Goal: Information Seeking & Learning: Learn about a topic

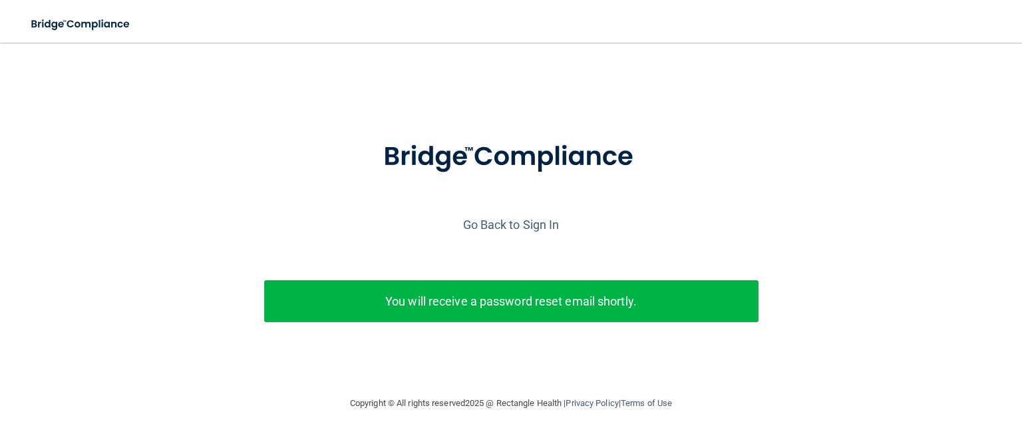
scroll to position [17, 0]
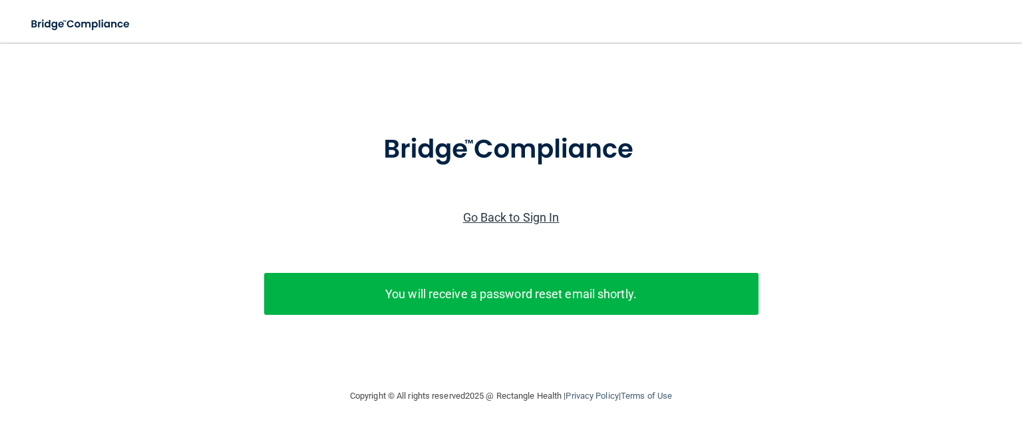
click at [524, 210] on link "Go Back to Sign In" at bounding box center [511, 217] width 96 height 14
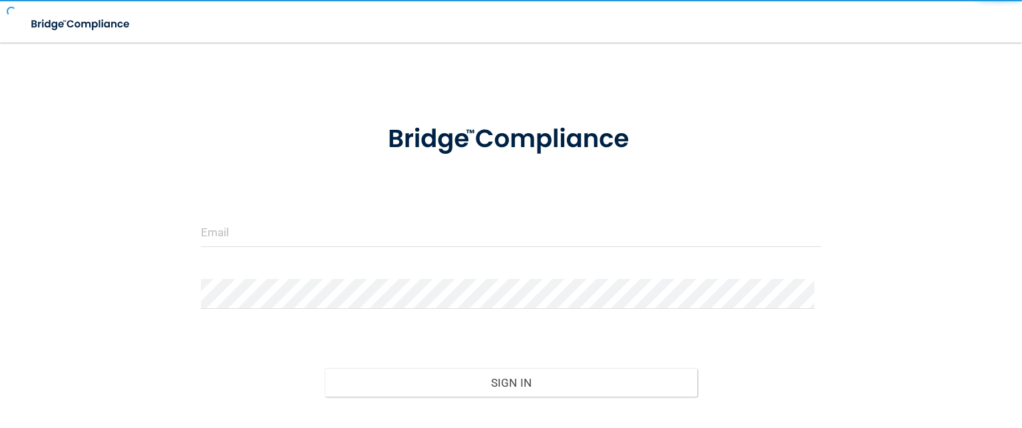
scroll to position [104, 0]
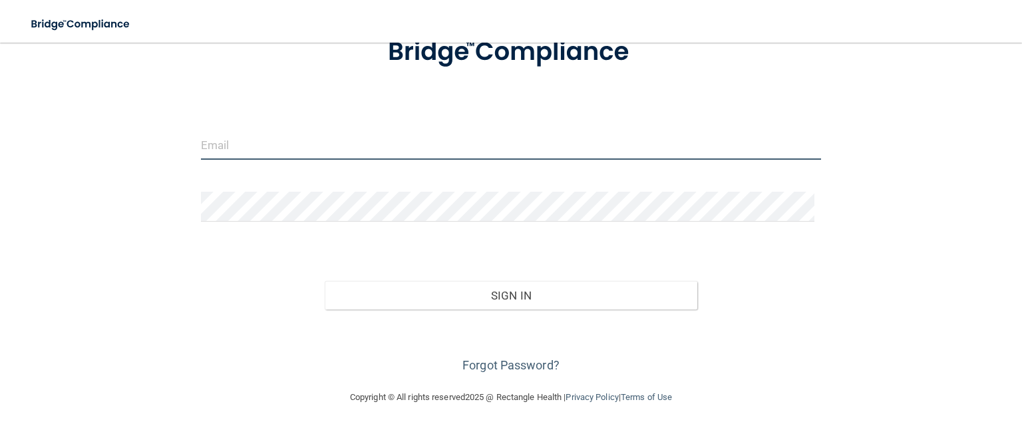
click at [269, 147] on input "email" at bounding box center [511, 145] width 620 height 30
type input "[EMAIL_ADDRESS][DOMAIN_NAME]"
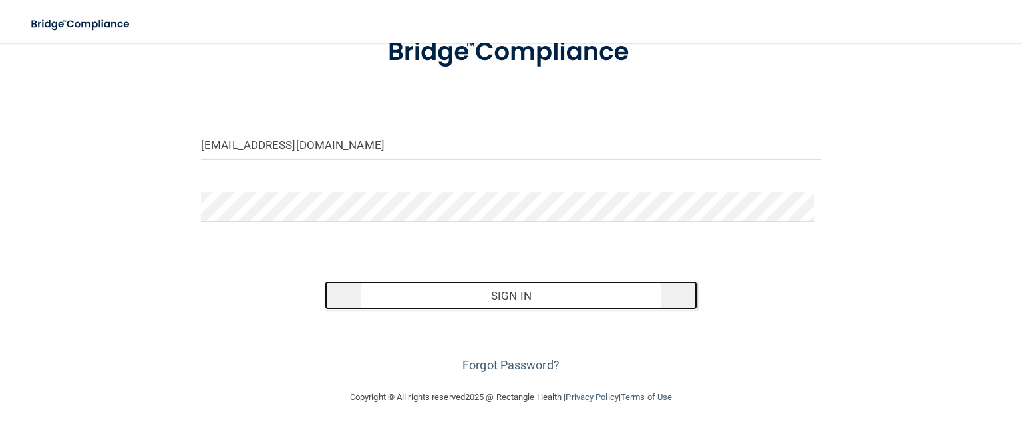
click at [542, 294] on button "Sign In" at bounding box center [511, 295] width 372 height 29
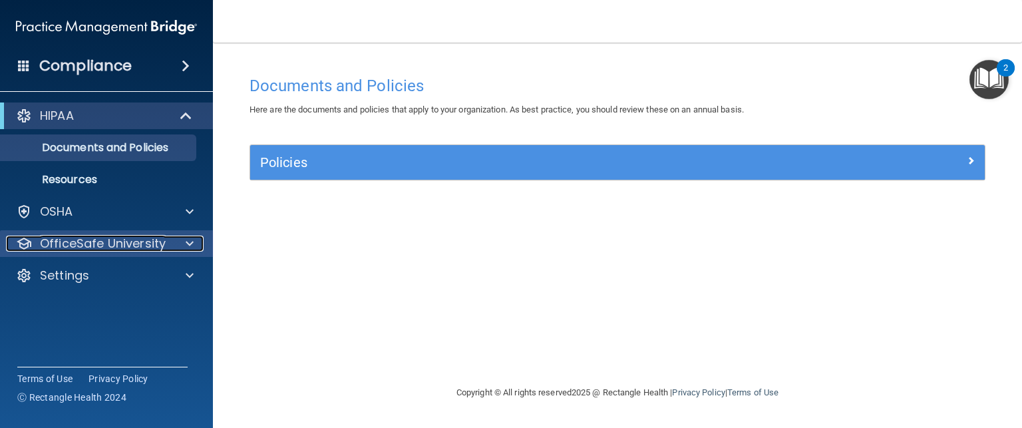
click at [79, 244] on p "OfficeSafe University" at bounding box center [103, 244] width 126 height 16
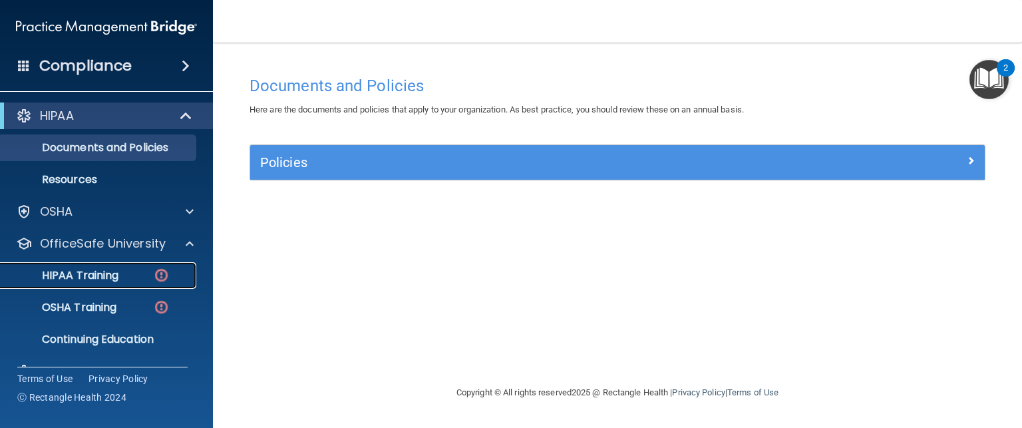
click at [96, 269] on p "HIPAA Training" at bounding box center [64, 275] width 110 height 13
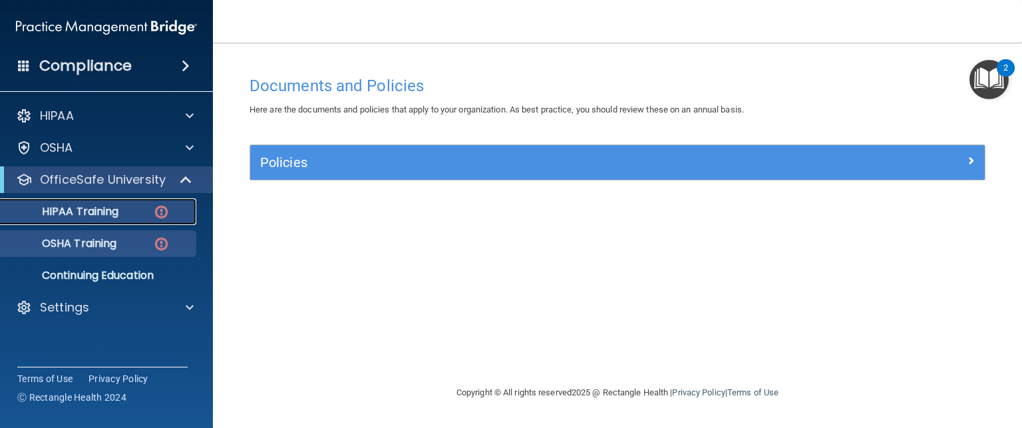
click at [96, 267] on ul "HIPAA Training OSHA Training Continuing Education" at bounding box center [107, 241] width 241 height 96
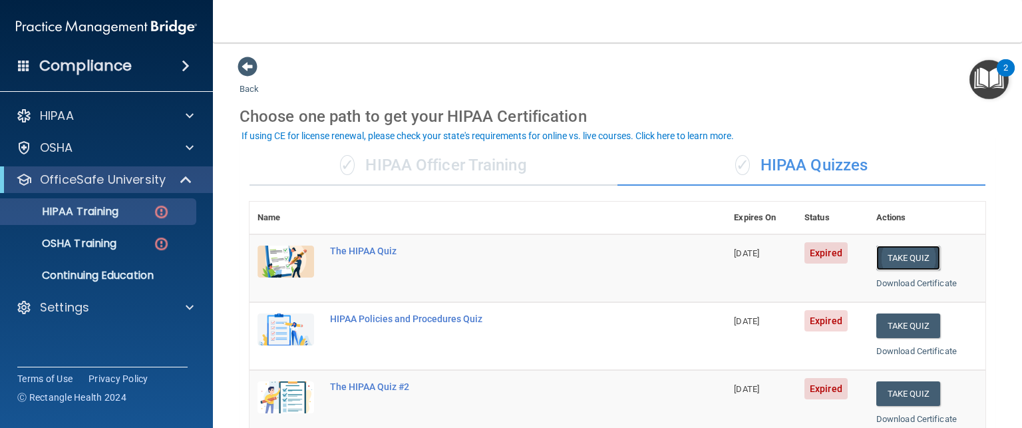
click at [878, 255] on button "Take Quiz" at bounding box center [908, 258] width 64 height 25
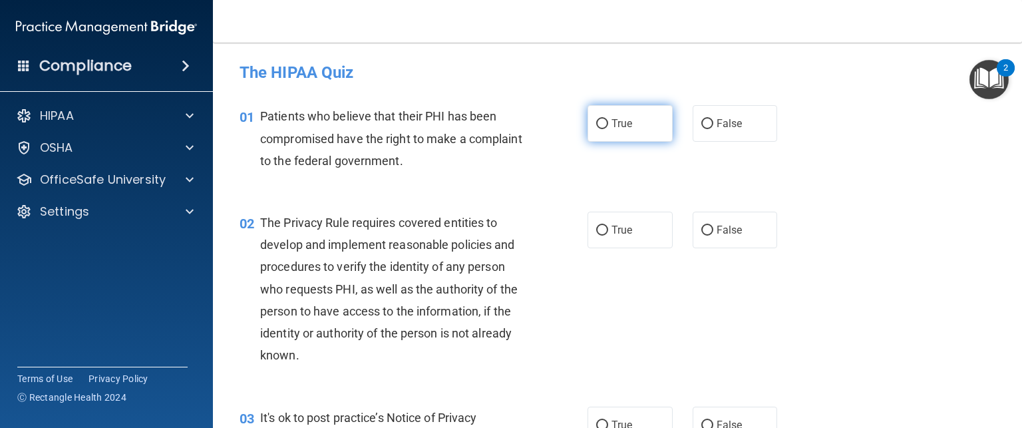
click at [599, 122] on input "True" at bounding box center [602, 124] width 12 height 10
radio input "true"
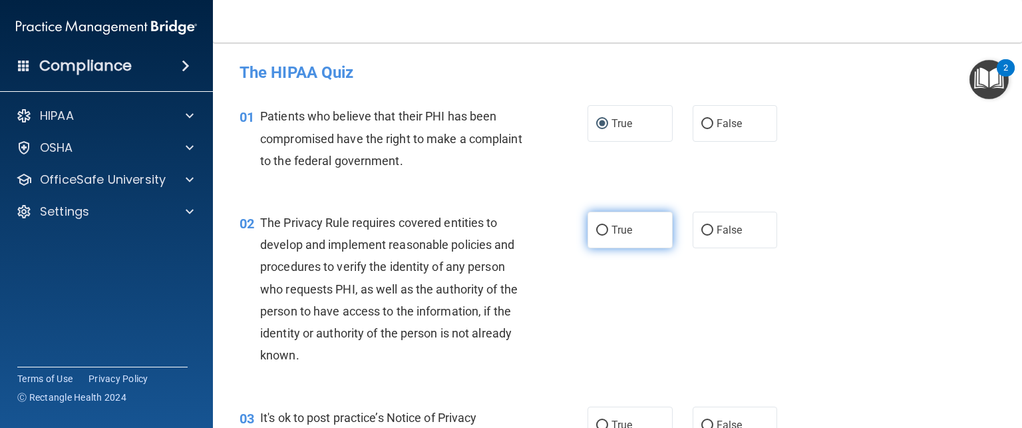
click at [612, 226] on span "True" at bounding box center [622, 230] width 21 height 13
click at [608, 226] on input "True" at bounding box center [602, 231] width 12 height 10
radio input "true"
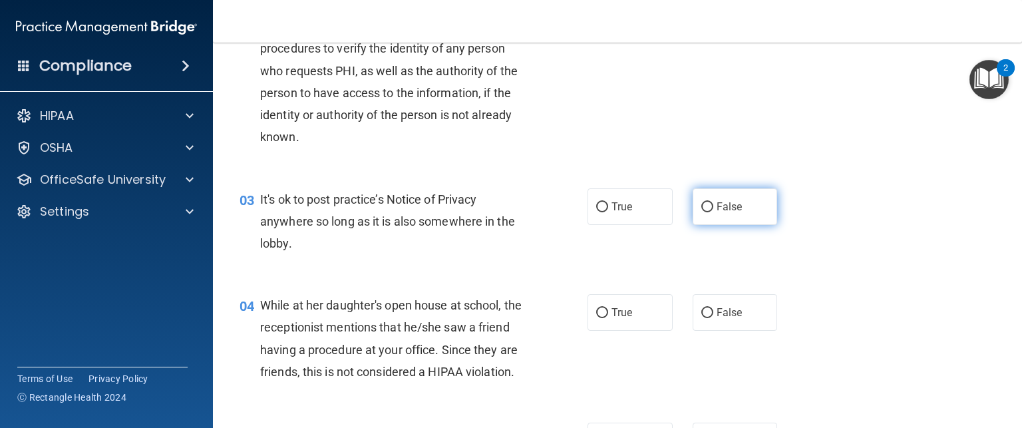
scroll to position [220, 0]
click at [703, 203] on input "False" at bounding box center [707, 206] width 12 height 10
radio input "true"
drag, startPoint x: 704, startPoint y: 309, endPoint x: 665, endPoint y: 247, distance: 73.5
click at [665, 247] on div "03 It's ok to post practice’s Notice of Privacy anywhere so long as it is also …" at bounding box center [618, 223] width 776 height 106
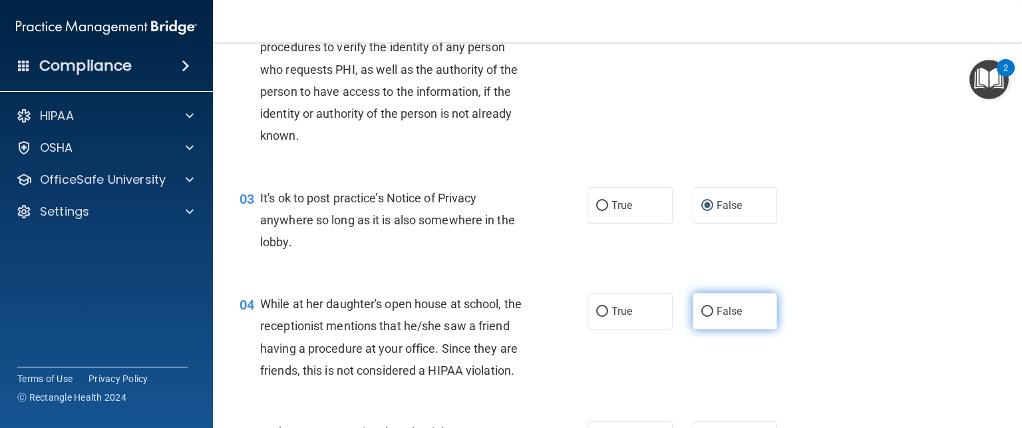
click at [701, 311] on input "False" at bounding box center [707, 312] width 12 height 10
radio input "true"
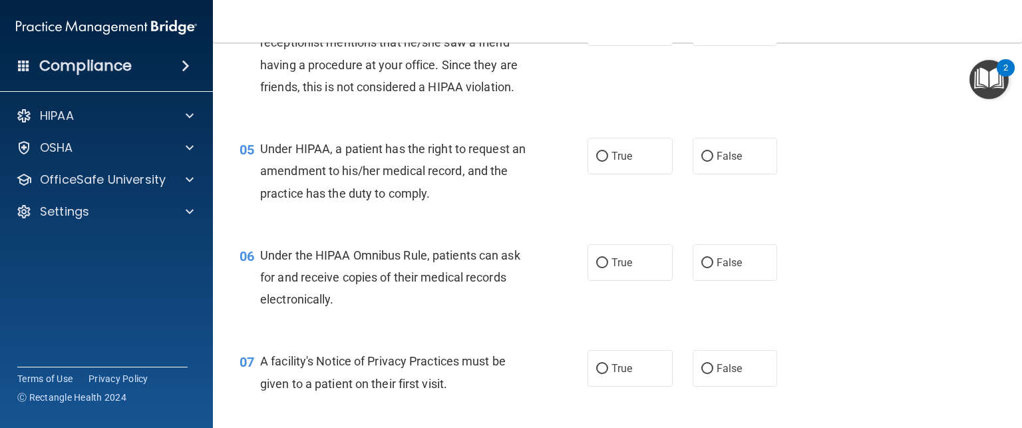
scroll to position [504, 0]
click at [701, 160] on input "False" at bounding box center [707, 155] width 12 height 10
radio input "true"
click at [596, 267] on input "True" at bounding box center [602, 262] width 12 height 10
radio input "true"
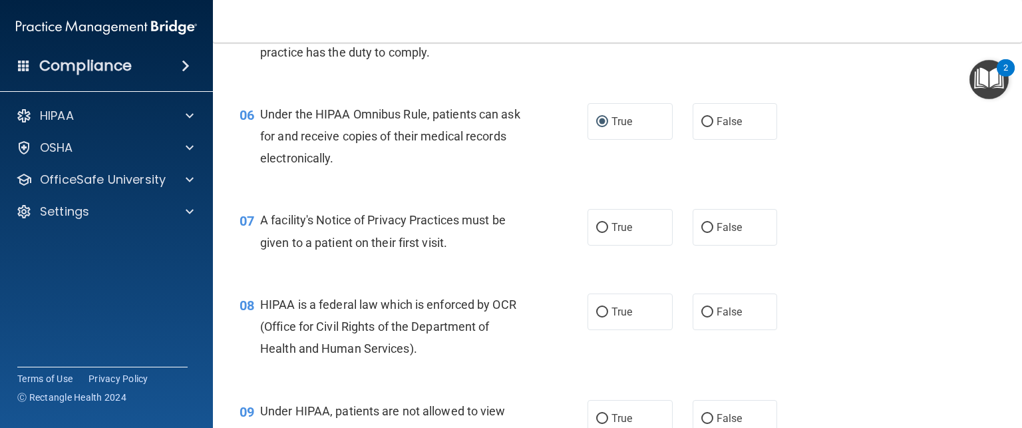
scroll to position [647, 0]
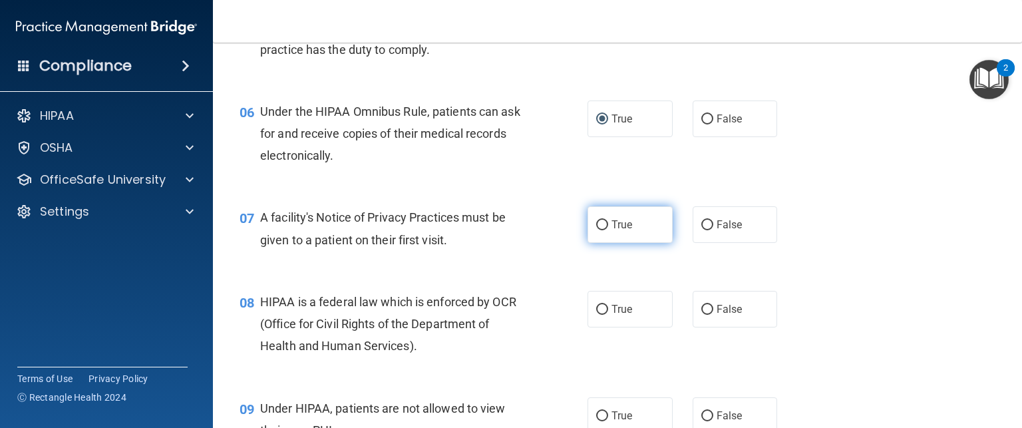
click at [600, 230] on input "True" at bounding box center [602, 225] width 12 height 10
radio input "true"
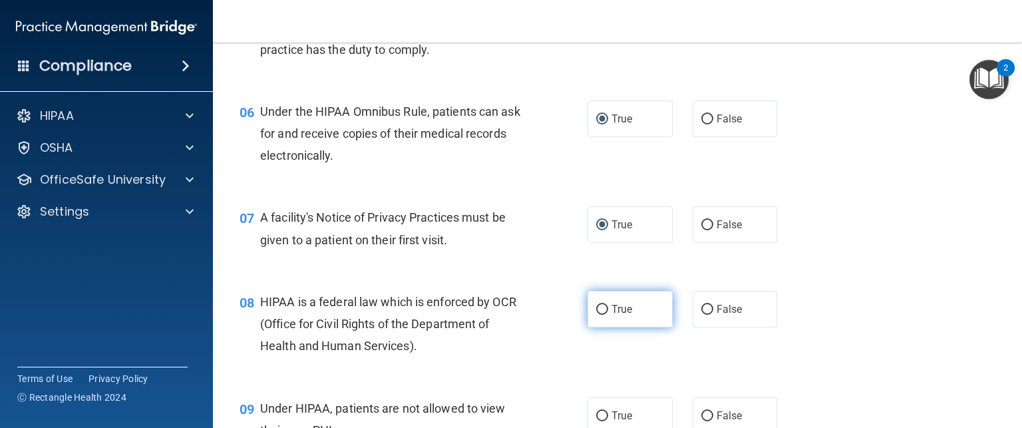
click at [596, 315] on input "True" at bounding box center [602, 310] width 12 height 10
radio input "true"
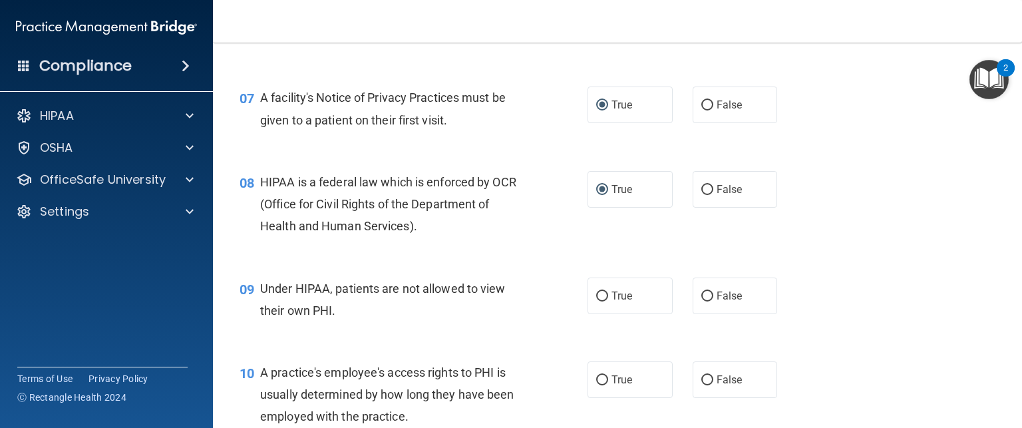
scroll to position [803, 0]
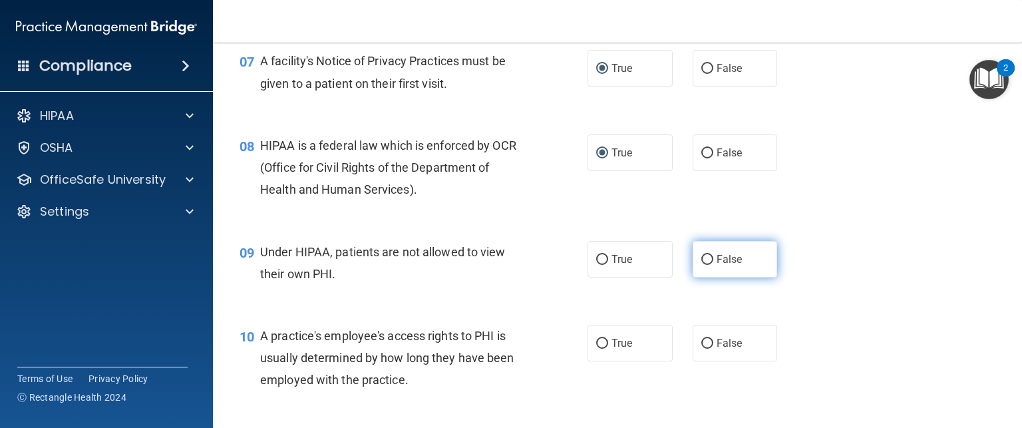
click at [704, 265] on input "False" at bounding box center [707, 260] width 12 height 10
radio input "true"
drag, startPoint x: 697, startPoint y: 364, endPoint x: 657, endPoint y: 308, distance: 69.1
click at [657, 308] on div "09 Under HIPAA, patients are not allowed to view their own PHI. True False" at bounding box center [618, 266] width 776 height 84
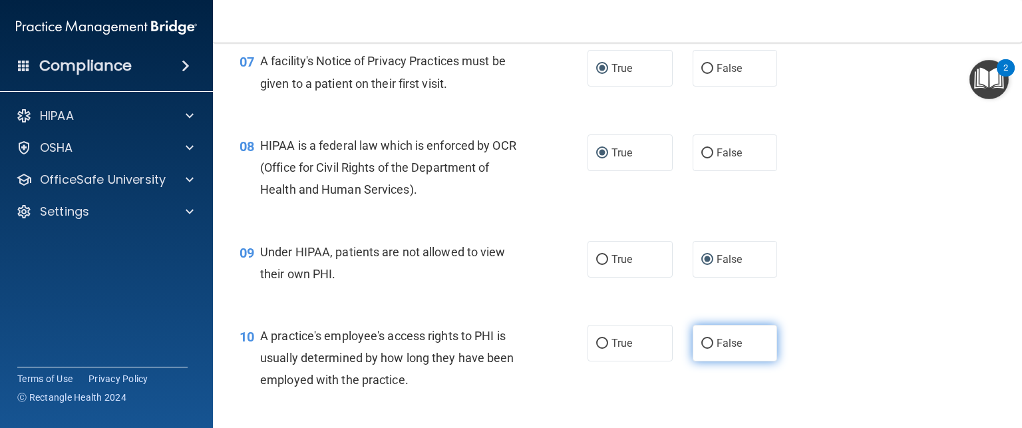
click at [703, 349] on input "False" at bounding box center [707, 344] width 12 height 10
radio input "true"
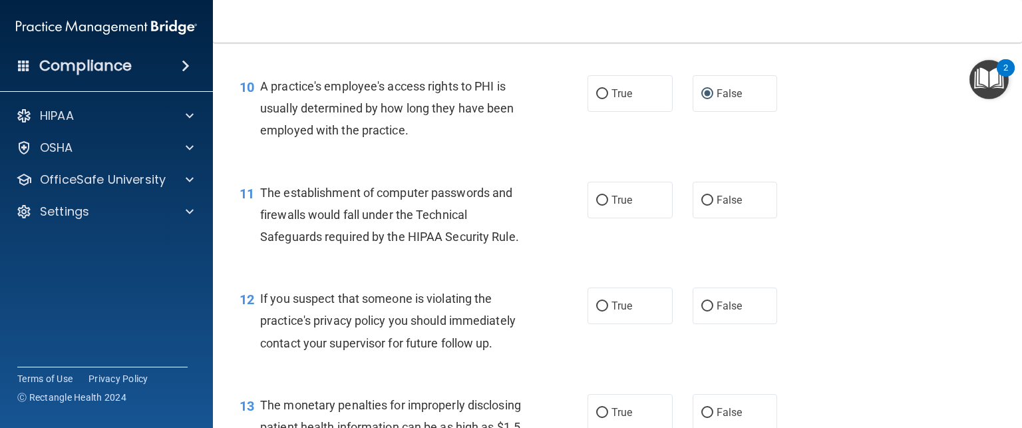
scroll to position [1054, 0]
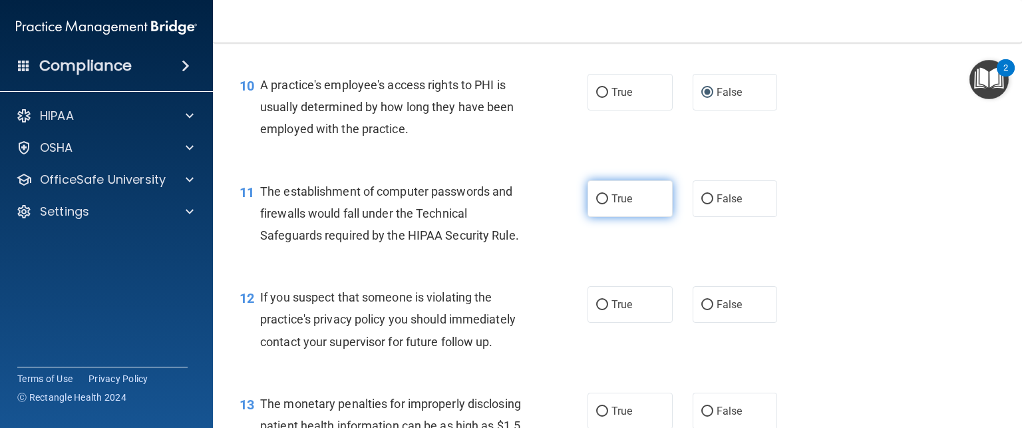
click at [596, 204] on input "True" at bounding box center [602, 199] width 12 height 10
radio input "true"
click at [598, 310] on input "True" at bounding box center [602, 305] width 12 height 10
radio input "true"
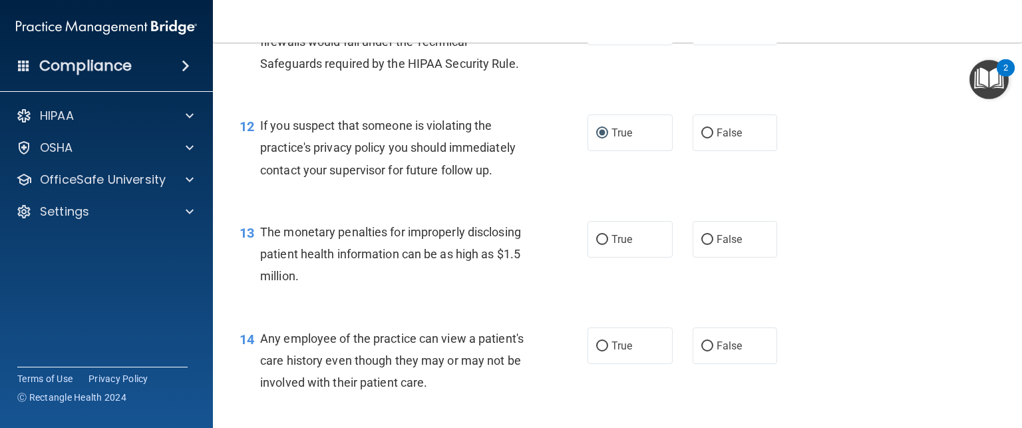
scroll to position [1226, 0]
click at [596, 244] on input "True" at bounding box center [602, 239] width 12 height 10
radio input "true"
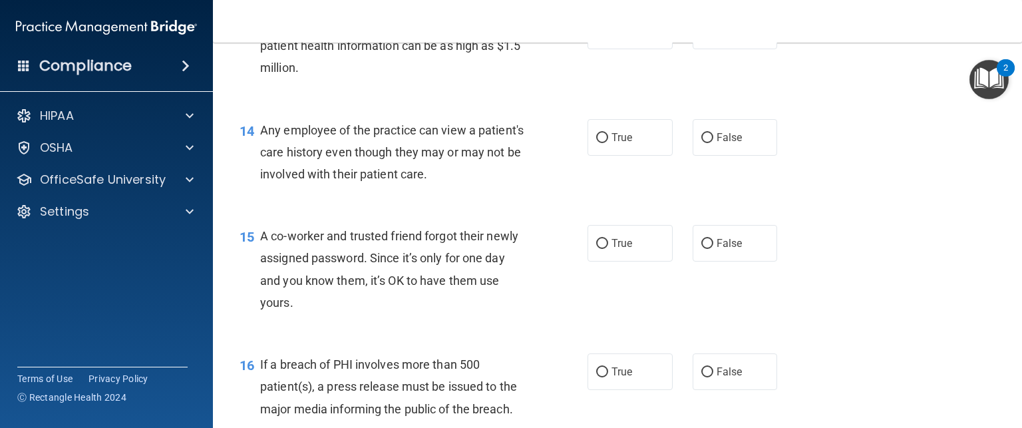
scroll to position [1437, 0]
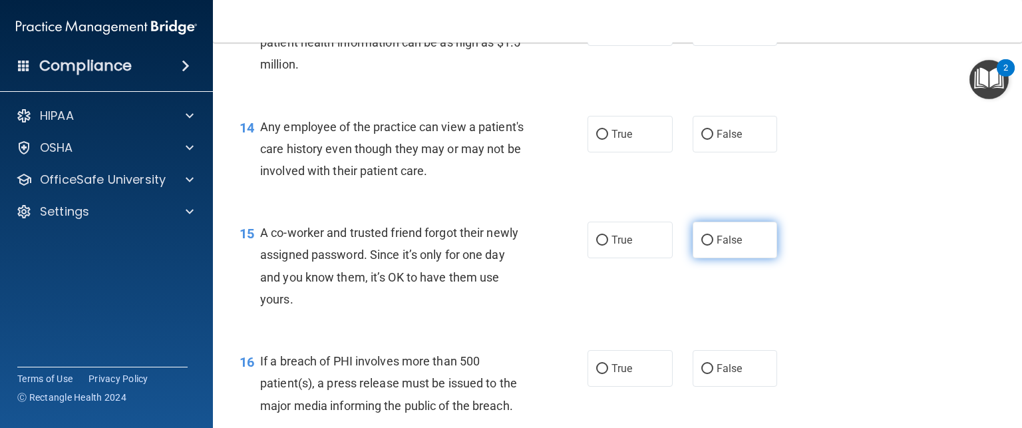
click at [701, 246] on input "False" at bounding box center [707, 241] width 12 height 10
radio input "true"
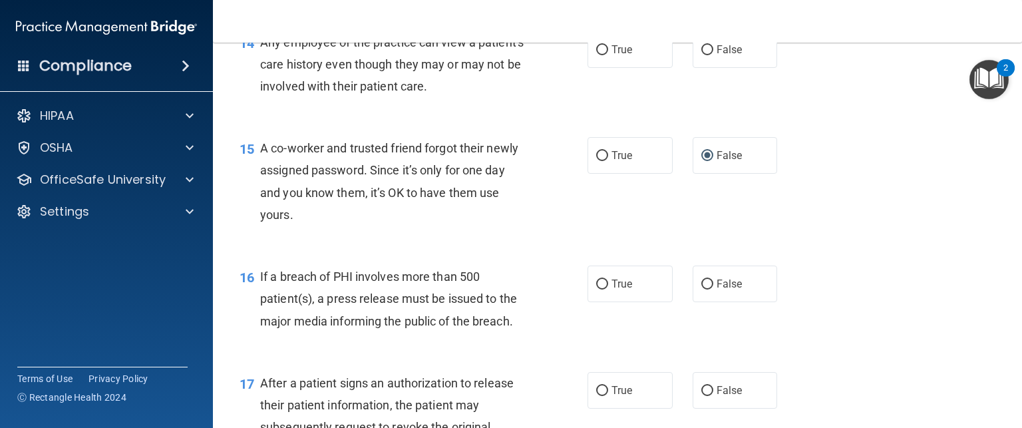
scroll to position [1522, 0]
click at [701, 289] on input "False" at bounding box center [707, 284] width 12 height 10
radio input "true"
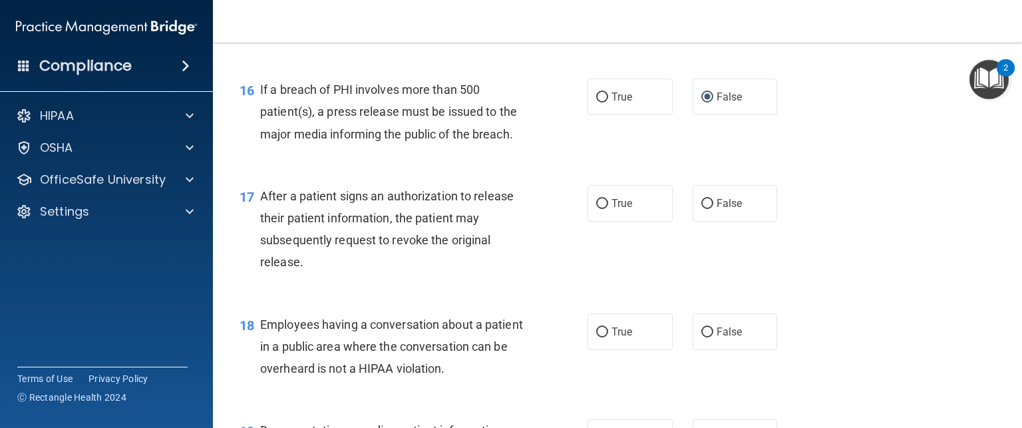
scroll to position [1709, 0]
click at [600, 209] on input "True" at bounding box center [602, 204] width 12 height 10
radio input "true"
click at [597, 337] on input "True" at bounding box center [602, 332] width 12 height 10
radio input "true"
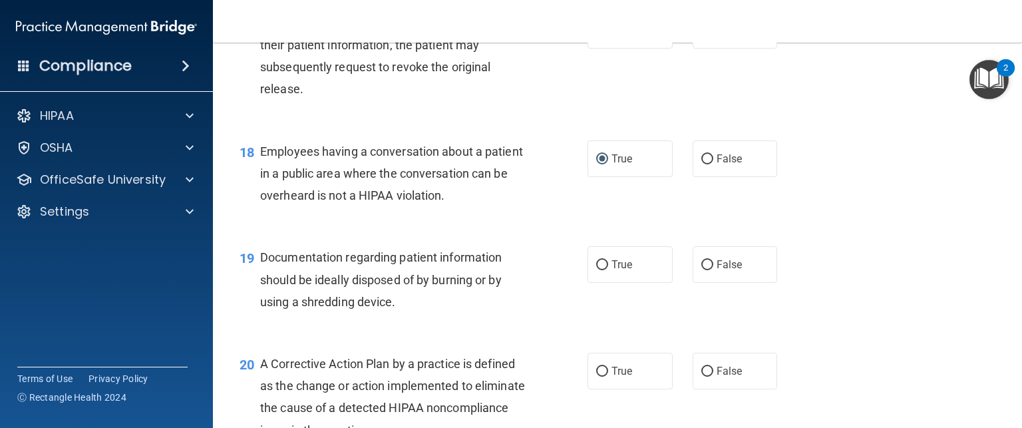
scroll to position [1884, 0]
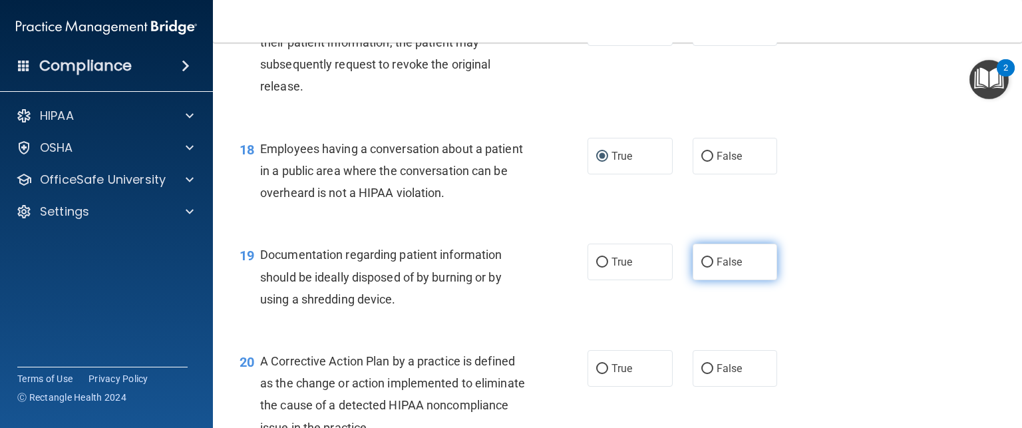
click at [701, 267] on input "False" at bounding box center [707, 263] width 12 height 10
radio input "true"
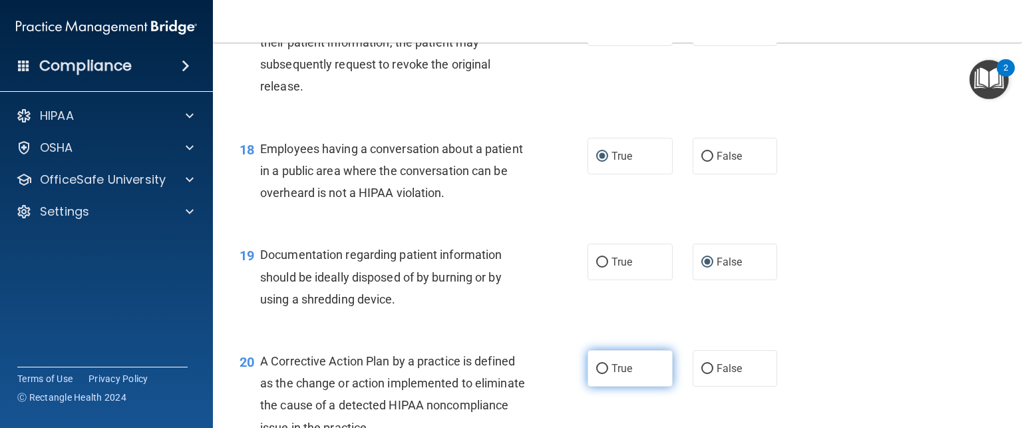
click at [596, 374] on input "True" at bounding box center [602, 369] width 12 height 10
radio input "true"
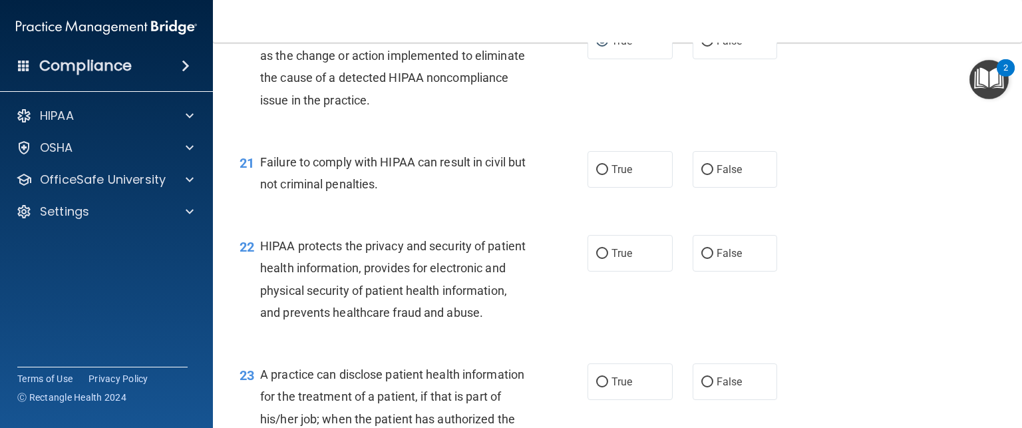
scroll to position [2212, 0]
click at [703, 259] on input "False" at bounding box center [707, 254] width 12 height 10
radio input "true"
click at [596, 175] on input "True" at bounding box center [602, 170] width 12 height 10
radio input "true"
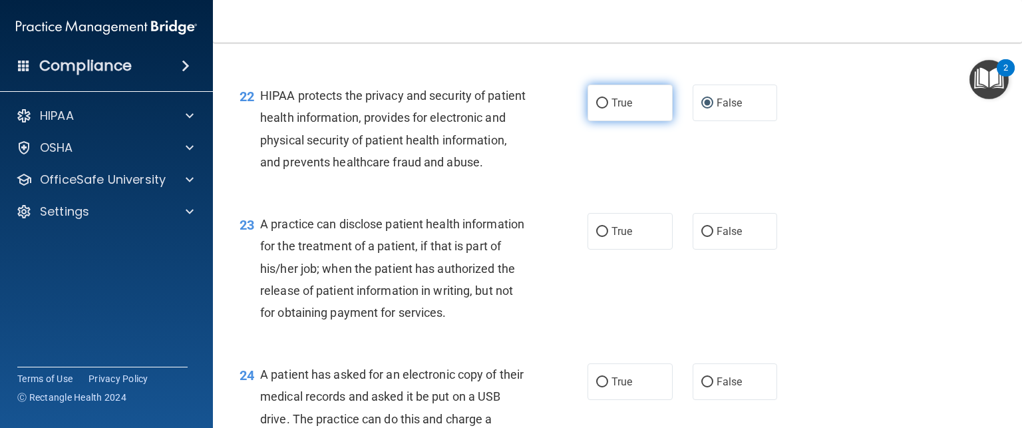
scroll to position [2366, 0]
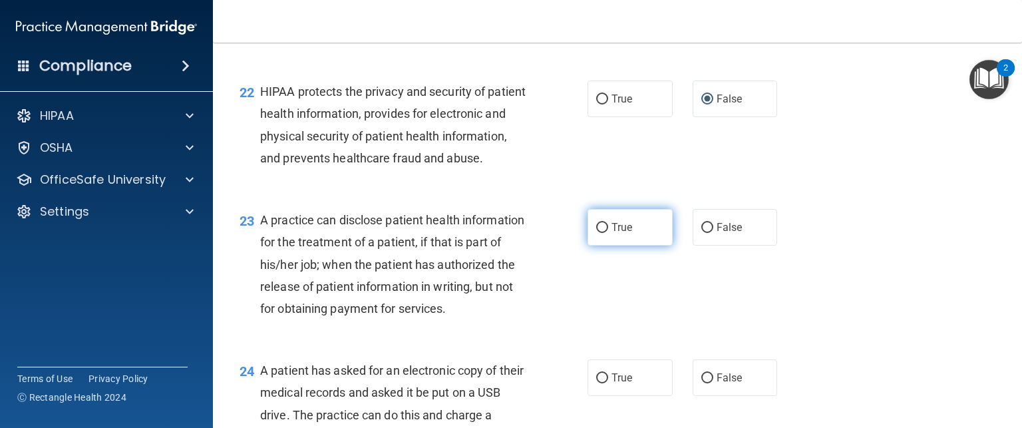
click at [597, 233] on input "True" at bounding box center [602, 228] width 12 height 10
radio input "true"
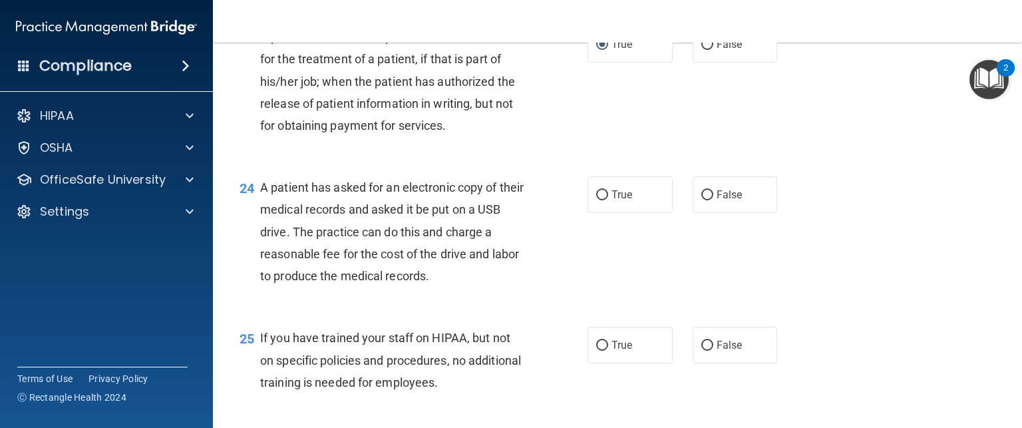
scroll to position [2555, 0]
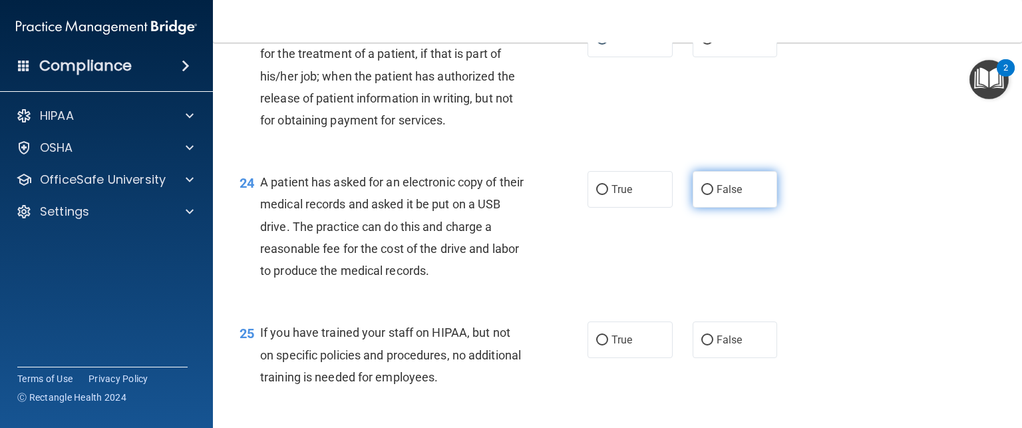
click at [706, 195] on input "False" at bounding box center [707, 190] width 12 height 10
radio input "true"
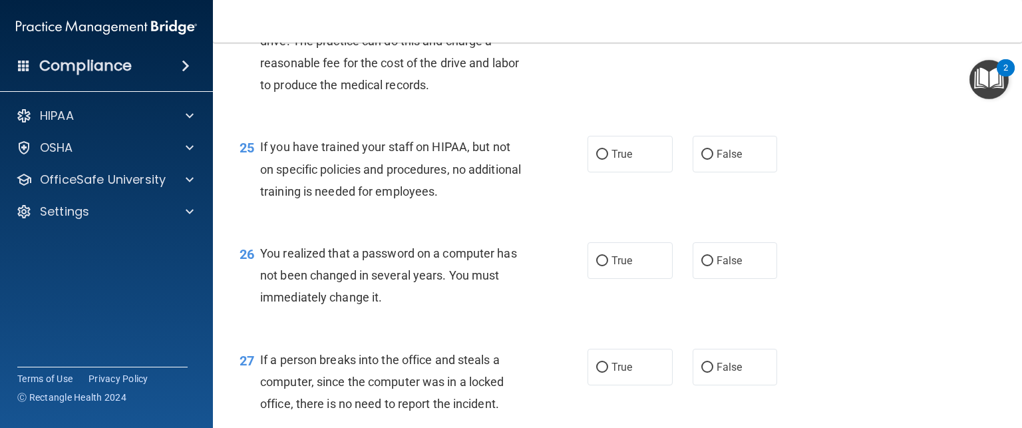
scroll to position [2741, 0]
click at [598, 159] on input "True" at bounding box center [602, 154] width 12 height 10
radio input "true"
drag, startPoint x: 700, startPoint y: 325, endPoint x: 653, endPoint y: 262, distance: 79.5
click at [653, 225] on div "25 If you have trained your staff on HIPAA, but not on specific policies and pr…" at bounding box center [618, 171] width 776 height 106
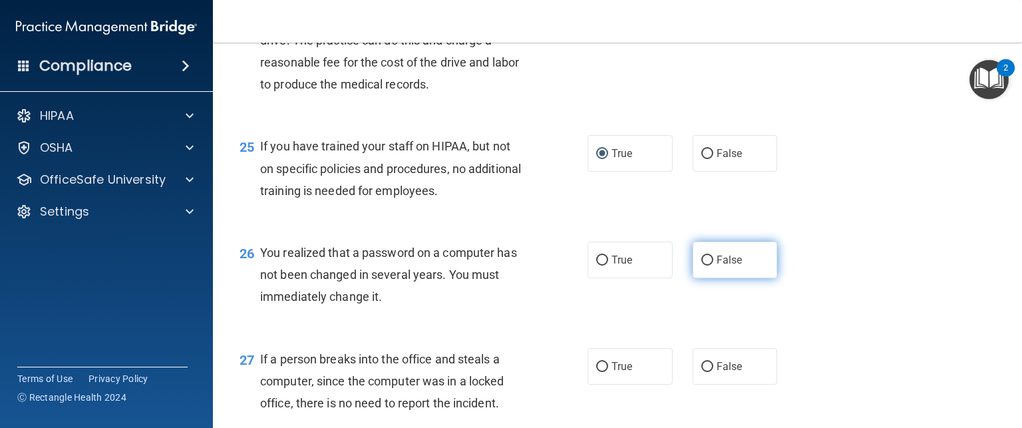
click at [701, 265] on input "False" at bounding box center [707, 261] width 12 height 10
radio input "true"
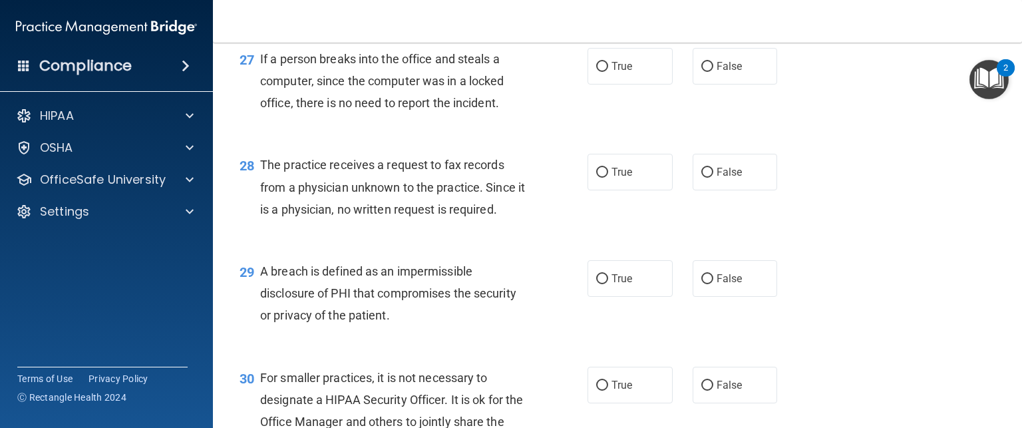
scroll to position [3044, 0]
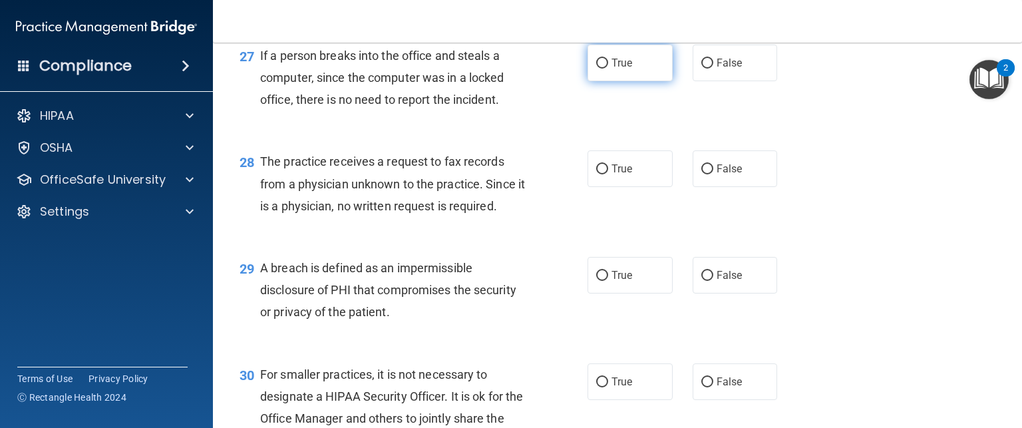
click at [600, 69] on input "True" at bounding box center [602, 64] width 12 height 10
radio input "true"
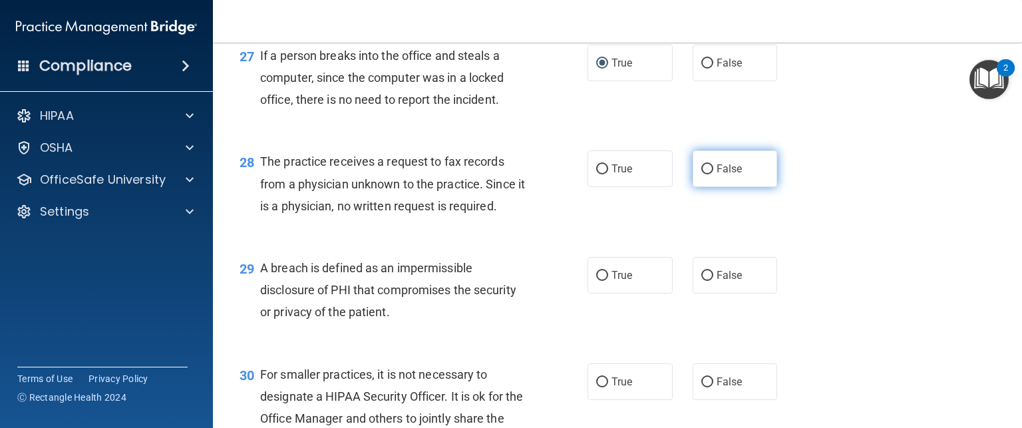
click at [701, 174] on input "False" at bounding box center [707, 169] width 12 height 10
radio input "true"
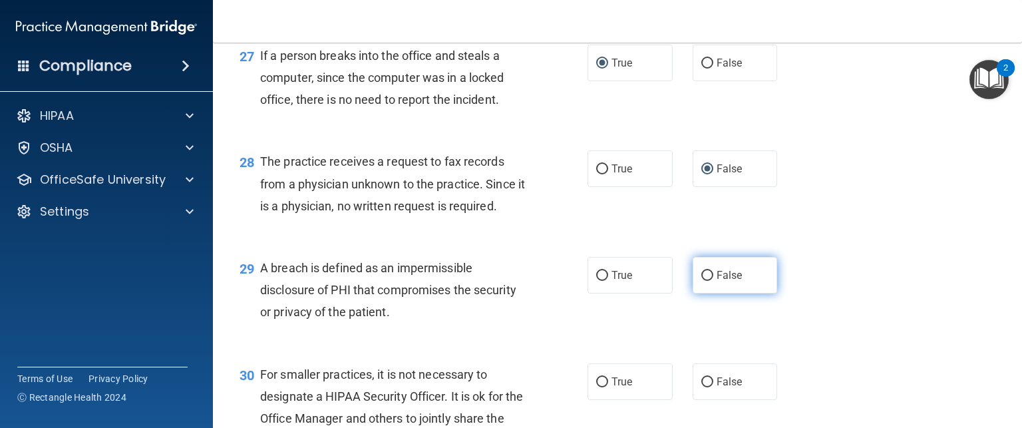
click at [701, 281] on input "False" at bounding box center [707, 276] width 12 height 10
radio input "true"
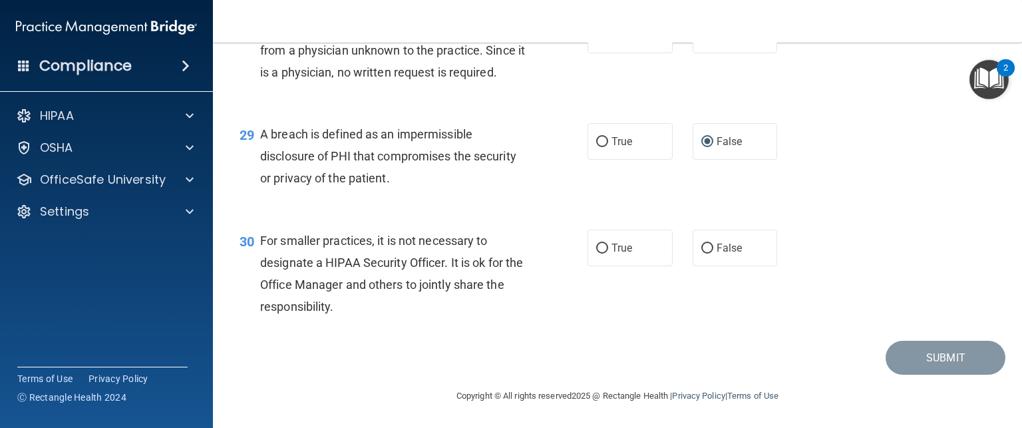
scroll to position [3239, 0]
click at [596, 247] on input "True" at bounding box center [602, 249] width 12 height 10
radio input "true"
click at [596, 254] on input "True" at bounding box center [602, 249] width 12 height 10
drag, startPoint x: 699, startPoint y: 252, endPoint x: 604, endPoint y: 252, distance: 94.5
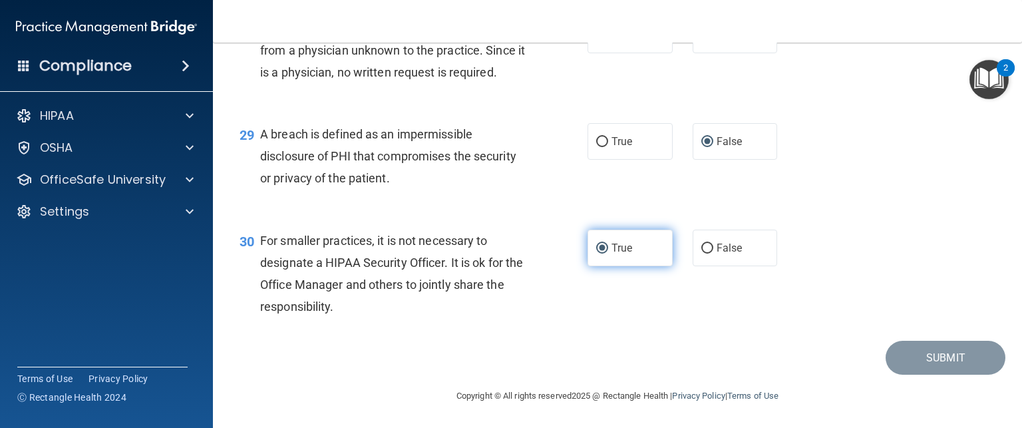
click at [604, 252] on label "True" at bounding box center [630, 248] width 85 height 37
click at [604, 252] on input "True" at bounding box center [602, 249] width 12 height 10
click at [599, 252] on input "True" at bounding box center [602, 249] width 12 height 10
click at [596, 254] on input "True" at bounding box center [602, 249] width 12 height 10
click at [596, 250] on input "True" at bounding box center [602, 249] width 12 height 10
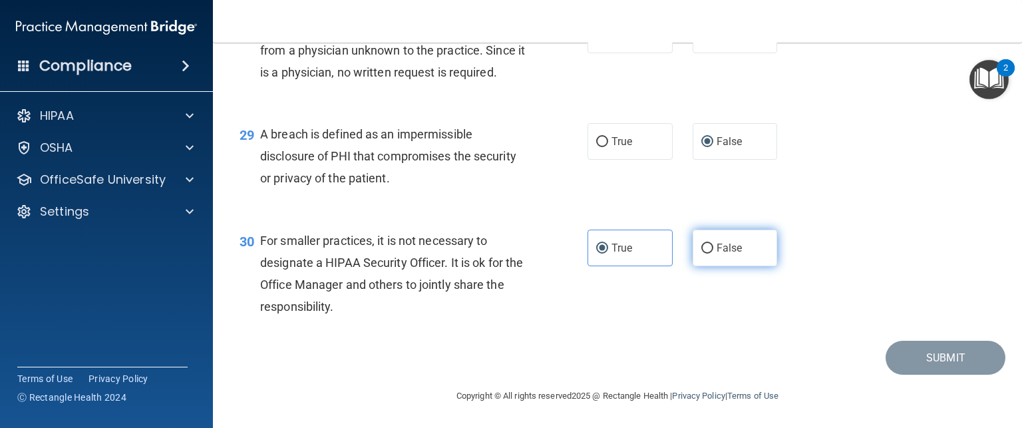
click at [701, 252] on input "False" at bounding box center [707, 249] width 12 height 10
radio input "true"
radio input "false"
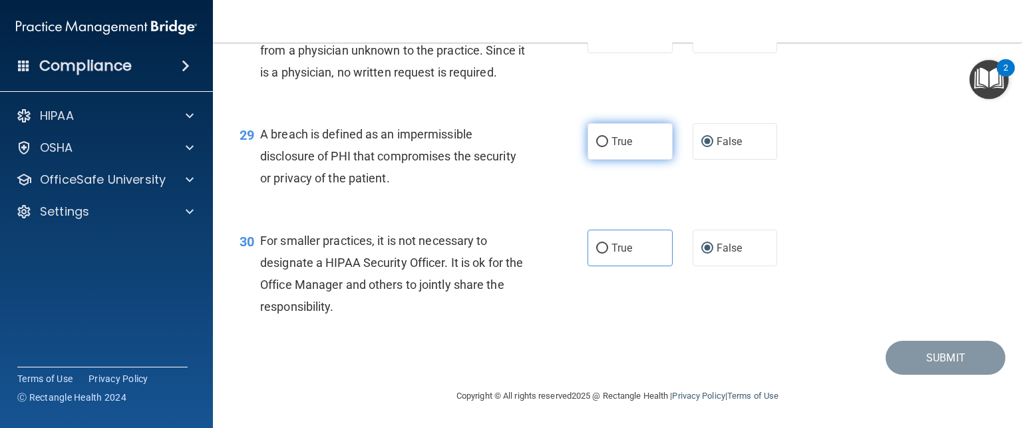
click at [596, 138] on label "True" at bounding box center [630, 141] width 85 height 37
click at [596, 138] on input "True" at bounding box center [602, 142] width 12 height 10
radio input "true"
radio input "false"
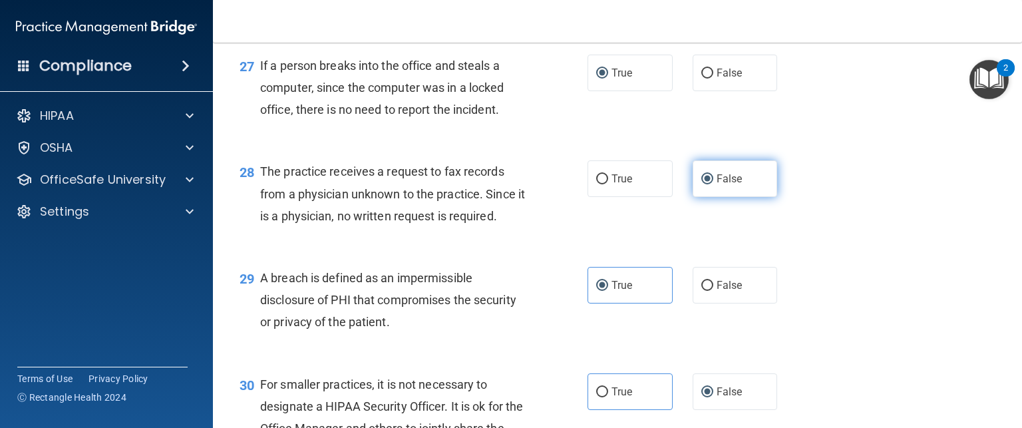
scroll to position [3034, 0]
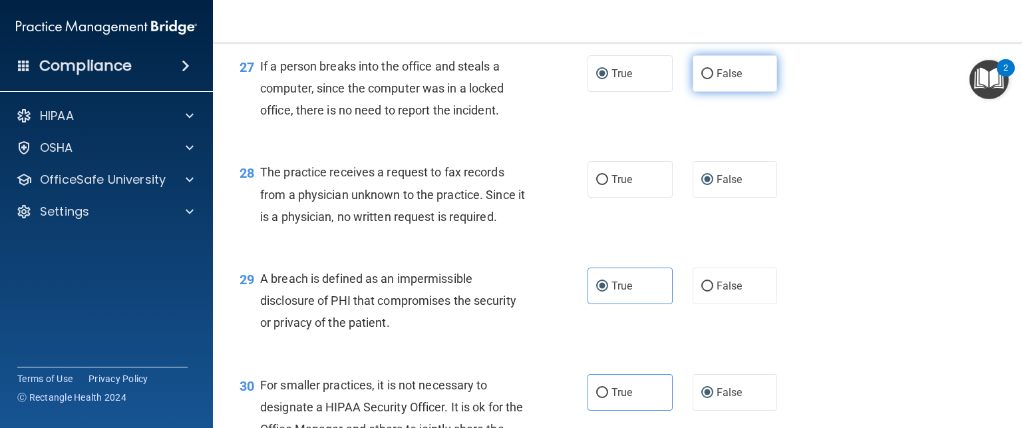
click at [701, 79] on input "False" at bounding box center [707, 74] width 12 height 10
radio input "true"
radio input "false"
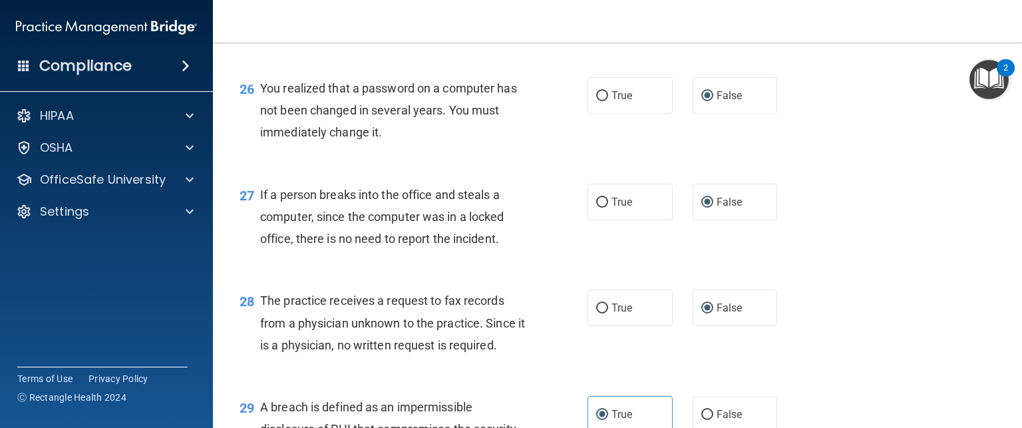
scroll to position [2900, 0]
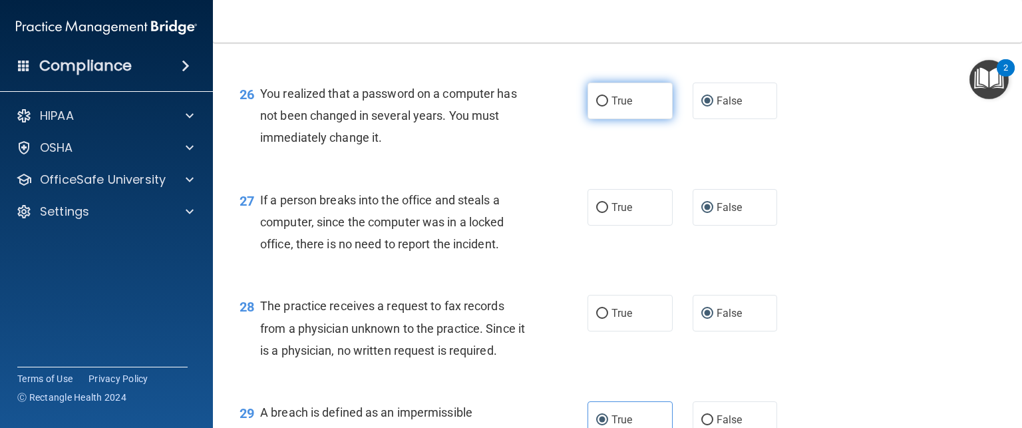
click at [599, 106] on input "True" at bounding box center [602, 101] width 12 height 10
radio input "true"
radio input "false"
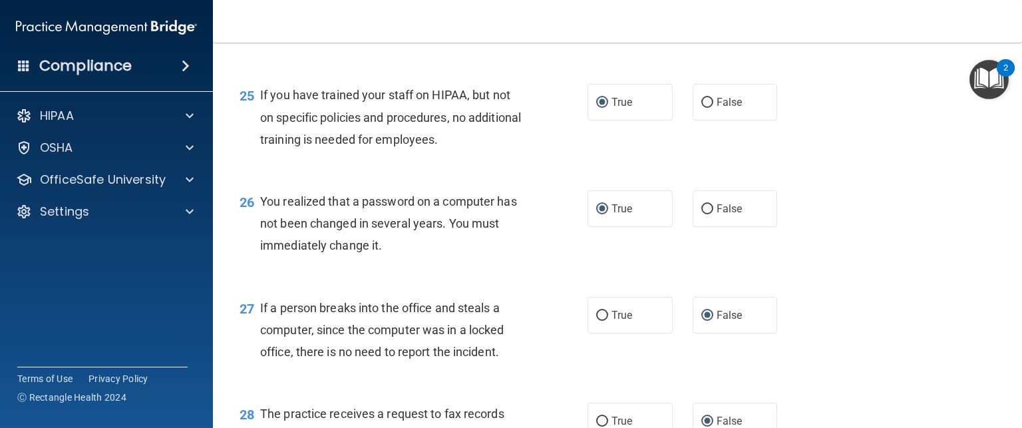
scroll to position [2792, 0]
click at [701, 108] on input "False" at bounding box center [707, 103] width 12 height 10
radio input "true"
radio input "false"
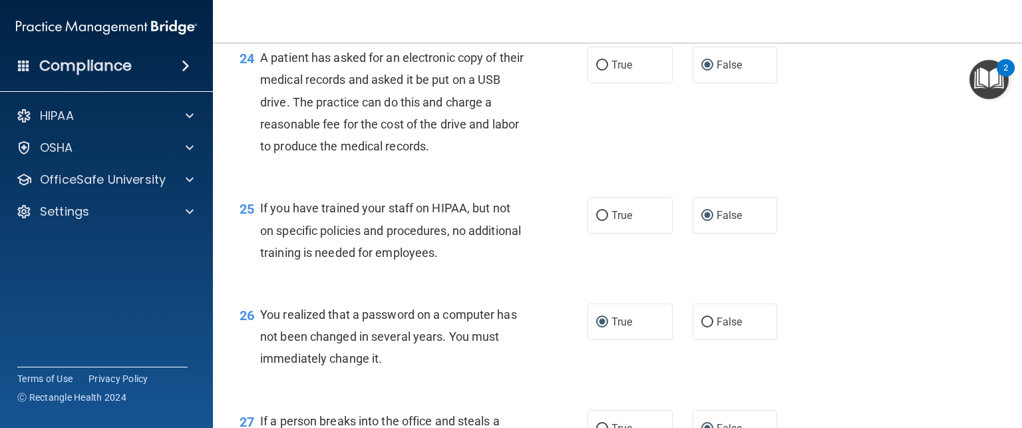
scroll to position [2674, 0]
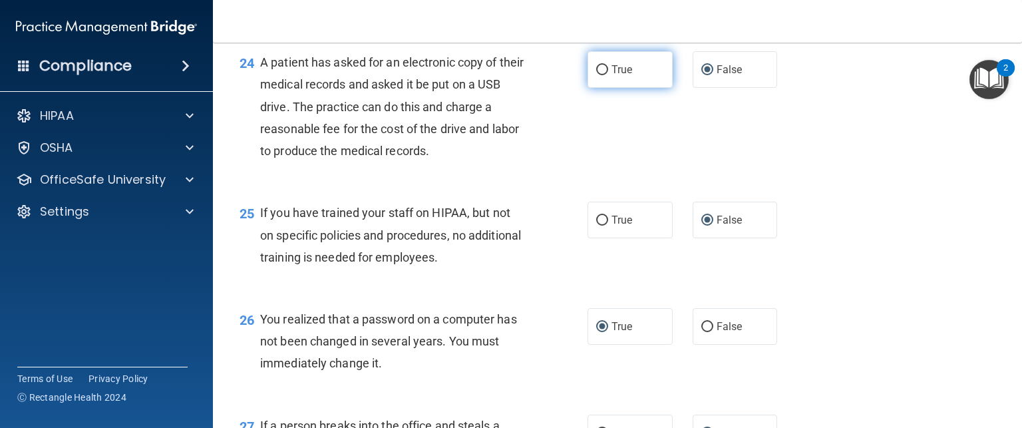
click at [596, 75] on input "True" at bounding box center [602, 70] width 12 height 10
radio input "true"
radio input "false"
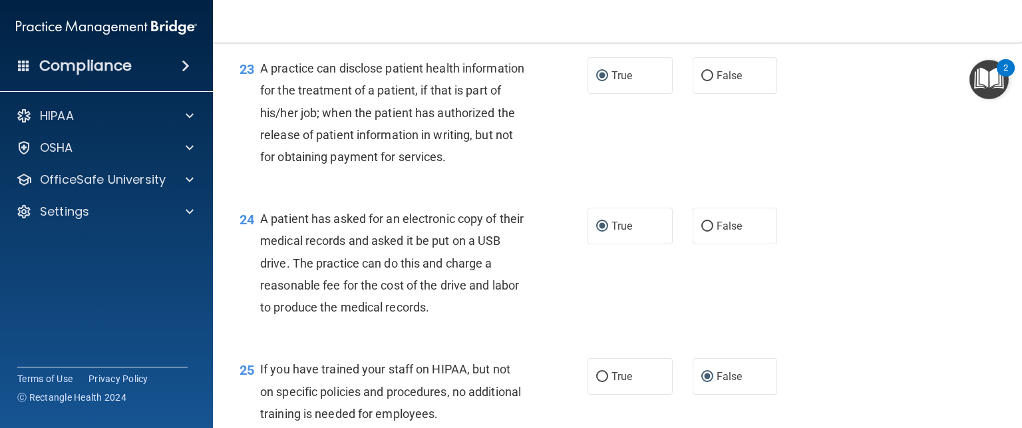
scroll to position [2515, 0]
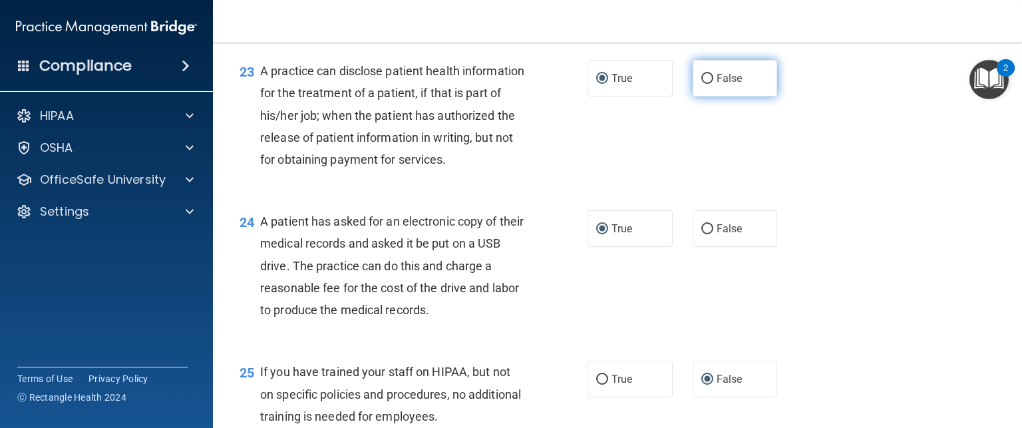
click at [701, 84] on input "False" at bounding box center [707, 79] width 12 height 10
radio input "true"
radio input "false"
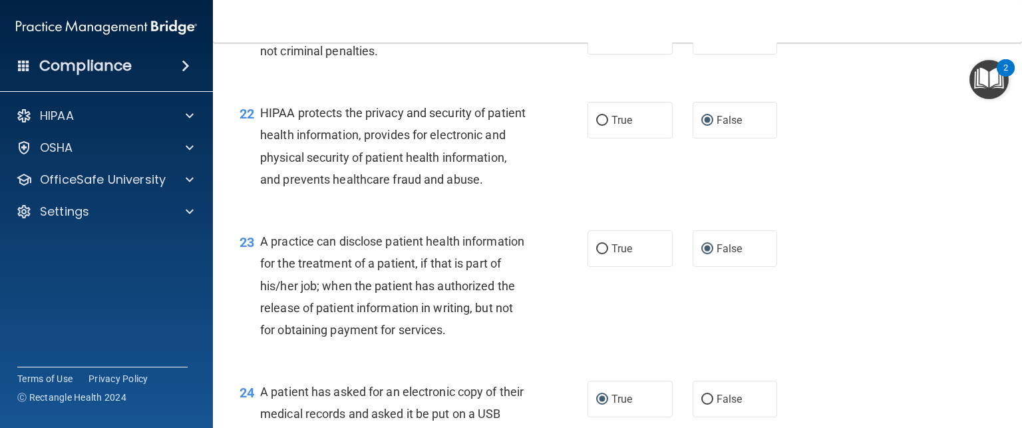
scroll to position [2340, 0]
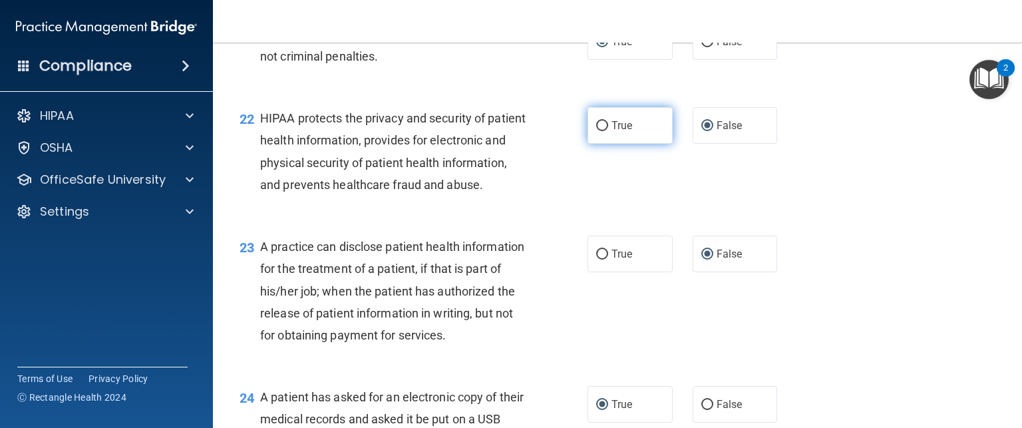
click at [596, 131] on input "True" at bounding box center [602, 126] width 12 height 10
radio input "true"
radio input "false"
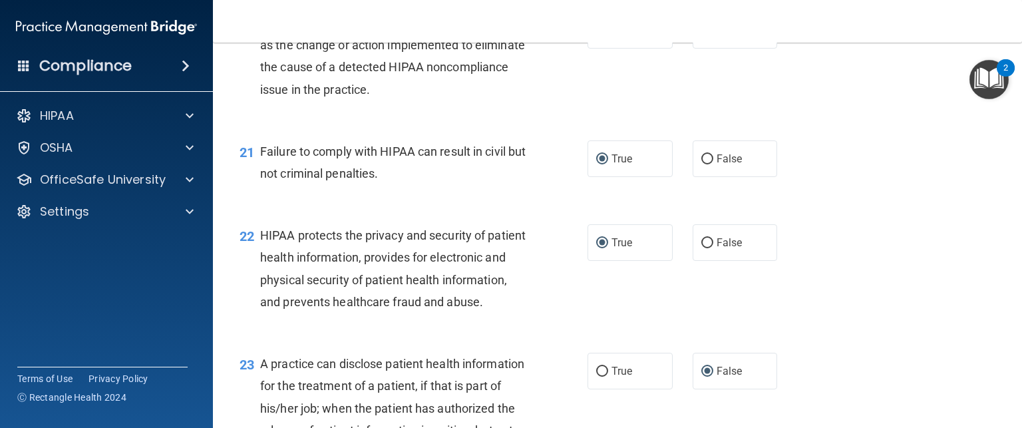
scroll to position [2221, 0]
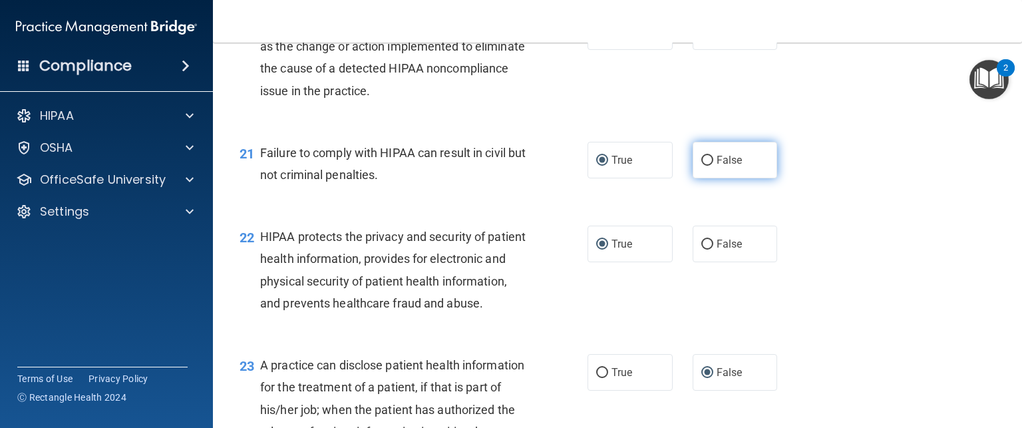
click at [701, 166] on input "False" at bounding box center [707, 161] width 12 height 10
radio input "true"
radio input "false"
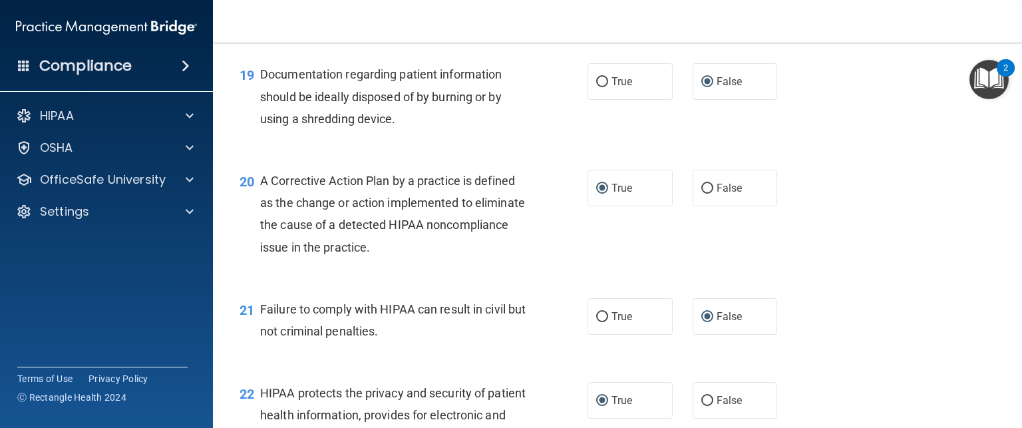
scroll to position [2059, 0]
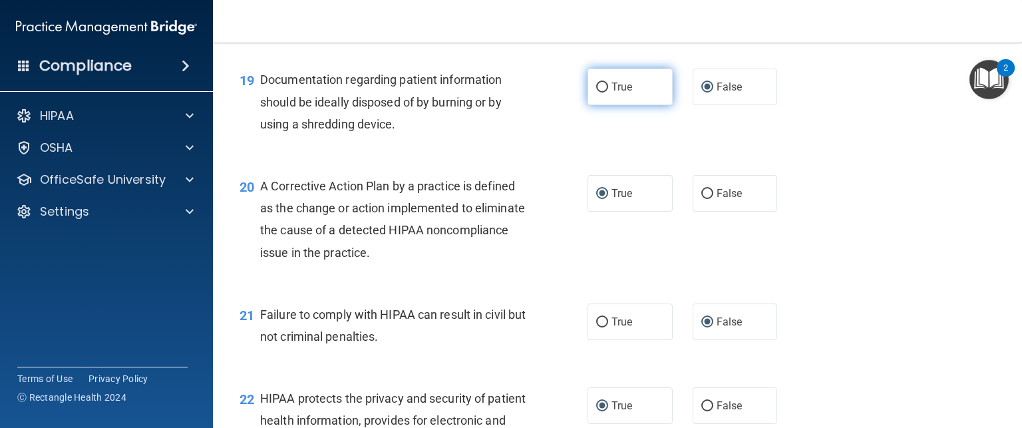
click at [596, 92] on input "True" at bounding box center [602, 88] width 12 height 10
radio input "true"
radio input "false"
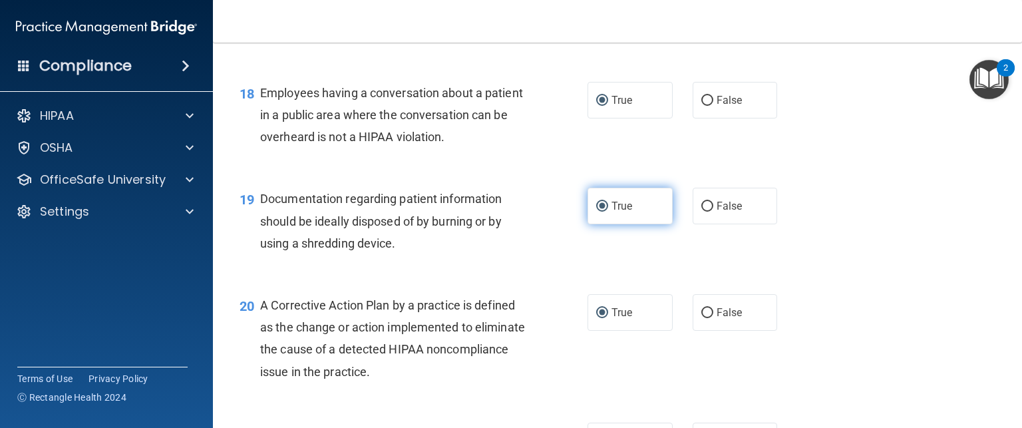
scroll to position [1939, 0]
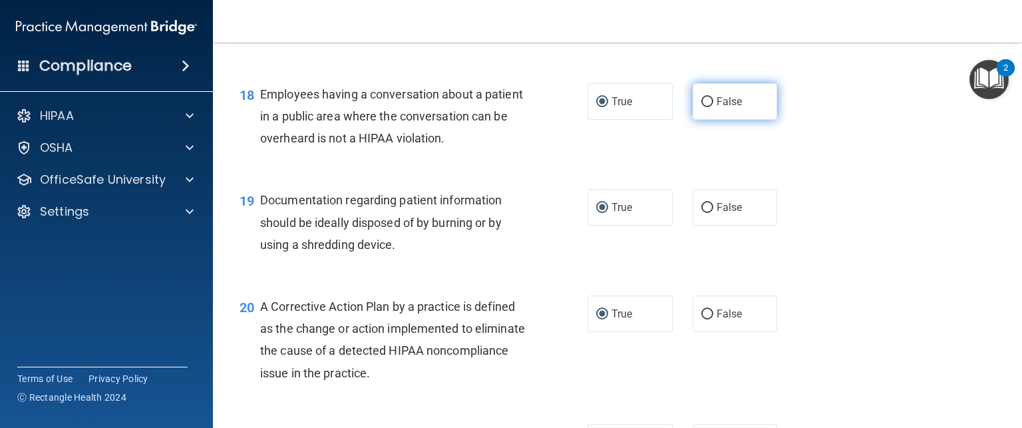
click at [701, 107] on input "False" at bounding box center [707, 102] width 12 height 10
radio input "true"
radio input "false"
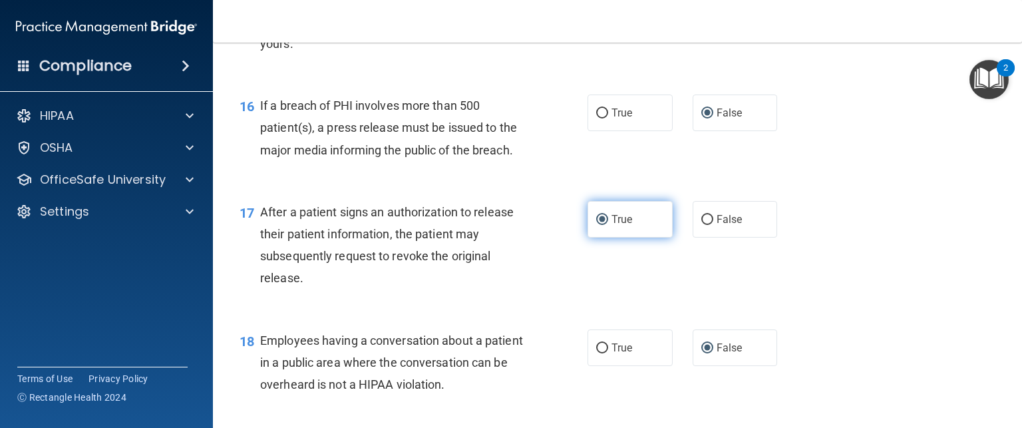
scroll to position [1689, 0]
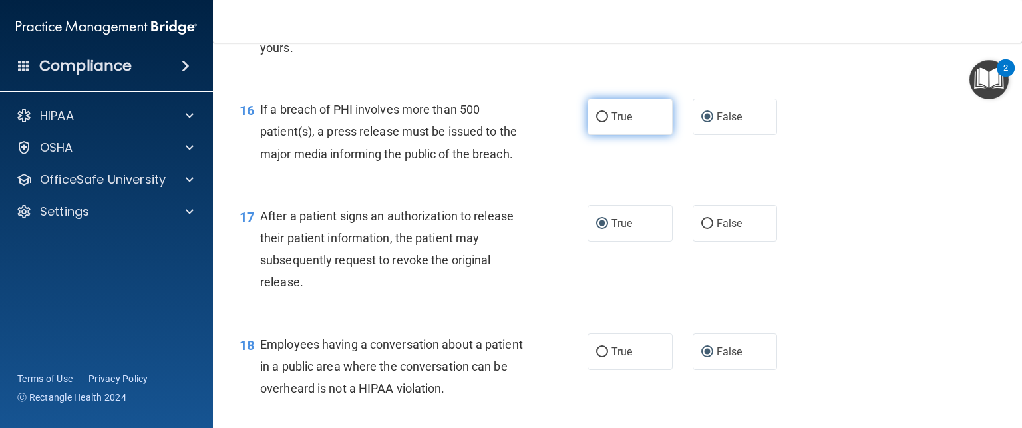
click at [599, 122] on input "True" at bounding box center [602, 117] width 12 height 10
radio input "true"
radio input "false"
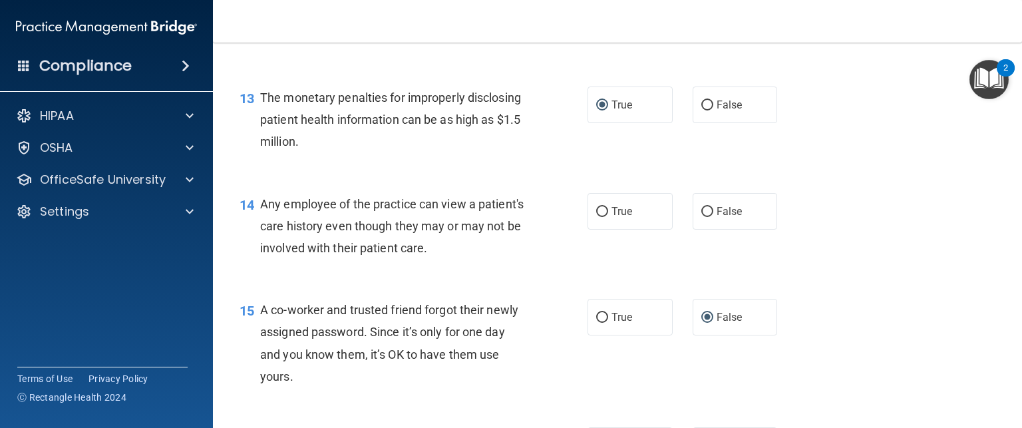
scroll to position [1357, 0]
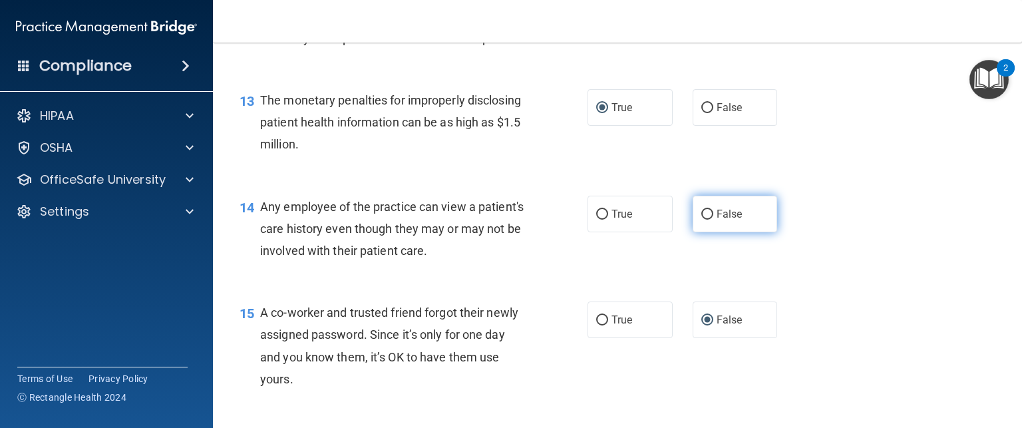
click at [701, 220] on input "False" at bounding box center [707, 215] width 12 height 10
radio input "true"
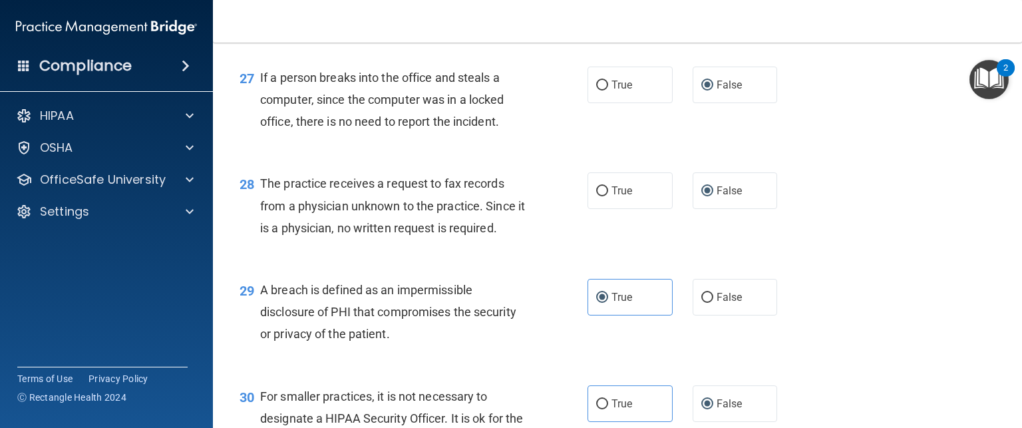
scroll to position [3245, 0]
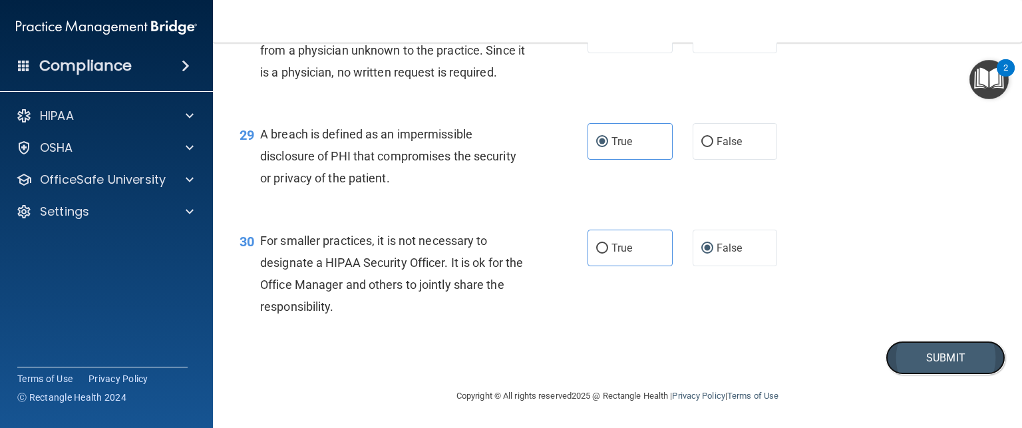
click at [944, 355] on button "Submit" at bounding box center [946, 358] width 120 height 34
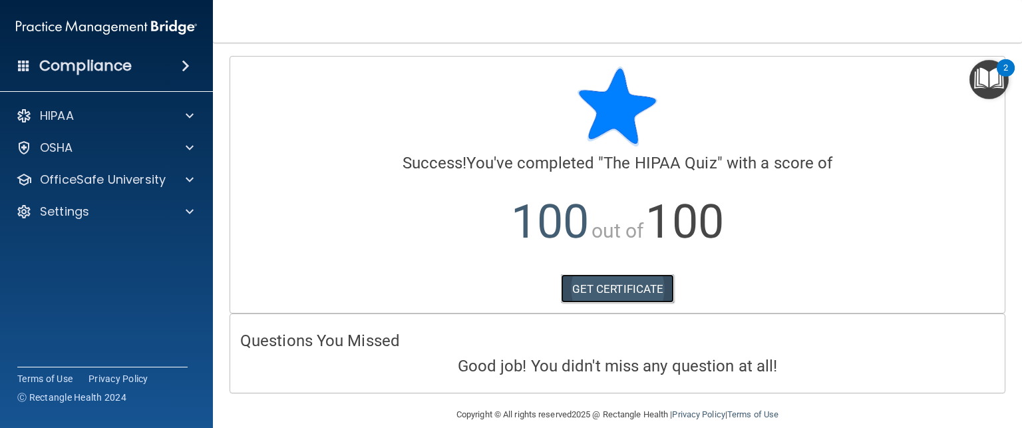
click at [619, 277] on link "GET CERTIFICATE" at bounding box center [618, 288] width 114 height 29
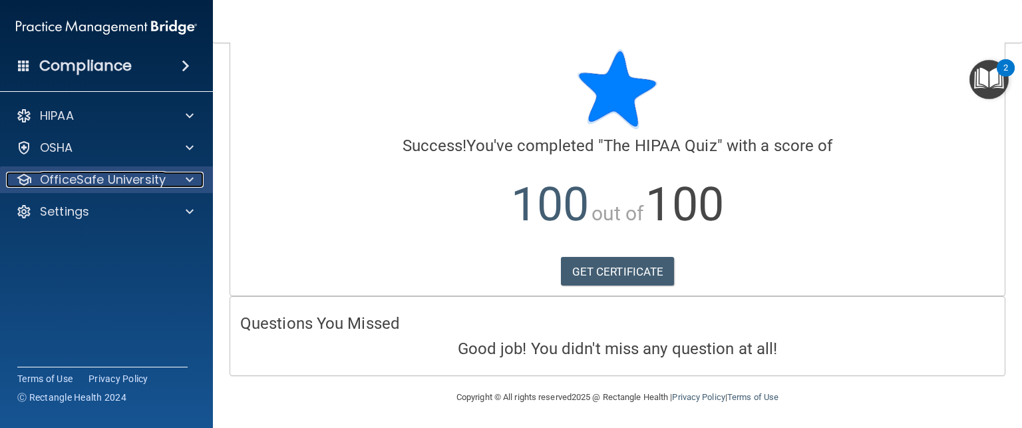
click at [184, 180] on div at bounding box center [187, 180] width 33 height 16
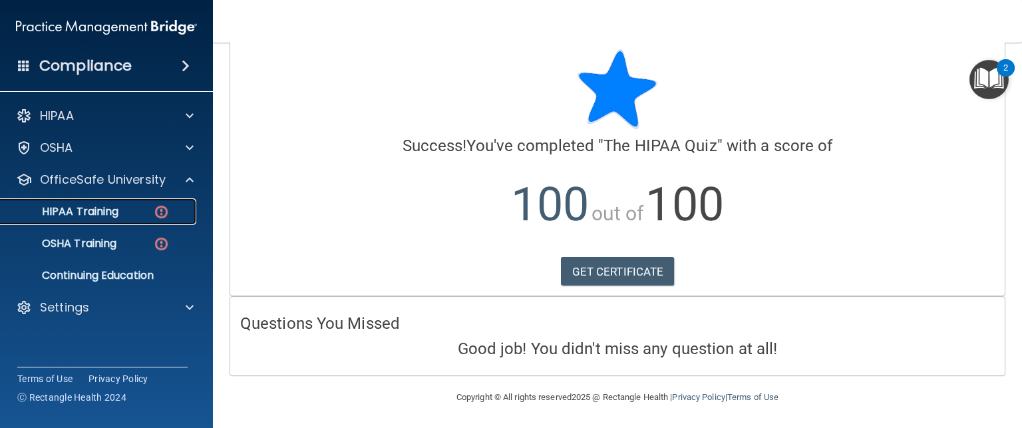
click at [117, 210] on p "HIPAA Training" at bounding box center [64, 211] width 110 height 13
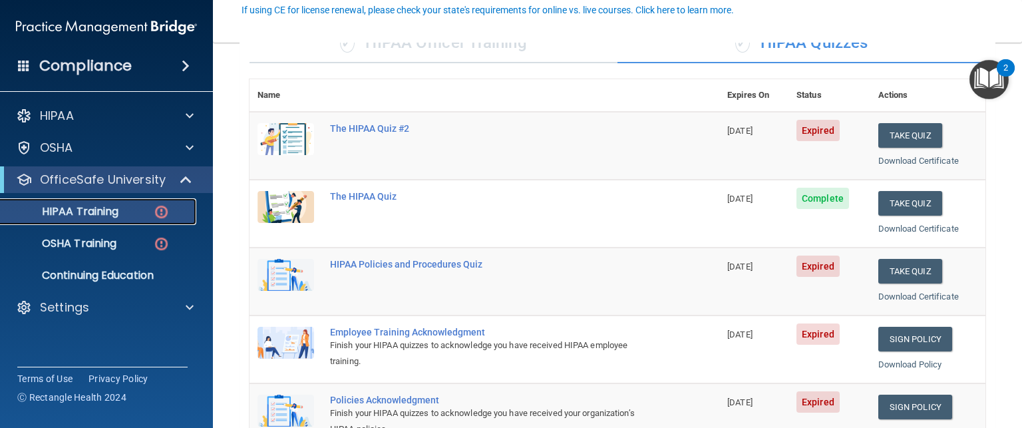
scroll to position [129, 0]
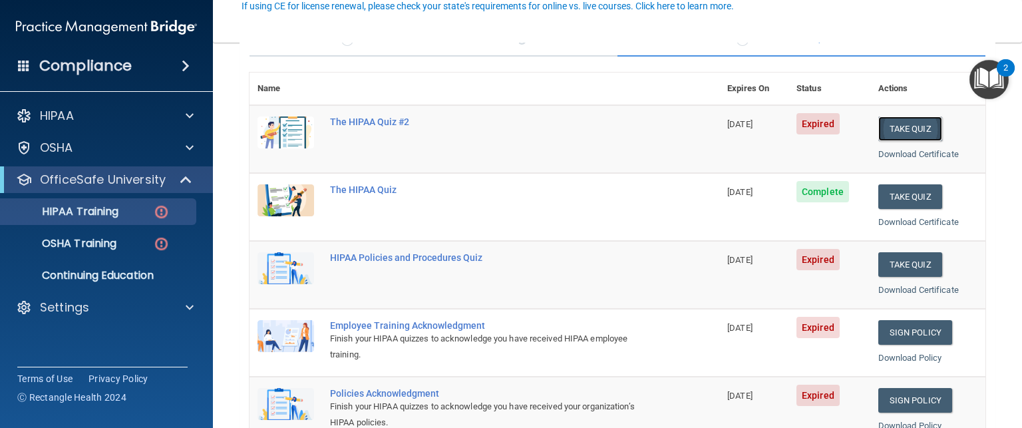
click at [896, 125] on button "Take Quiz" at bounding box center [910, 128] width 64 height 25
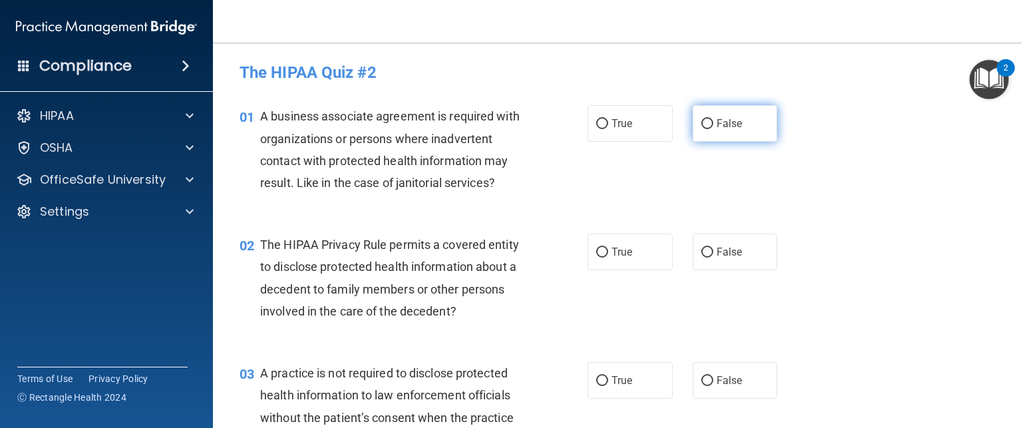
click at [701, 124] on input "False" at bounding box center [707, 124] width 12 height 10
radio input "true"
click at [599, 244] on label "True" at bounding box center [630, 252] width 85 height 37
click at [599, 248] on input "True" at bounding box center [602, 253] width 12 height 10
radio input "true"
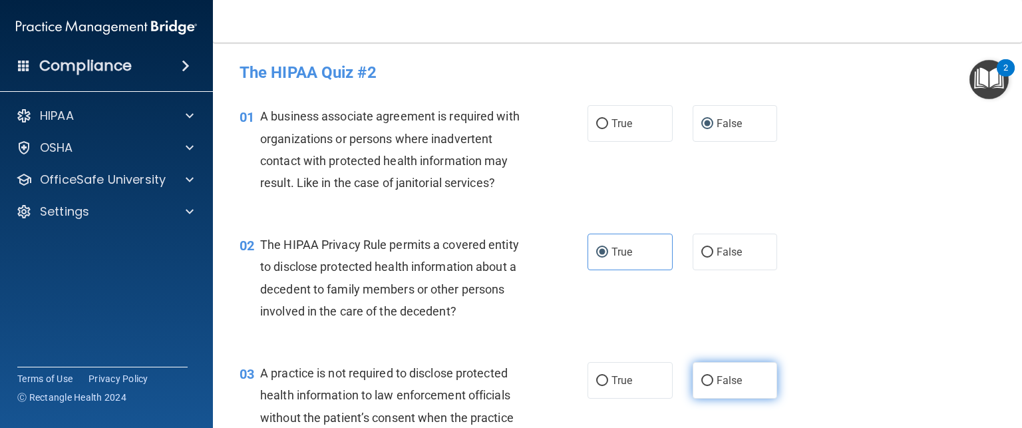
click at [705, 379] on input "False" at bounding box center [707, 381] width 12 height 10
radio input "true"
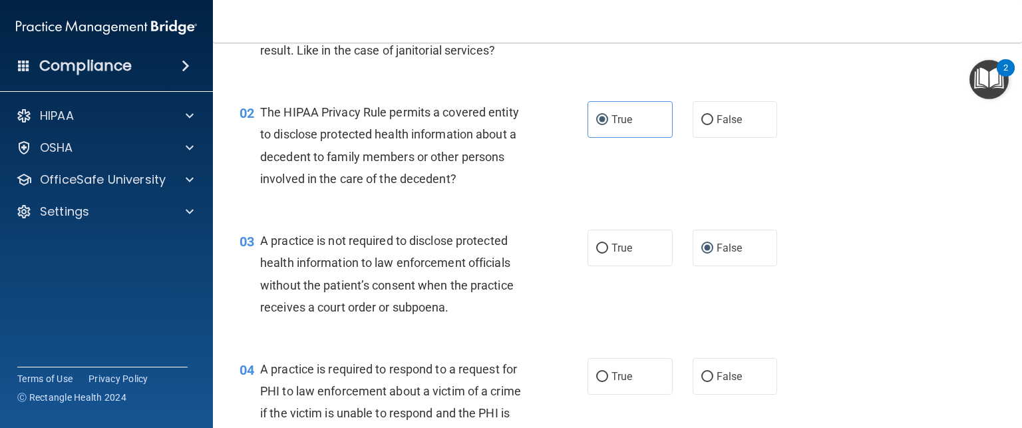
scroll to position [133, 0]
click at [599, 251] on input "True" at bounding box center [602, 248] width 12 height 10
radio input "true"
click at [701, 251] on input "False" at bounding box center [707, 248] width 12 height 10
radio input "true"
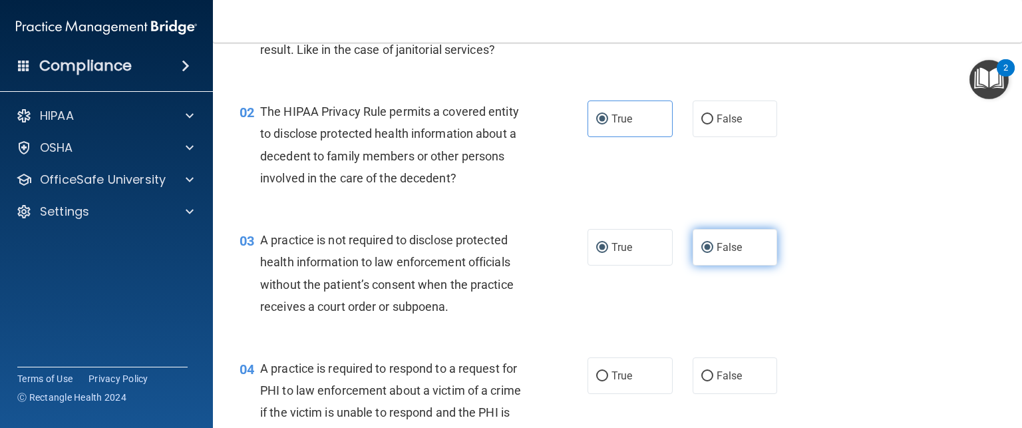
radio input "false"
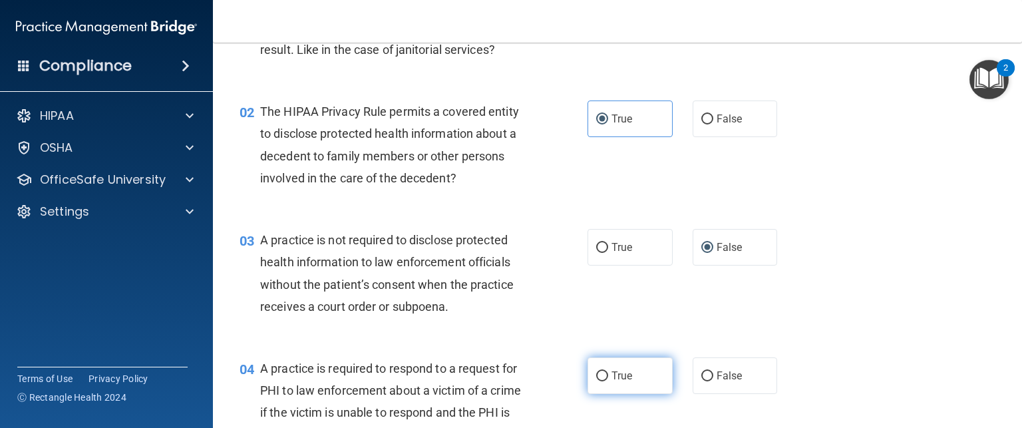
click at [596, 375] on input "True" at bounding box center [602, 376] width 12 height 10
radio input "true"
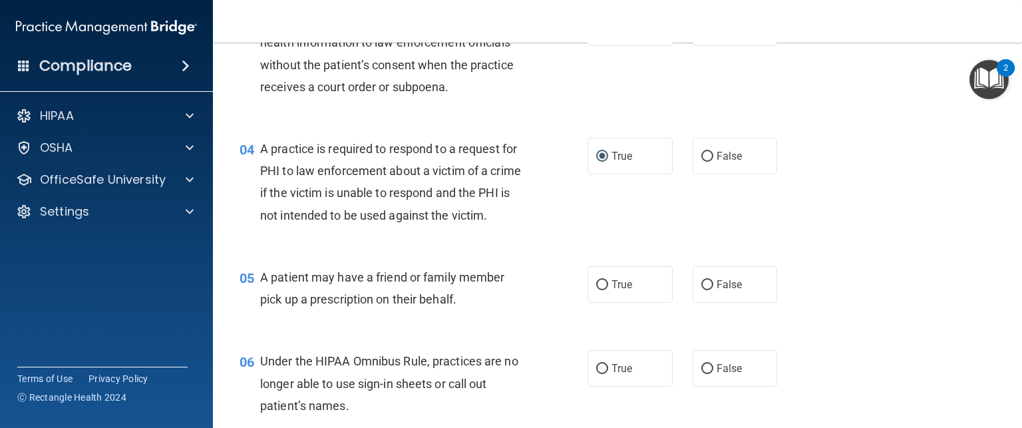
scroll to position [353, 0]
click at [596, 289] on input "True" at bounding box center [602, 284] width 12 height 10
radio input "true"
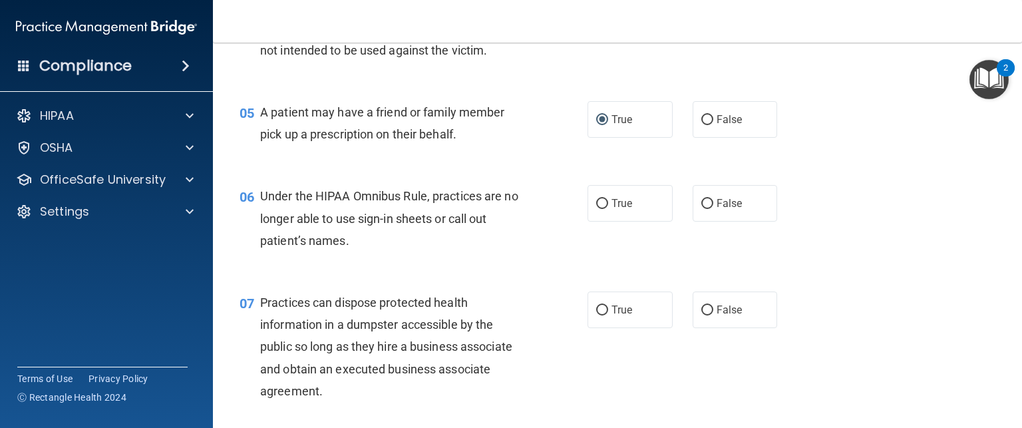
scroll to position [522, 0]
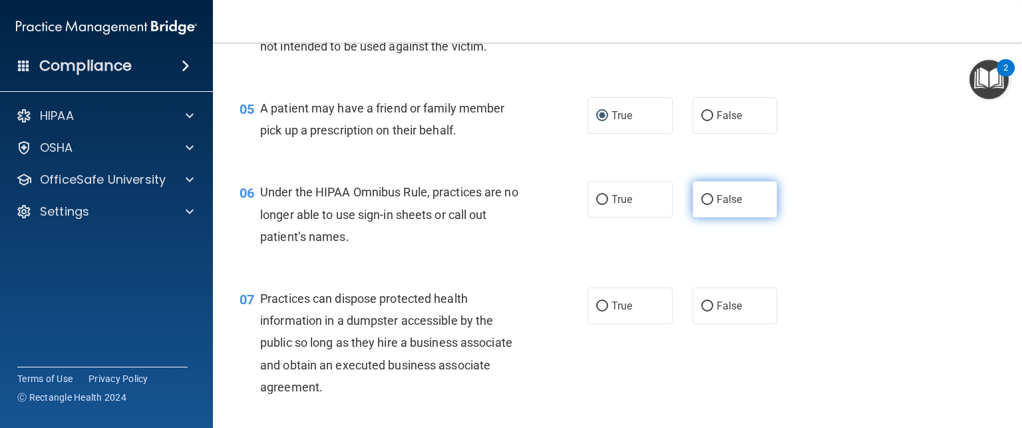
click at [701, 205] on input "False" at bounding box center [707, 200] width 12 height 10
radio input "true"
drag, startPoint x: 697, startPoint y: 325, endPoint x: 658, endPoint y: 281, distance: 58.9
click at [658, 271] on div "06 Under the HIPAA Omnibus Rule, practices are no longer able to use sign-in sh…" at bounding box center [618, 217] width 776 height 106
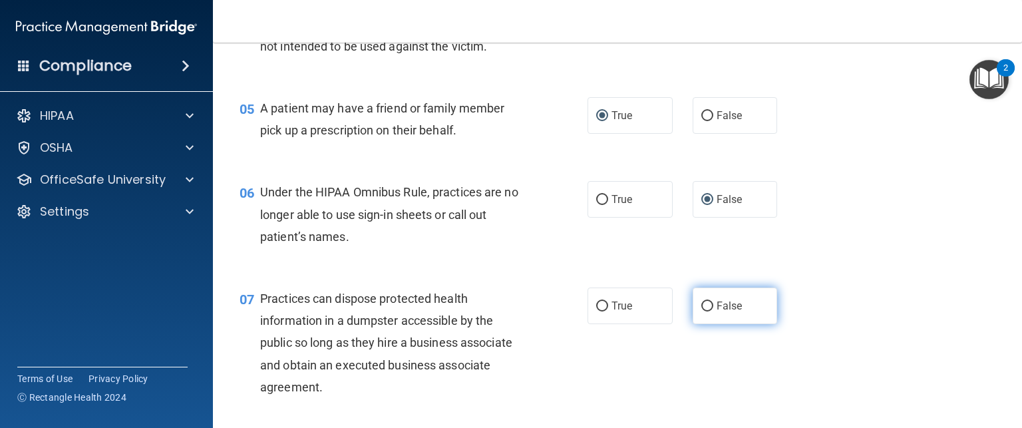
click at [701, 311] on input "False" at bounding box center [707, 306] width 12 height 10
radio input "true"
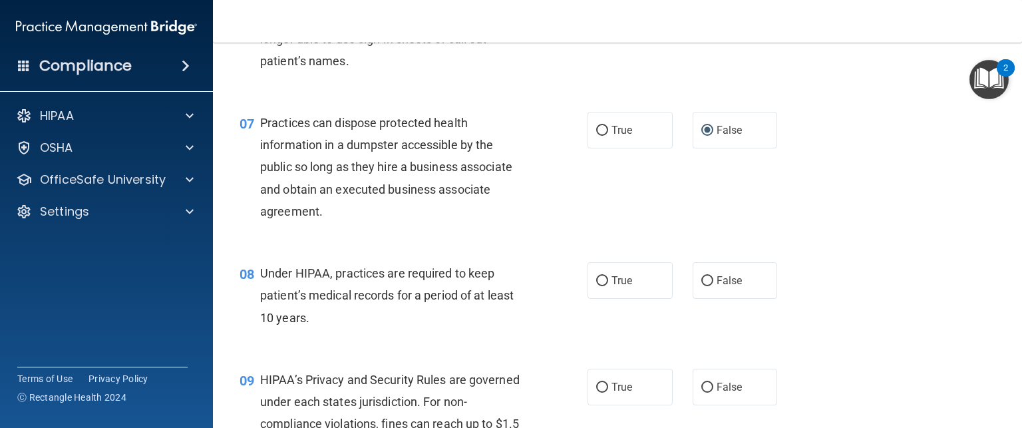
scroll to position [702, 0]
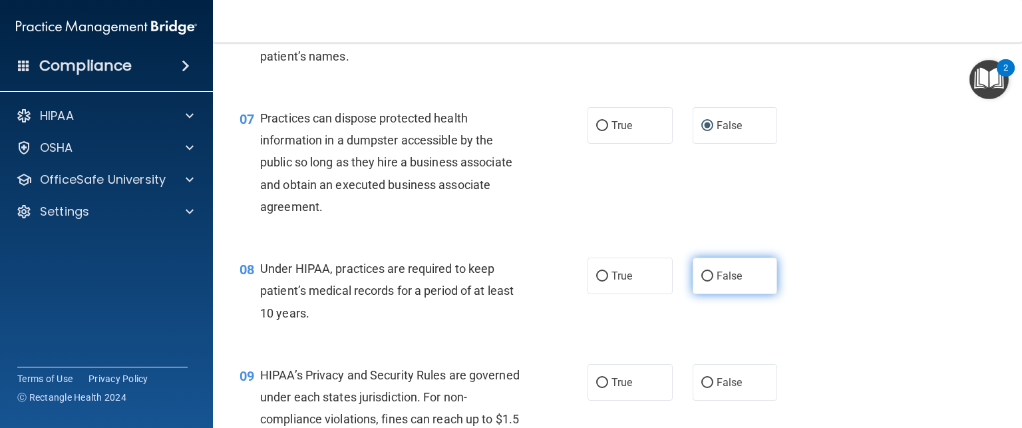
click at [703, 281] on input "False" at bounding box center [707, 276] width 12 height 10
radio input "true"
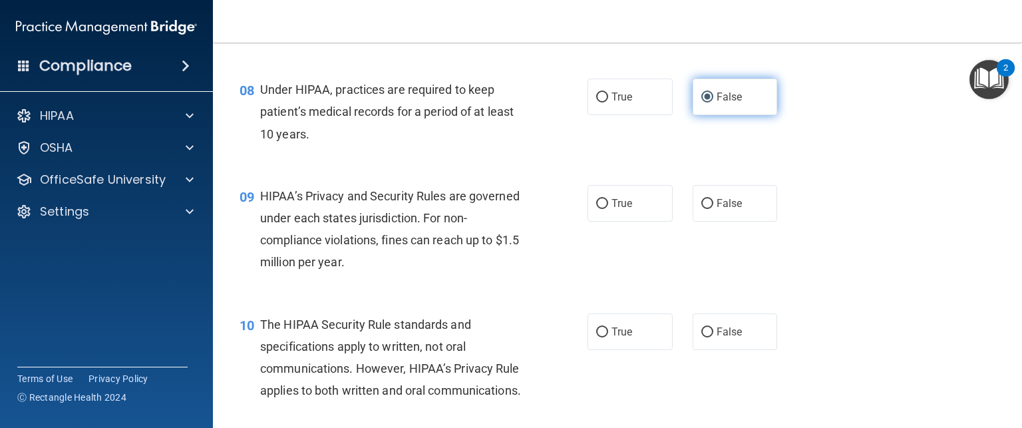
scroll to position [885, 0]
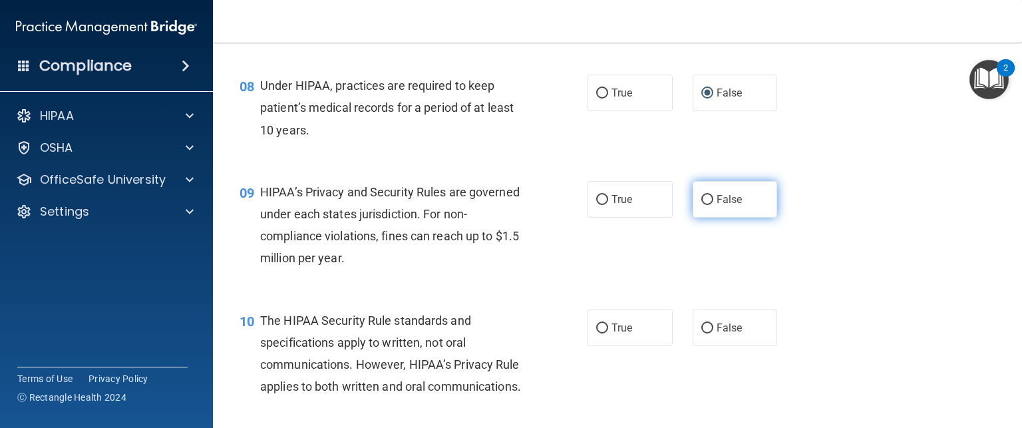
click at [701, 205] on input "False" at bounding box center [707, 200] width 12 height 10
radio input "true"
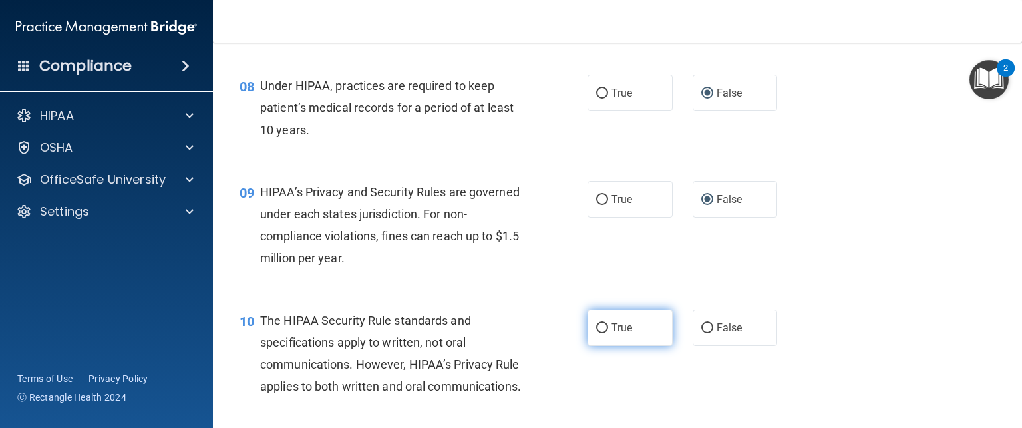
click at [596, 333] on input "True" at bounding box center [602, 328] width 12 height 10
radio input "true"
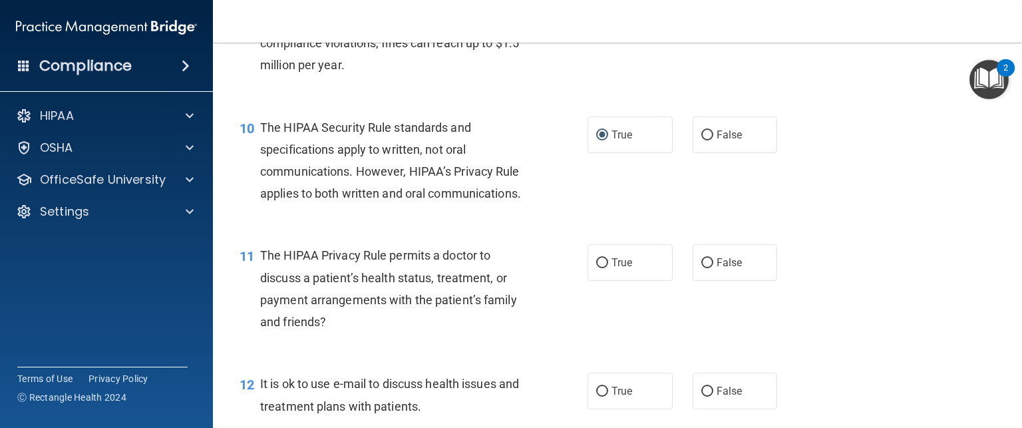
scroll to position [1083, 0]
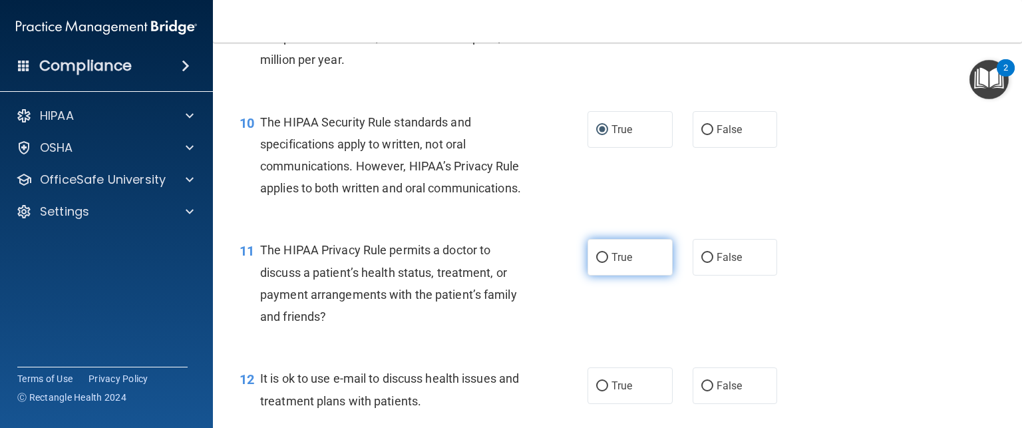
click at [596, 263] on input "True" at bounding box center [602, 258] width 12 height 10
radio input "true"
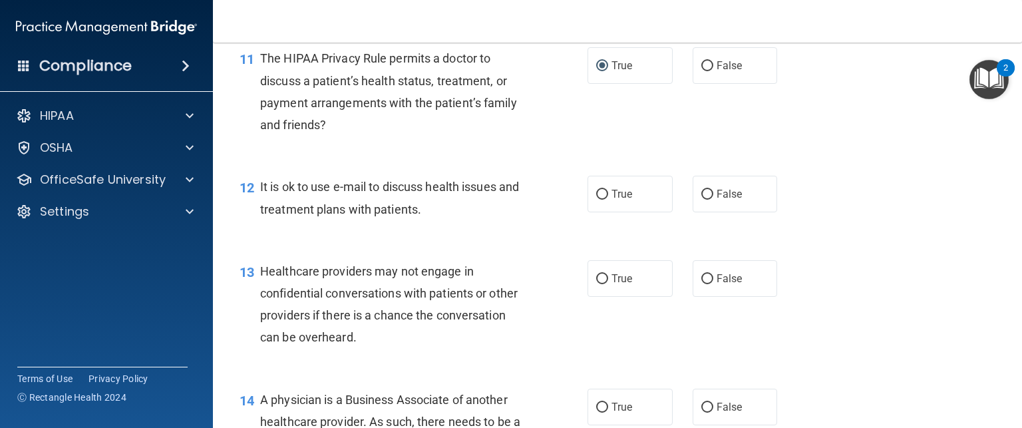
scroll to position [1275, 0]
click at [596, 200] on input "True" at bounding box center [602, 195] width 12 height 10
radio input "true"
click at [597, 284] on input "True" at bounding box center [602, 279] width 12 height 10
radio input "true"
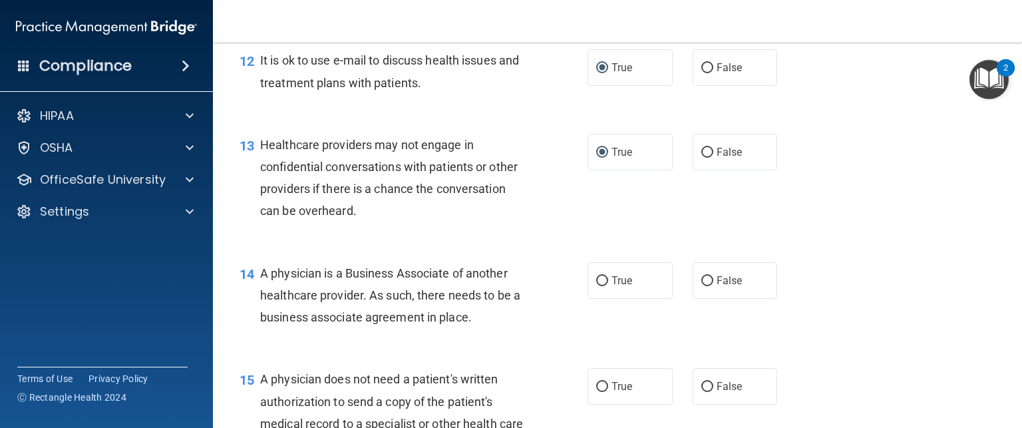
scroll to position [1419, 0]
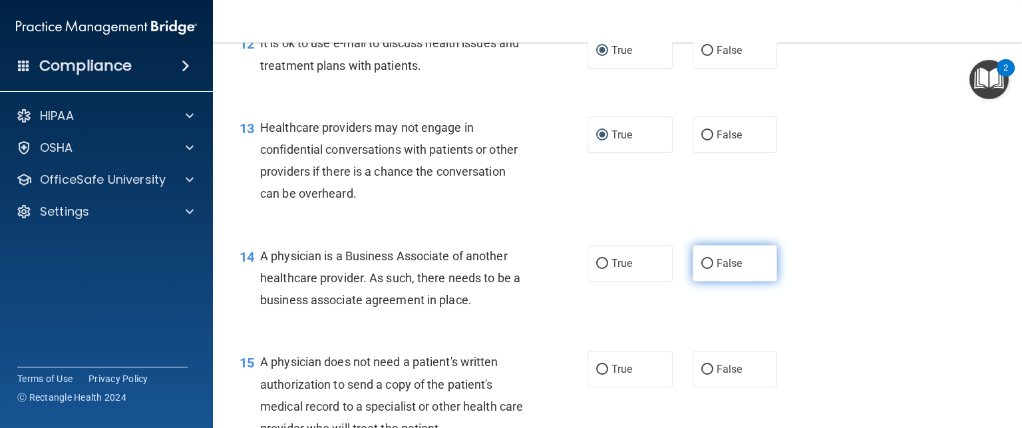
click at [701, 269] on input "False" at bounding box center [707, 264] width 12 height 10
radio input "true"
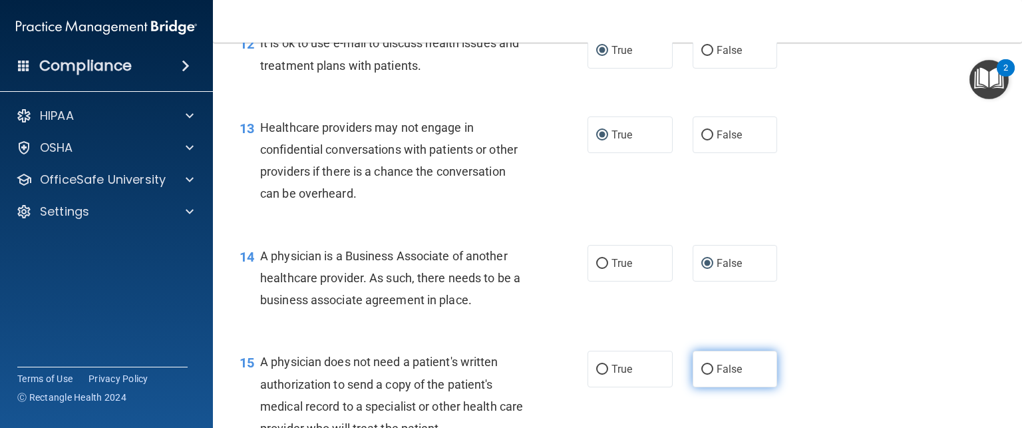
click at [701, 375] on input "False" at bounding box center [707, 370] width 12 height 10
radio input "true"
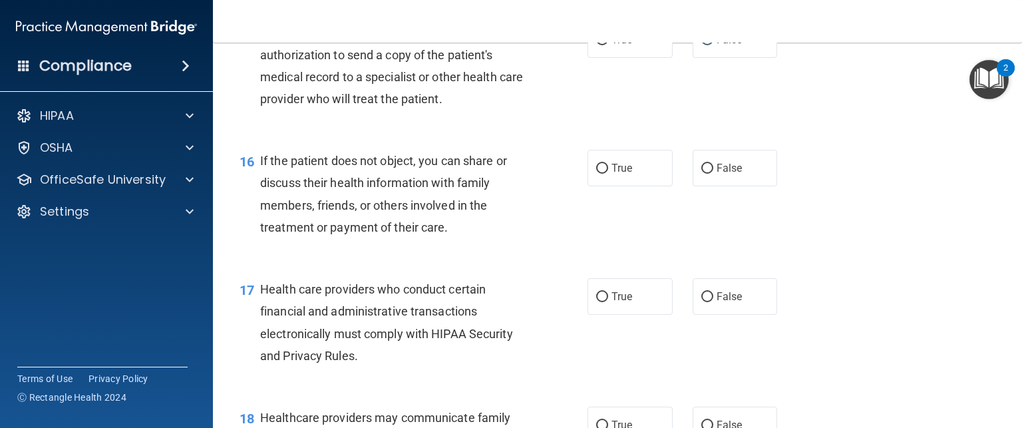
scroll to position [1753, 0]
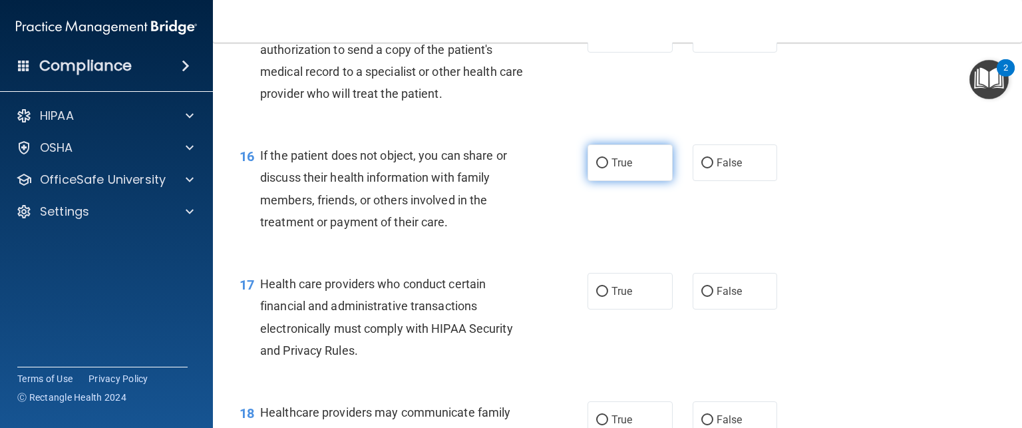
click at [596, 168] on input "True" at bounding box center [602, 163] width 12 height 10
radio input "true"
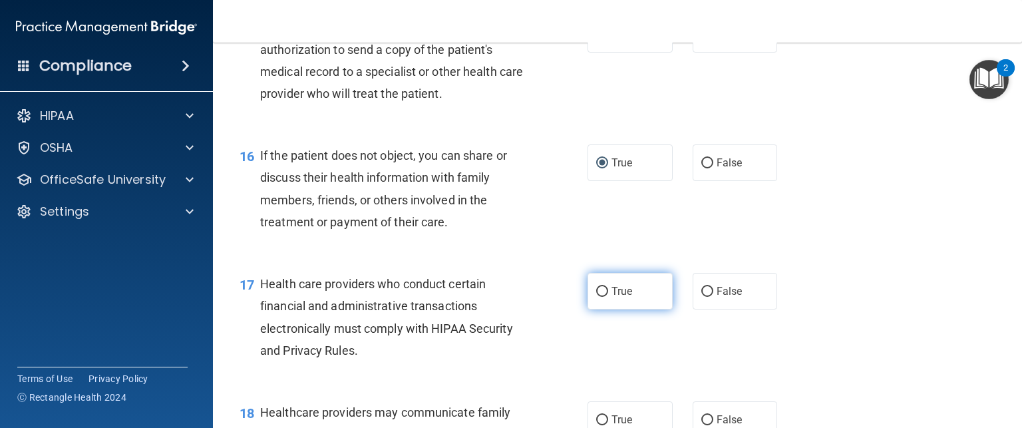
click at [596, 297] on input "True" at bounding box center [602, 292] width 12 height 10
radio input "true"
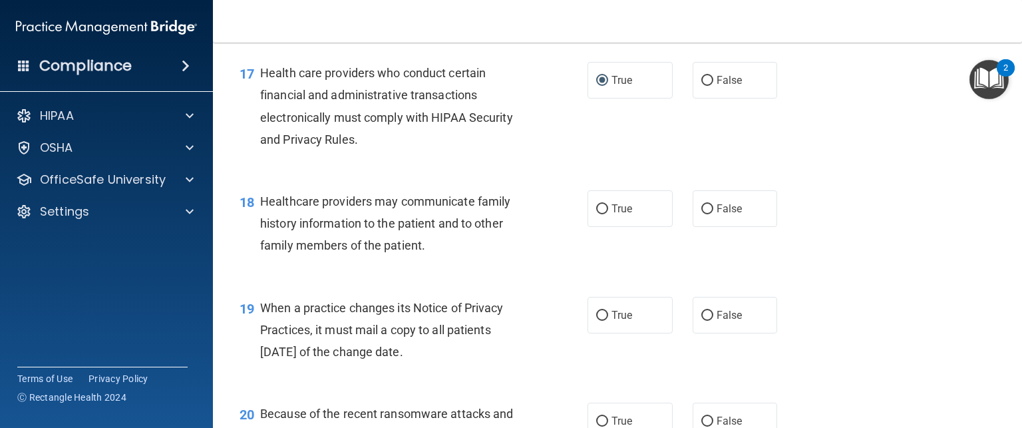
scroll to position [1966, 0]
click at [598, 212] on input "True" at bounding box center [602, 207] width 12 height 10
radio input "true"
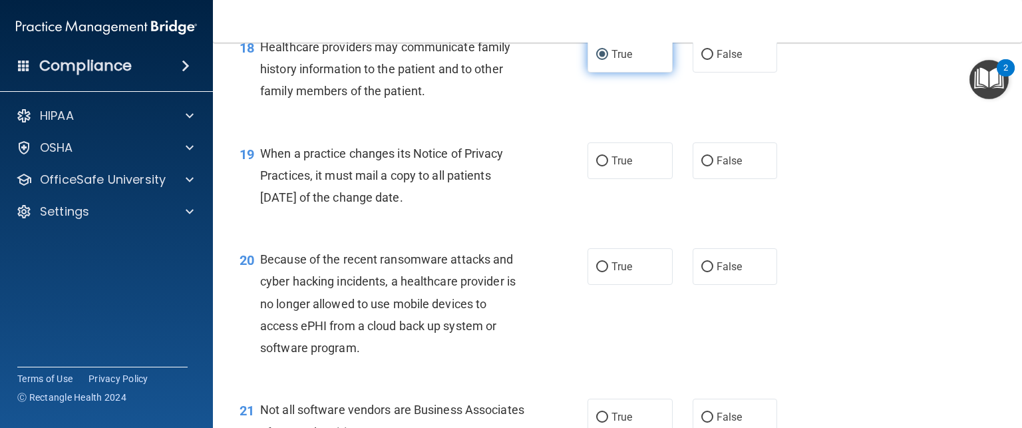
scroll to position [2121, 0]
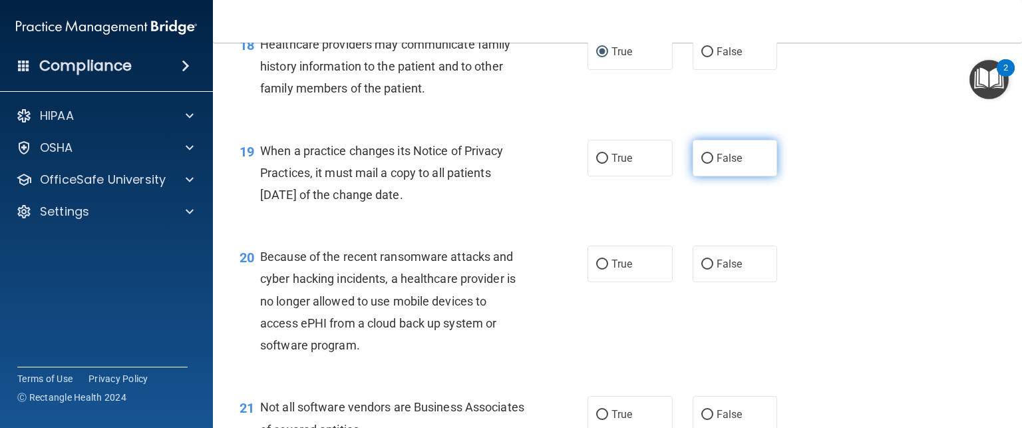
click at [701, 164] on input "False" at bounding box center [707, 159] width 12 height 10
radio input "true"
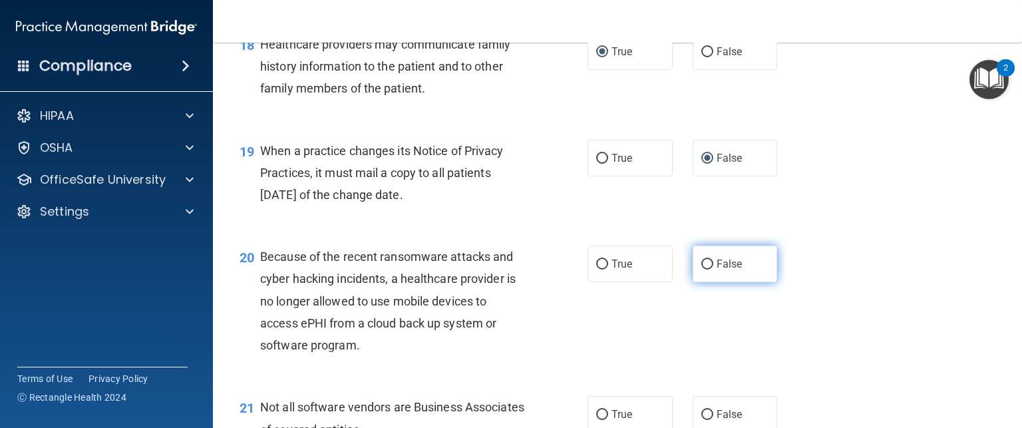
click at [705, 269] on input "False" at bounding box center [707, 265] width 12 height 10
radio input "true"
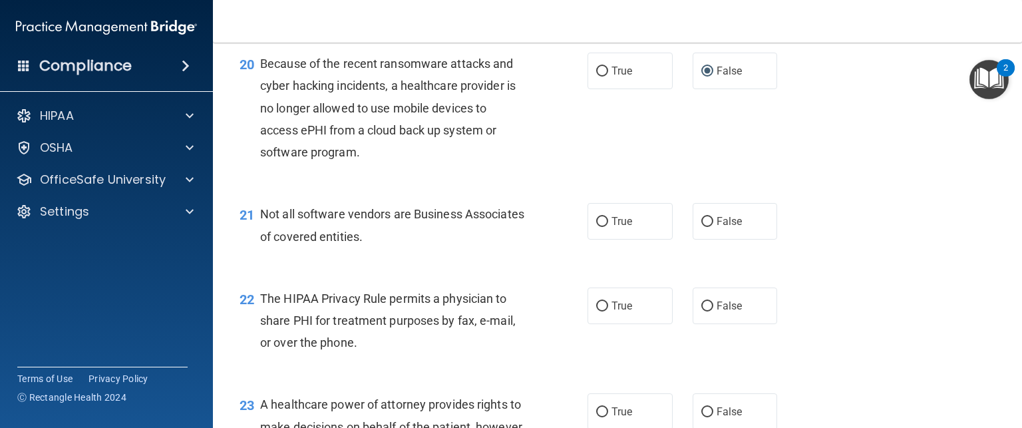
scroll to position [2315, 0]
click at [701, 226] on input "False" at bounding box center [707, 221] width 12 height 10
radio input "true"
click at [597, 311] on input "True" at bounding box center [602, 306] width 12 height 10
radio input "true"
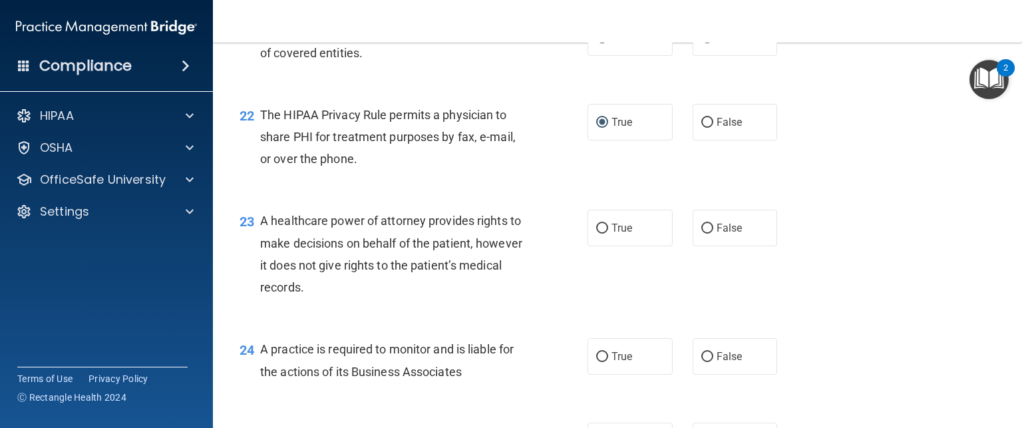
scroll to position [2499, 0]
click at [597, 233] on input "True" at bounding box center [602, 228] width 12 height 10
radio input "true"
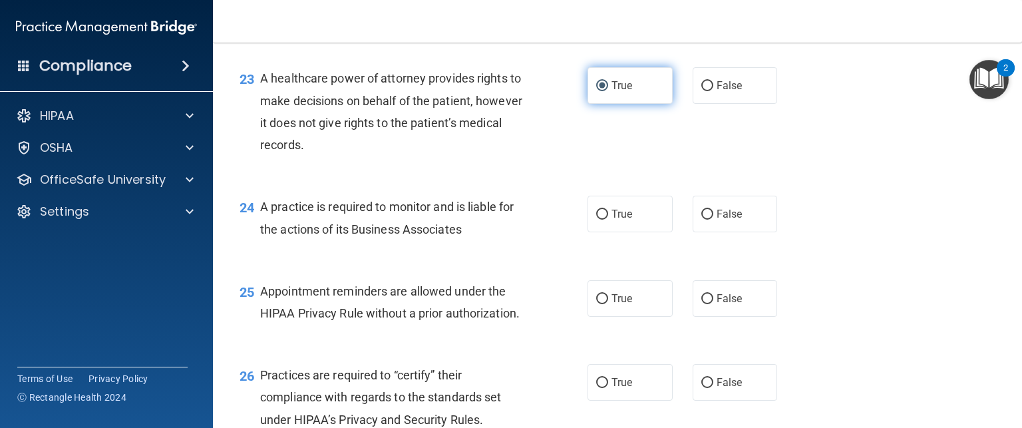
scroll to position [2640, 0]
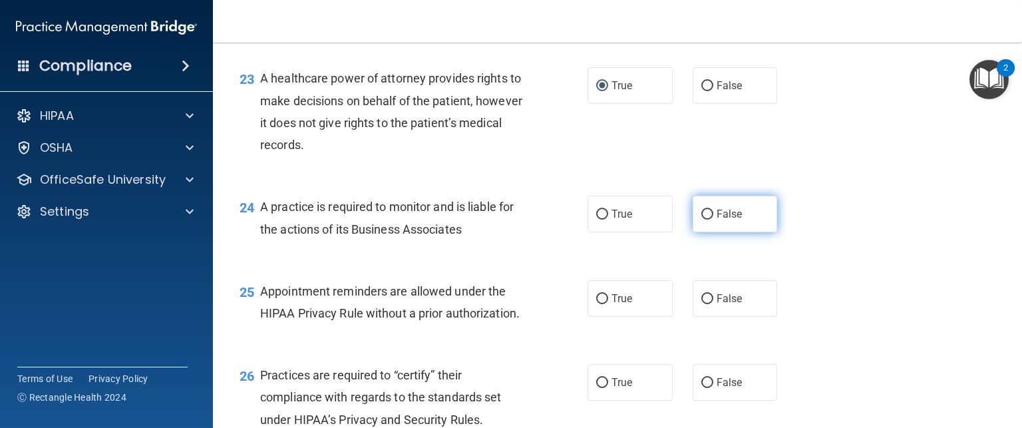
click at [701, 220] on input "False" at bounding box center [707, 215] width 12 height 10
radio input "true"
drag, startPoint x: 695, startPoint y: 339, endPoint x: 680, endPoint y: 297, distance: 44.0
click at [680, 263] on div "24 A practice is required to monitor and is liable for the actions of its Busin…" at bounding box center [618, 221] width 776 height 84
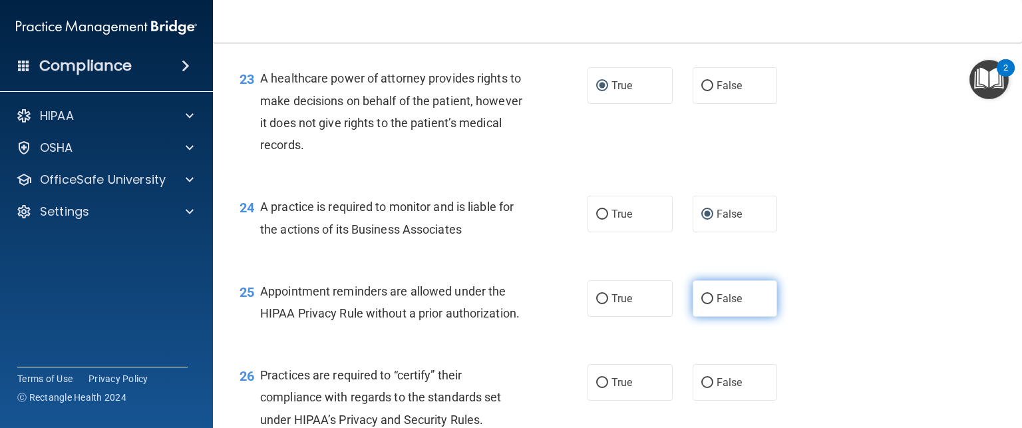
click at [704, 304] on input "False" at bounding box center [707, 299] width 12 height 10
radio input "true"
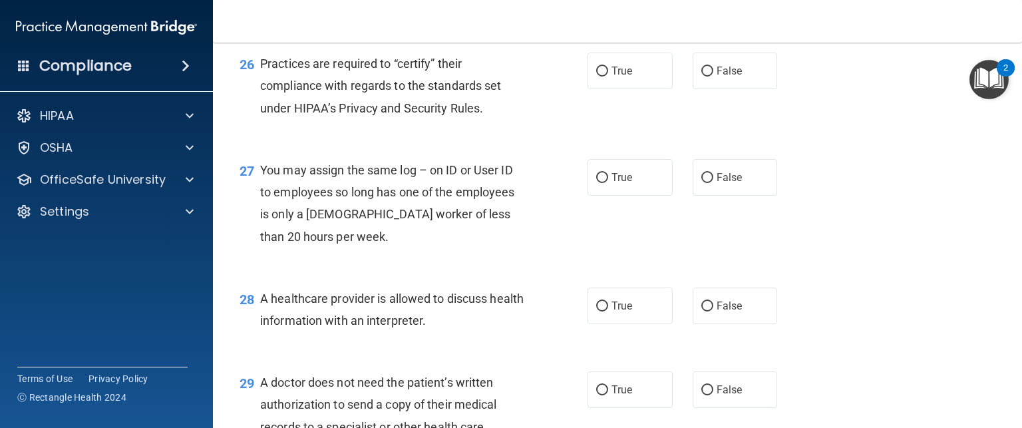
scroll to position [2952, 0]
click at [596, 77] on input "True" at bounding box center [602, 72] width 12 height 10
radio input "true"
click at [703, 183] on input "False" at bounding box center [707, 178] width 12 height 10
radio input "true"
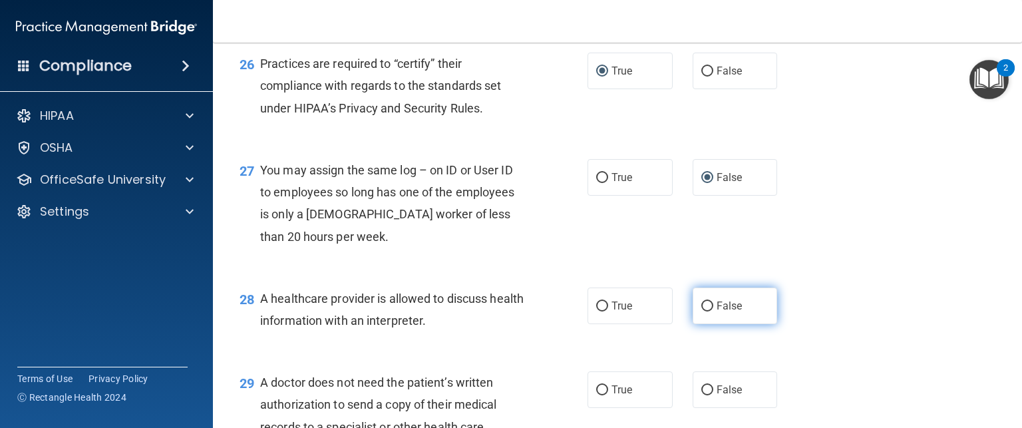
click at [701, 311] on input "False" at bounding box center [707, 306] width 12 height 10
radio input "true"
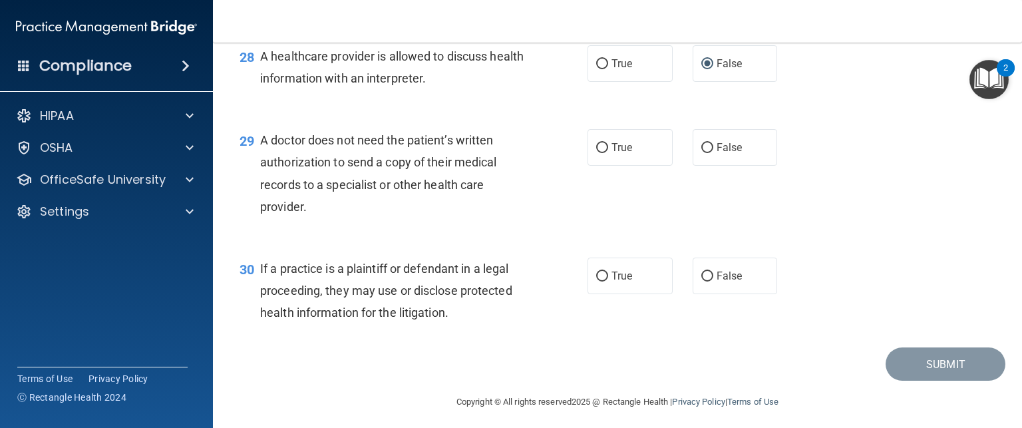
scroll to position [3245, 0]
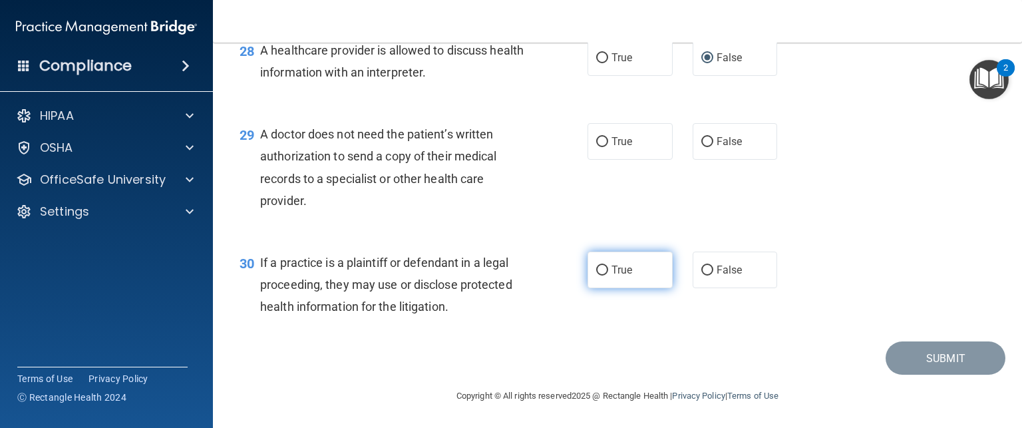
click at [600, 267] on input "True" at bounding box center [602, 270] width 12 height 10
radio input "true"
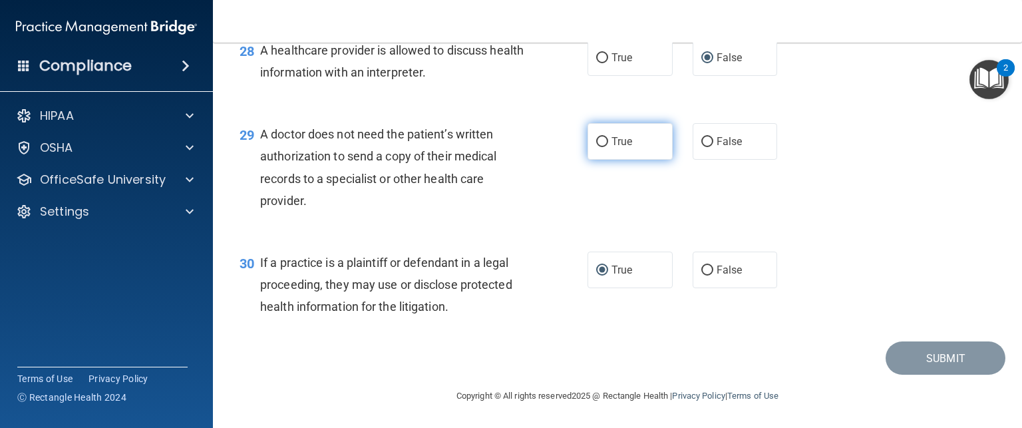
click at [596, 143] on input "True" at bounding box center [602, 142] width 12 height 10
radio input "true"
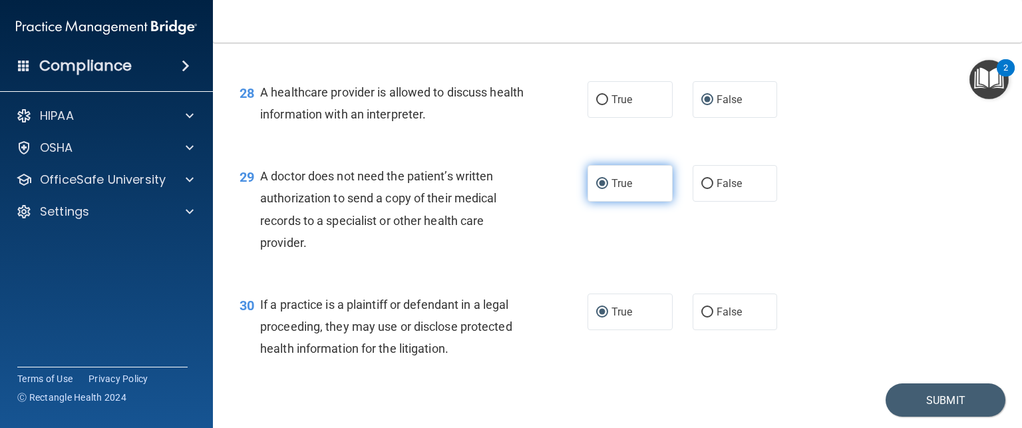
scroll to position [3157, 0]
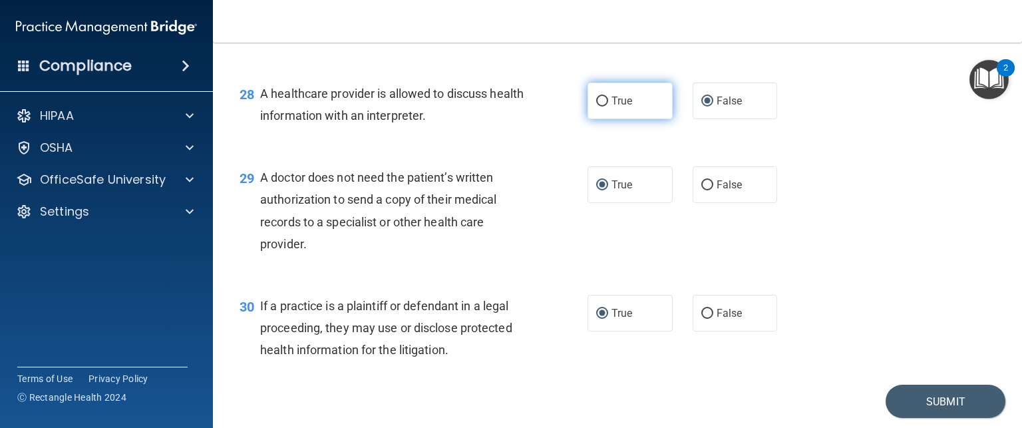
click at [596, 106] on input "True" at bounding box center [602, 101] width 12 height 10
radio input "true"
radio input "false"
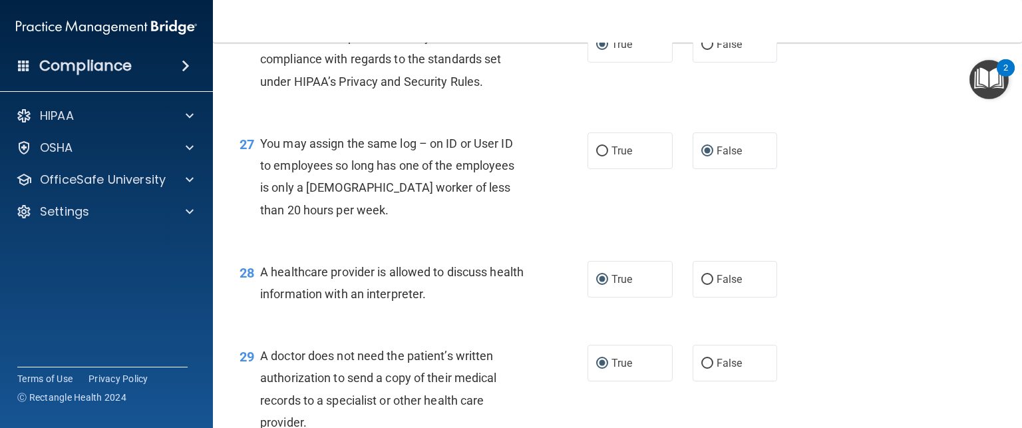
scroll to position [2978, 0]
click at [701, 51] on input "False" at bounding box center [707, 46] width 12 height 10
radio input "true"
radio input "false"
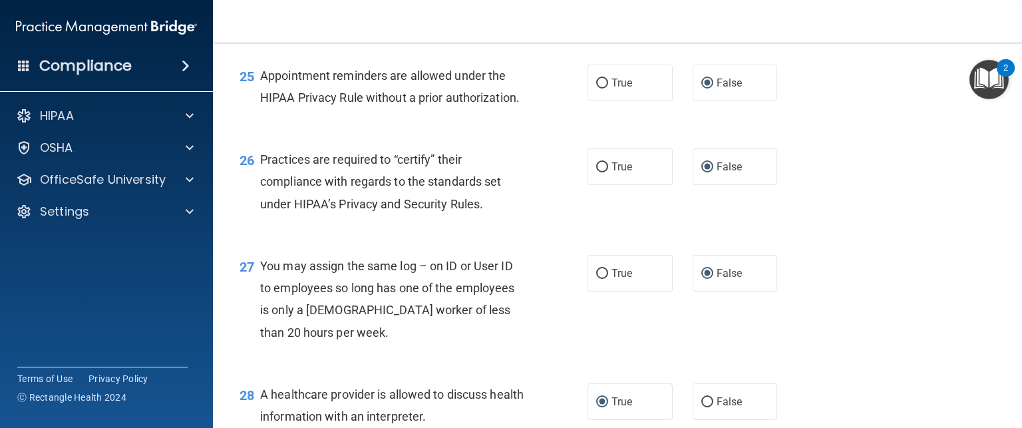
scroll to position [2856, 0]
click at [598, 88] on input "True" at bounding box center [602, 84] width 12 height 10
radio input "true"
radio input "false"
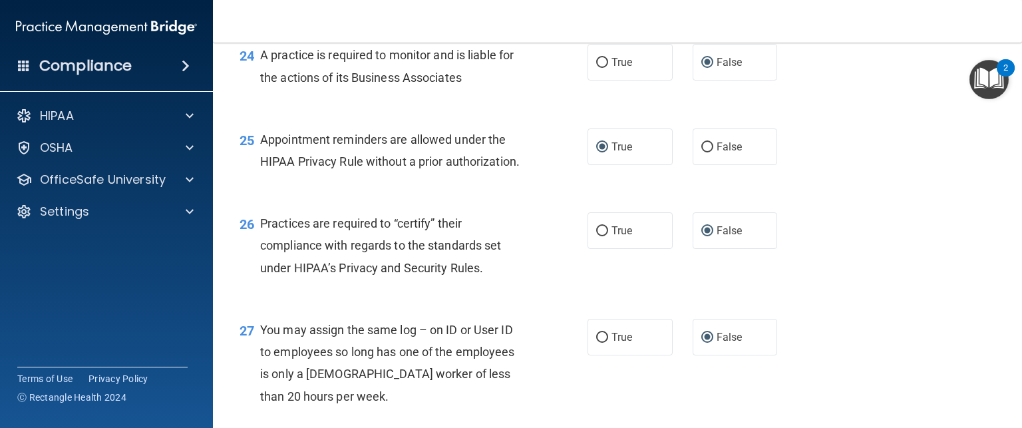
scroll to position [2786, 0]
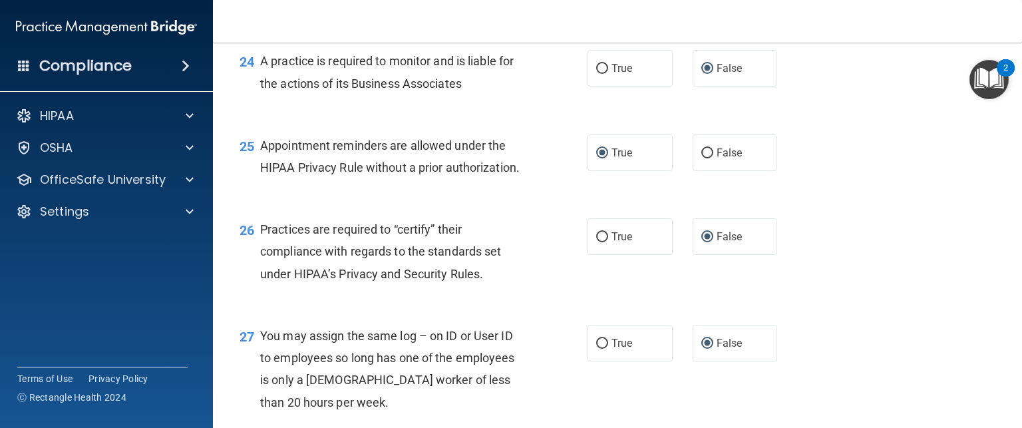
click at [631, 92] on div "24 A practice is required to monitor and is liable for the actions of its Busin…" at bounding box center [618, 75] width 776 height 84
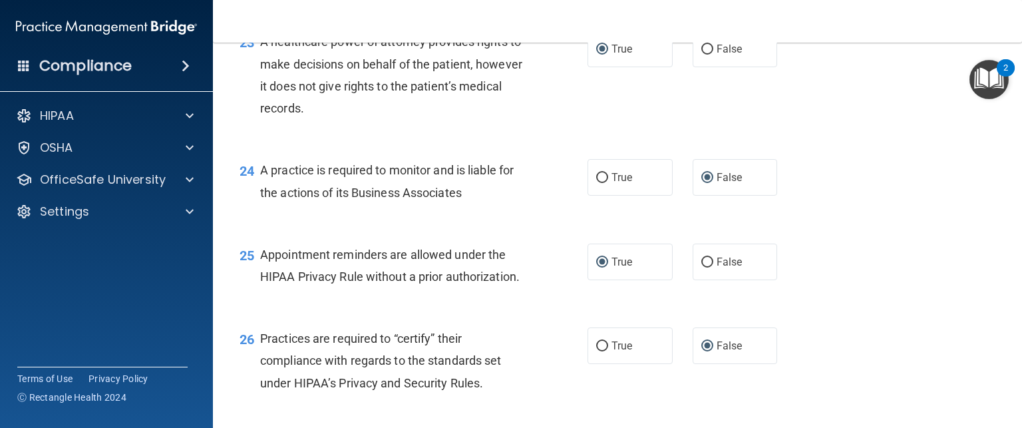
scroll to position [2674, 0]
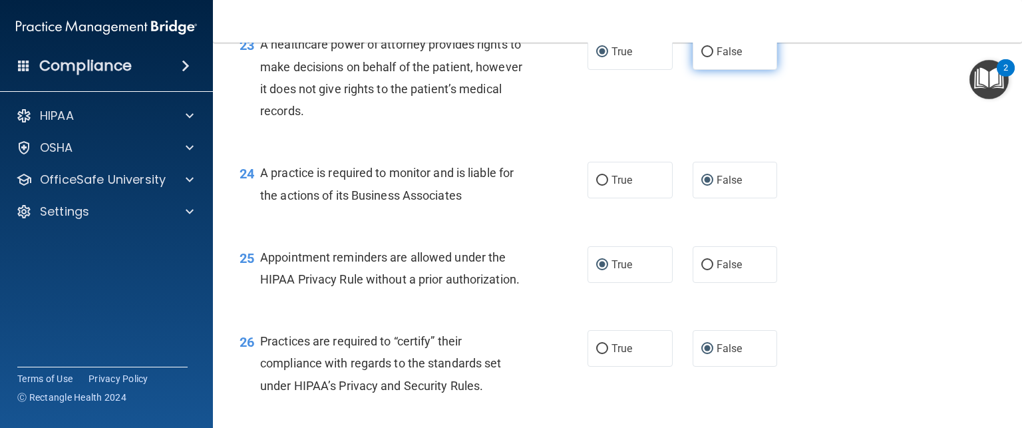
click at [701, 57] on input "False" at bounding box center [707, 52] width 12 height 10
radio input "true"
radio input "false"
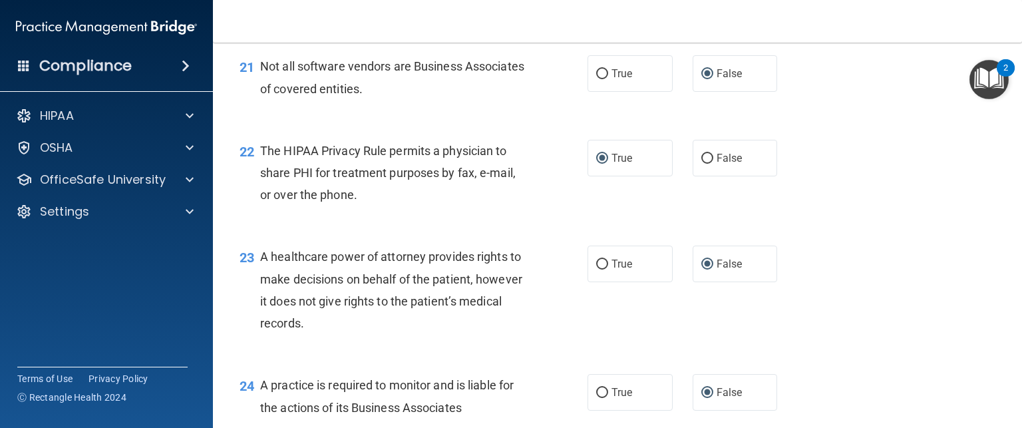
scroll to position [2461, 0]
click at [596, 80] on input "True" at bounding box center [602, 75] width 12 height 10
radio input "true"
radio input "false"
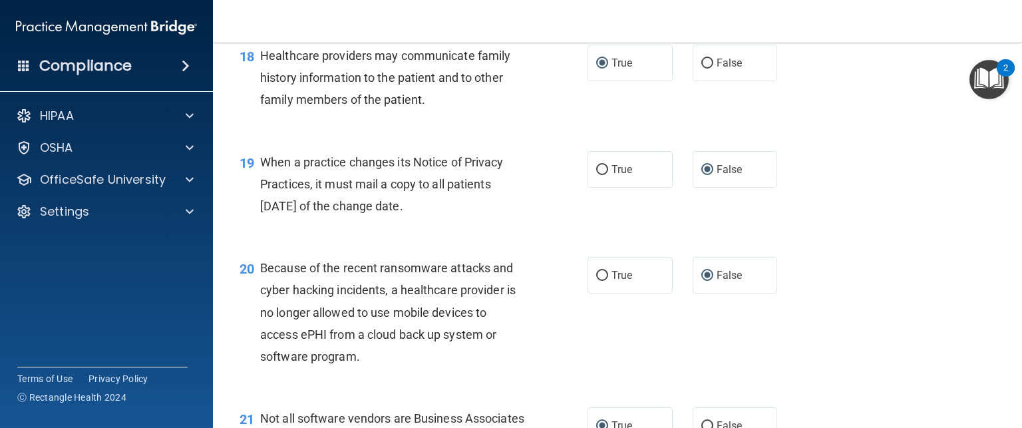
scroll to position [2103, 0]
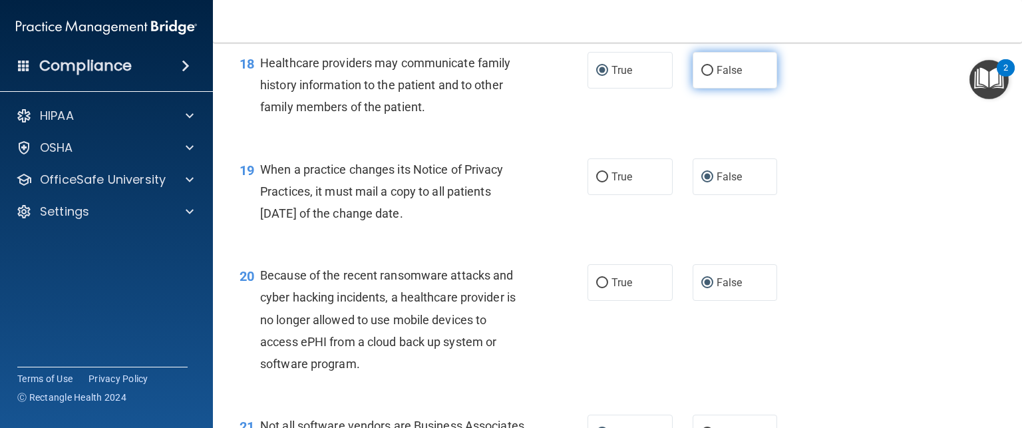
click at [701, 76] on input "False" at bounding box center [707, 71] width 12 height 10
radio input "true"
radio input "false"
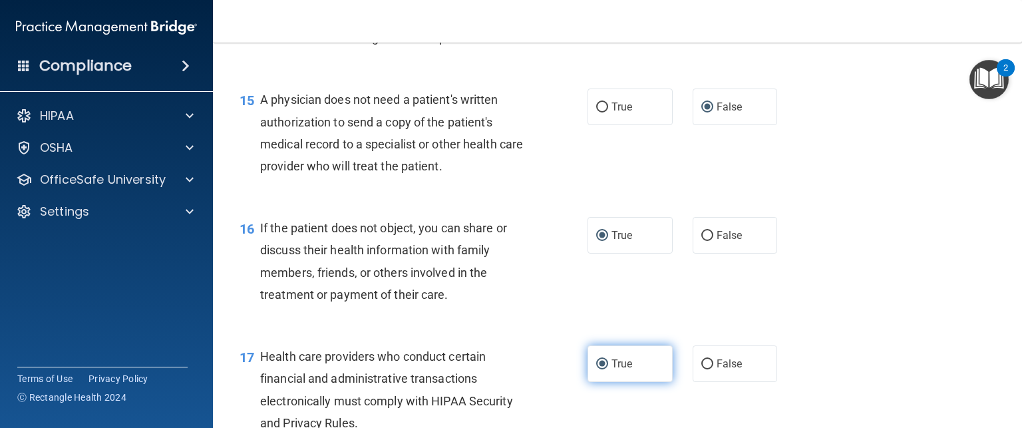
scroll to position [1679, 0]
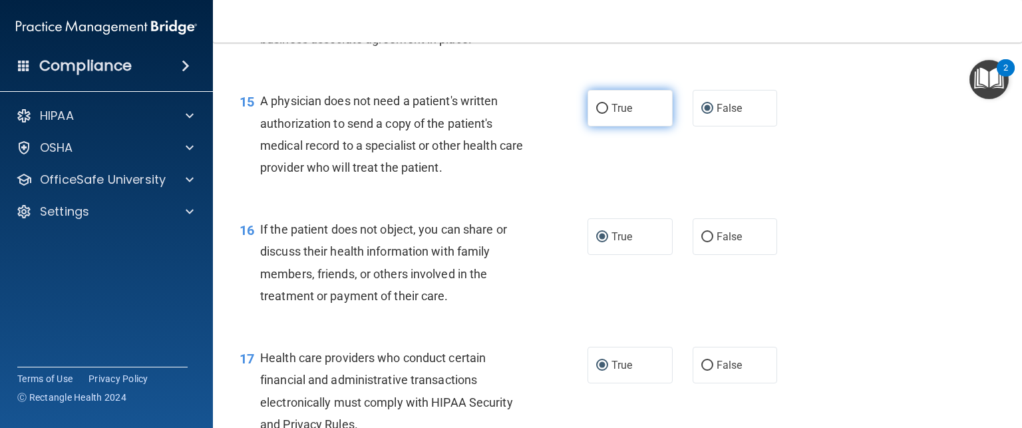
click at [596, 114] on input "True" at bounding box center [602, 109] width 12 height 10
radio input "true"
radio input "false"
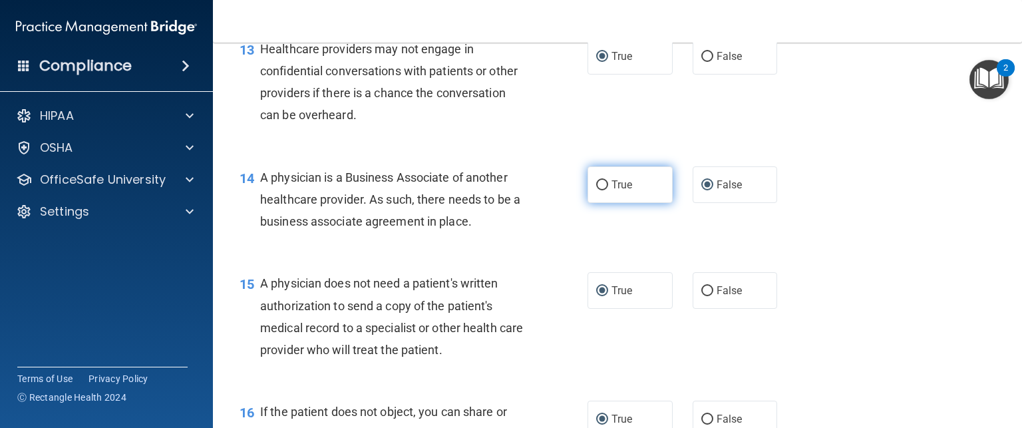
scroll to position [1483, 0]
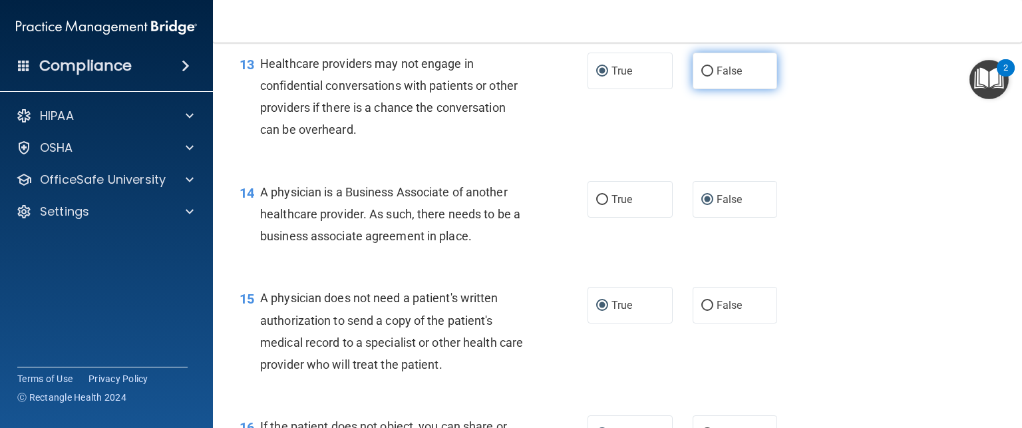
click at [701, 77] on input "False" at bounding box center [707, 72] width 12 height 10
radio input "true"
radio input "false"
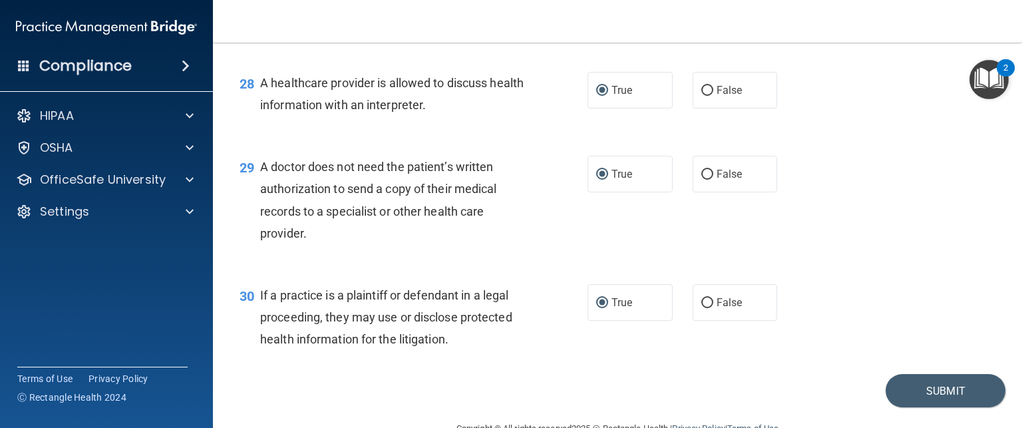
scroll to position [3245, 0]
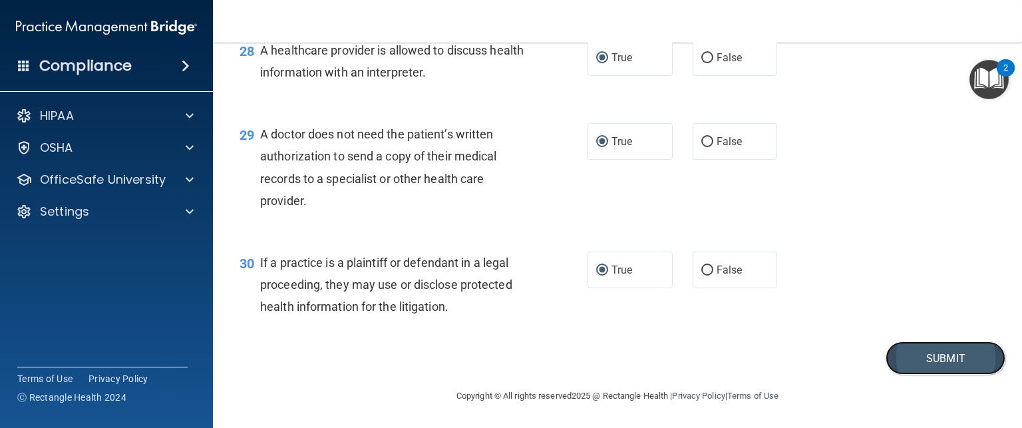
click at [945, 361] on button "Submit" at bounding box center [946, 358] width 120 height 34
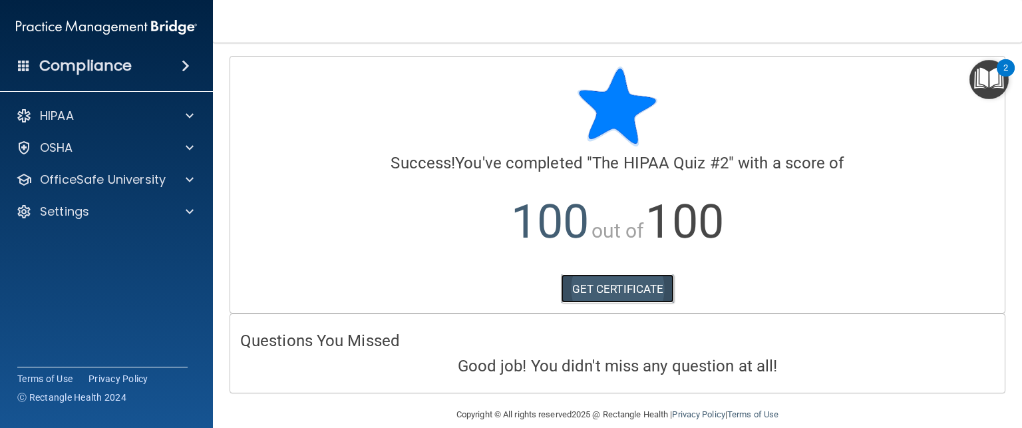
click at [604, 292] on link "GET CERTIFICATE" at bounding box center [618, 288] width 114 height 29
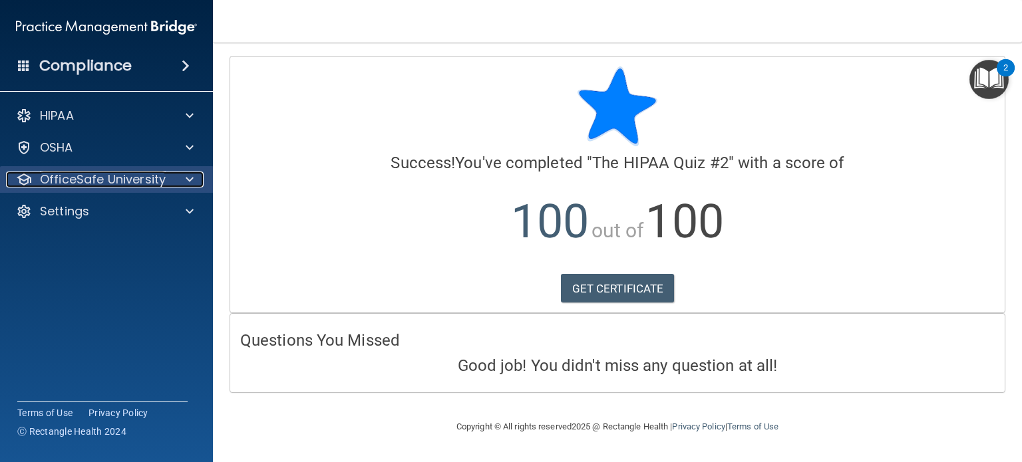
click at [61, 179] on p "OfficeSafe University" at bounding box center [103, 180] width 126 height 16
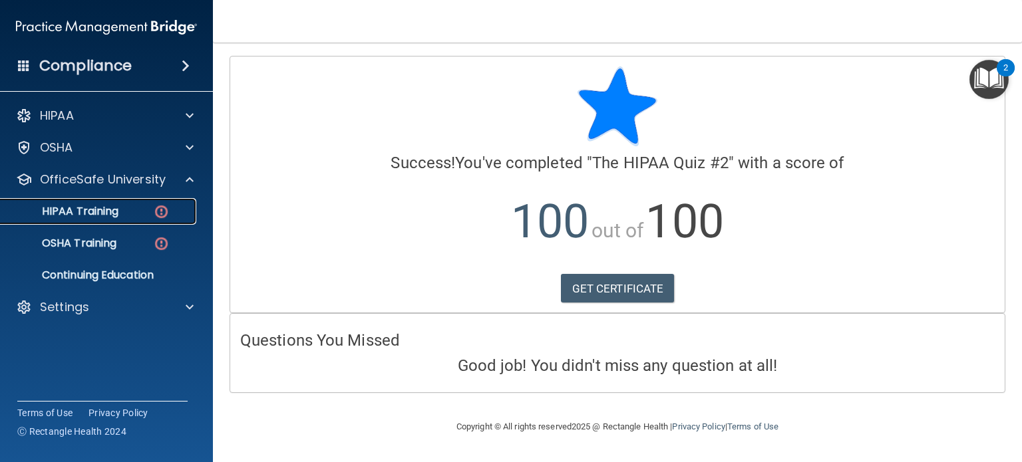
click at [72, 215] on p "HIPAA Training" at bounding box center [64, 211] width 110 height 13
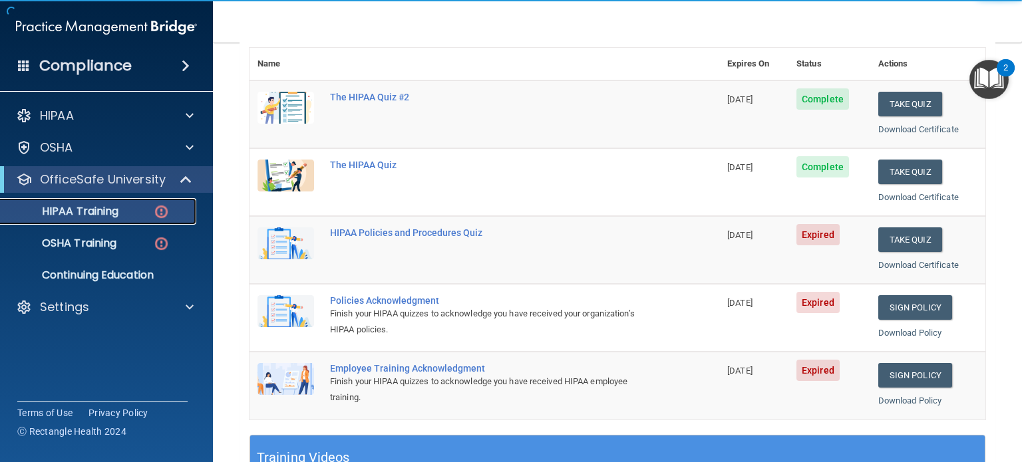
scroll to position [154, 0]
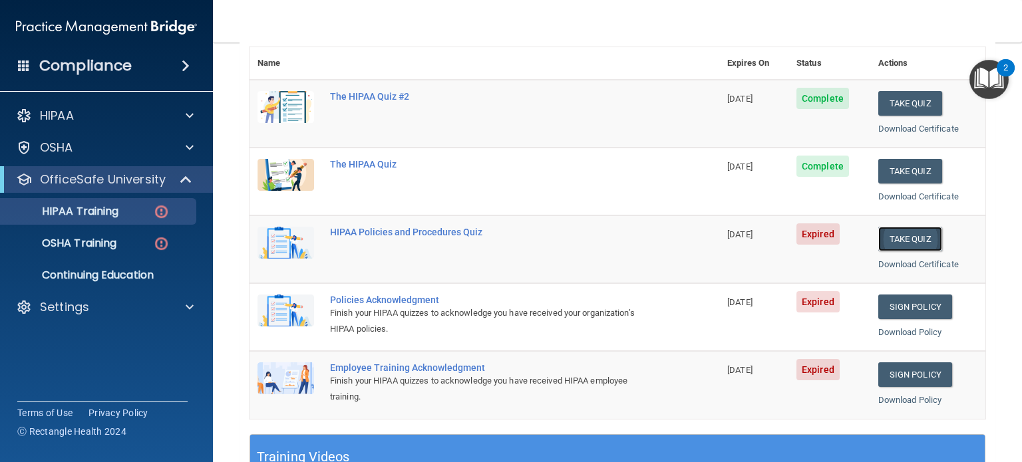
click at [912, 238] on button "Take Quiz" at bounding box center [910, 239] width 64 height 25
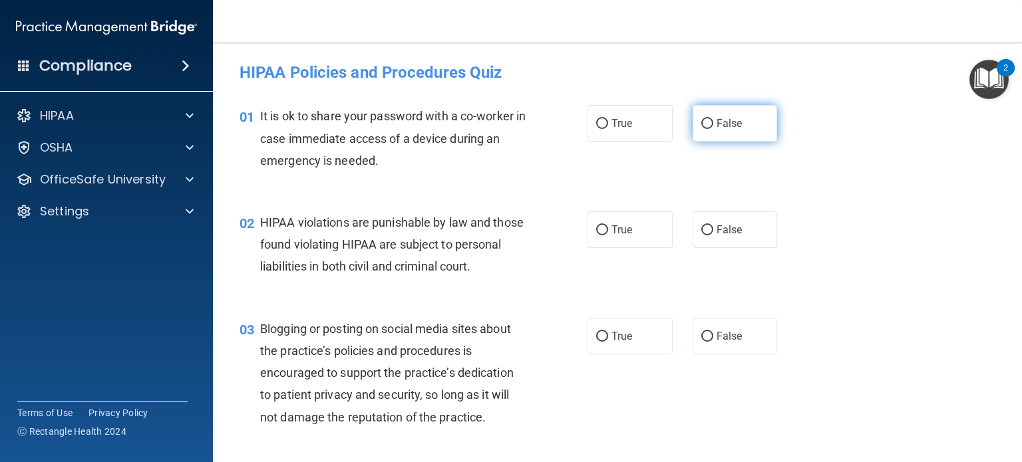
click at [693, 123] on label "False" at bounding box center [735, 123] width 85 height 37
click at [701, 123] on input "False" at bounding box center [707, 124] width 12 height 10
radio input "true"
click at [693, 123] on label "False" at bounding box center [735, 123] width 85 height 37
click at [701, 123] on input "False" at bounding box center [707, 124] width 12 height 10
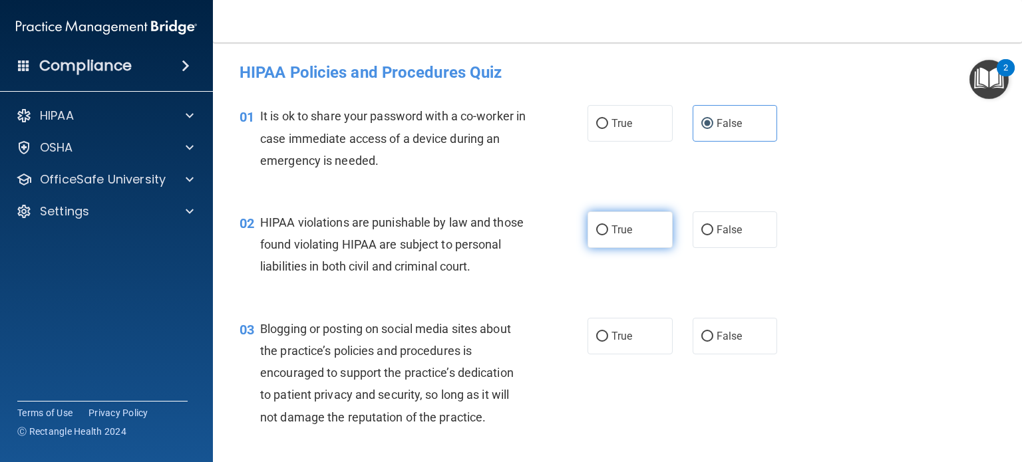
click at [596, 227] on input "True" at bounding box center [602, 231] width 12 height 10
radio input "true"
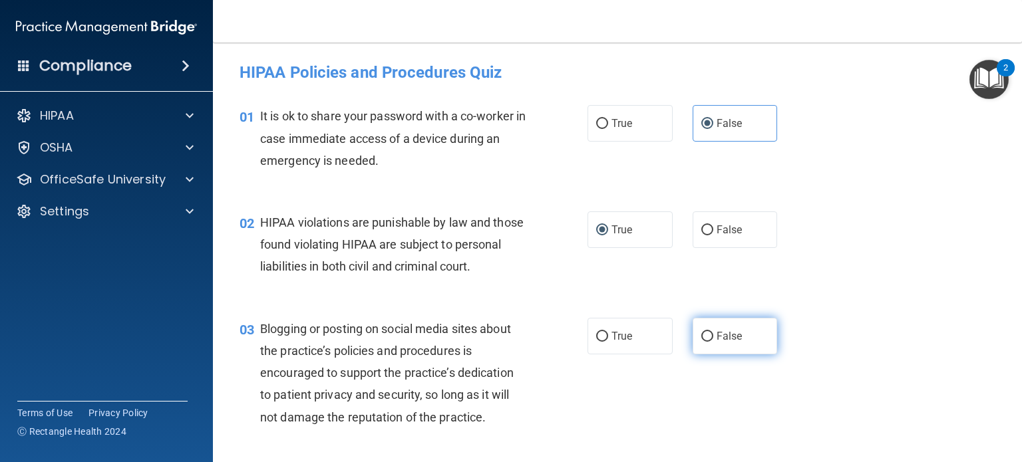
click at [703, 342] on input "False" at bounding box center [707, 337] width 12 height 10
radio input "true"
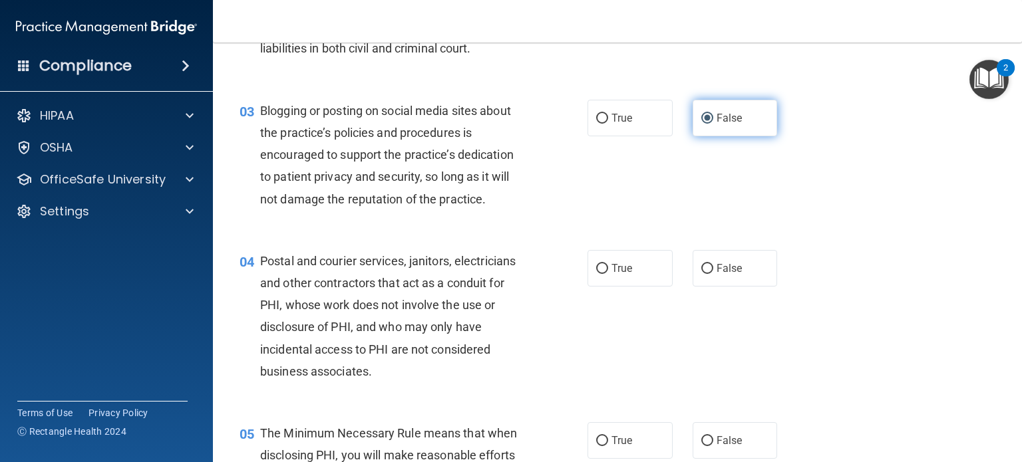
scroll to position [228, 0]
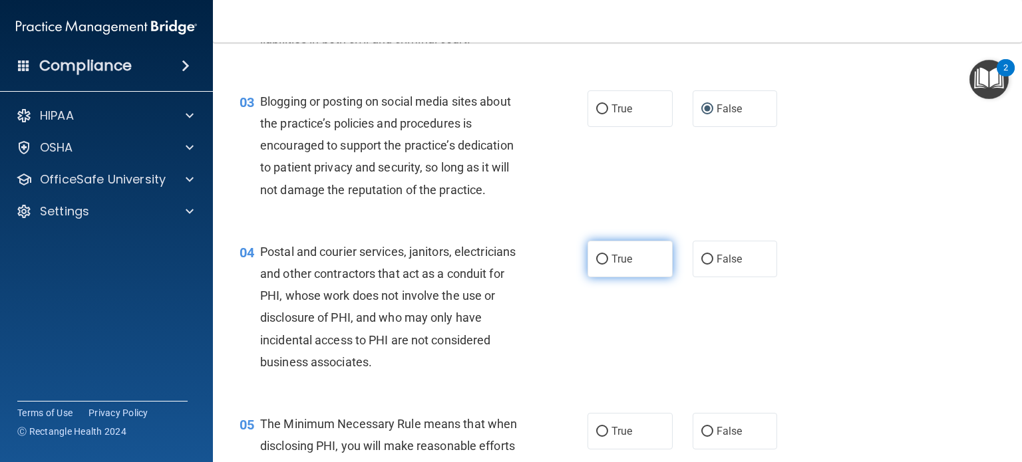
click at [598, 265] on input "True" at bounding box center [602, 260] width 12 height 10
radio input "true"
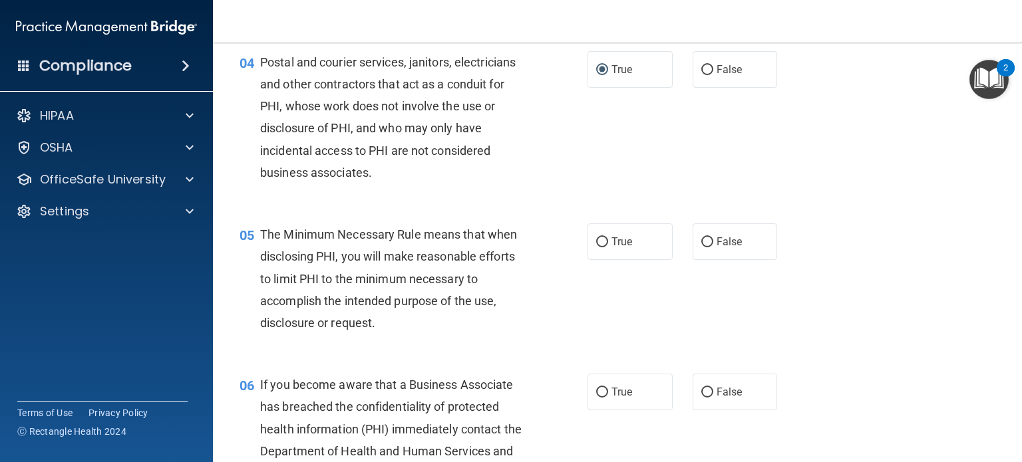
scroll to position [417, 0]
click at [596, 248] on input "True" at bounding box center [602, 243] width 12 height 10
radio input "true"
click at [701, 399] on input "False" at bounding box center [707, 394] width 12 height 10
radio input "true"
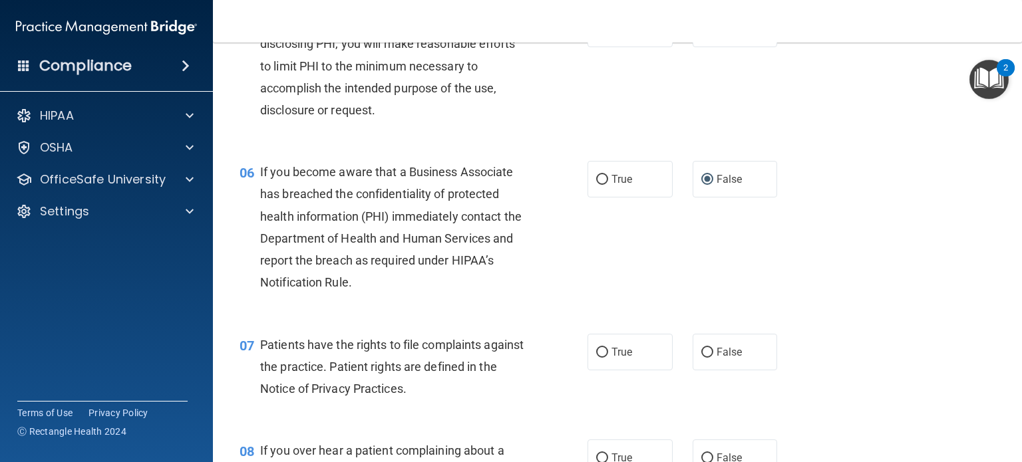
scroll to position [675, 0]
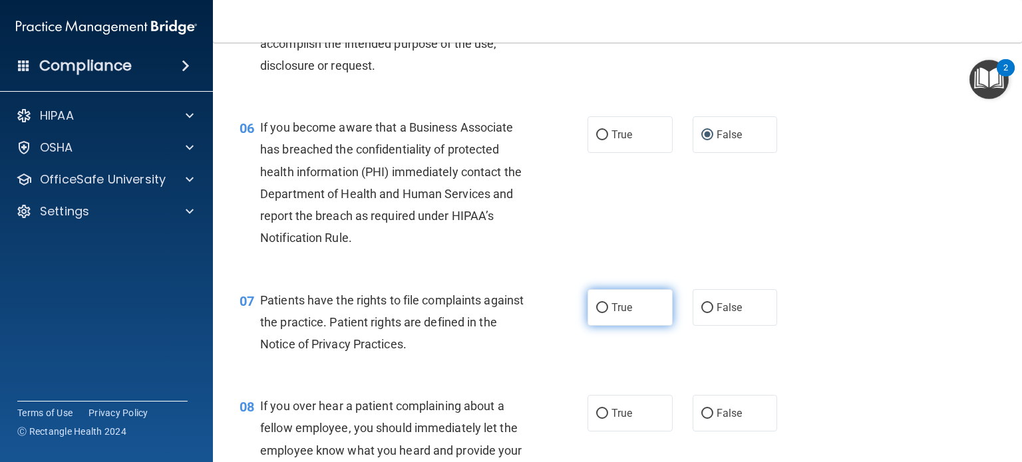
click at [599, 313] on input "True" at bounding box center [602, 308] width 12 height 10
radio input "true"
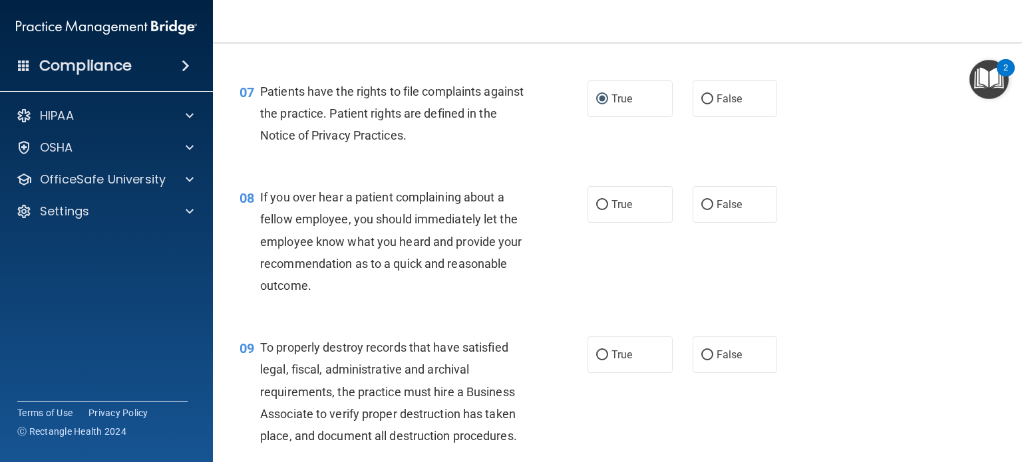
scroll to position [888, 0]
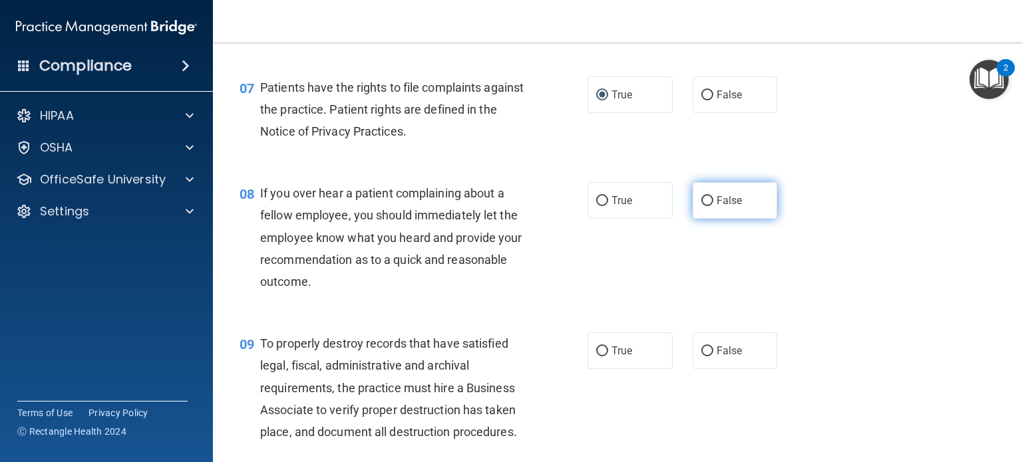
click at [701, 206] on input "False" at bounding box center [707, 201] width 12 height 10
radio input "true"
drag, startPoint x: 700, startPoint y: 373, endPoint x: 673, endPoint y: 331, distance: 49.7
click at [673, 316] on div "08 If you over hear a patient complaining about a fellow employee, you should i…" at bounding box center [618, 241] width 776 height 150
click at [702, 357] on input "False" at bounding box center [707, 352] width 12 height 10
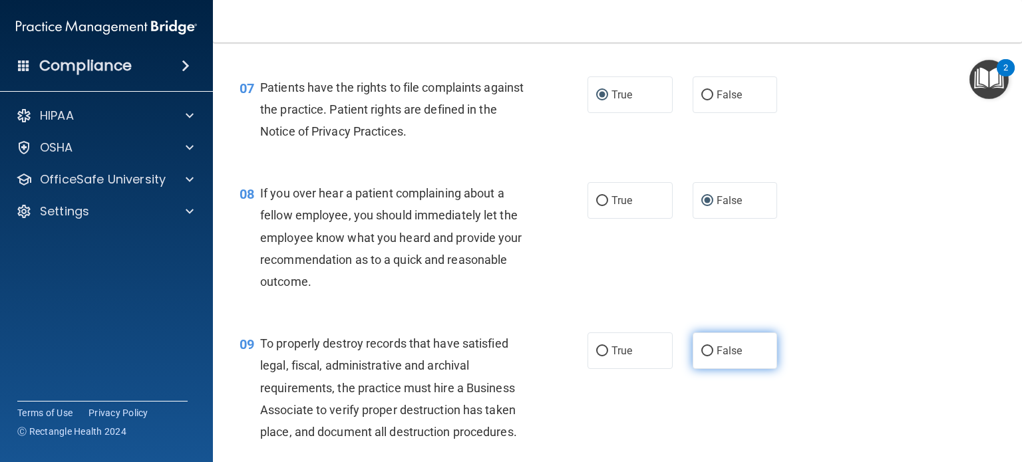
radio input "true"
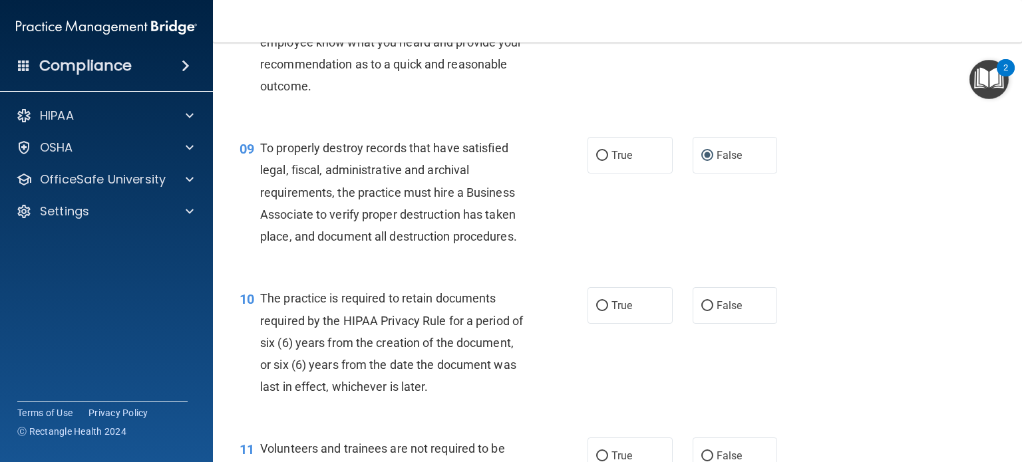
scroll to position [1090, 0]
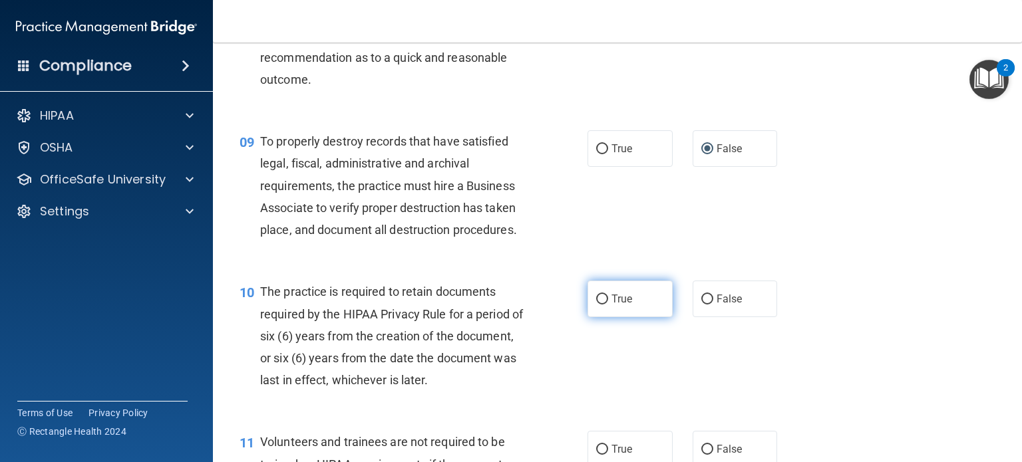
click at [596, 305] on input "True" at bounding box center [602, 300] width 12 height 10
radio input "true"
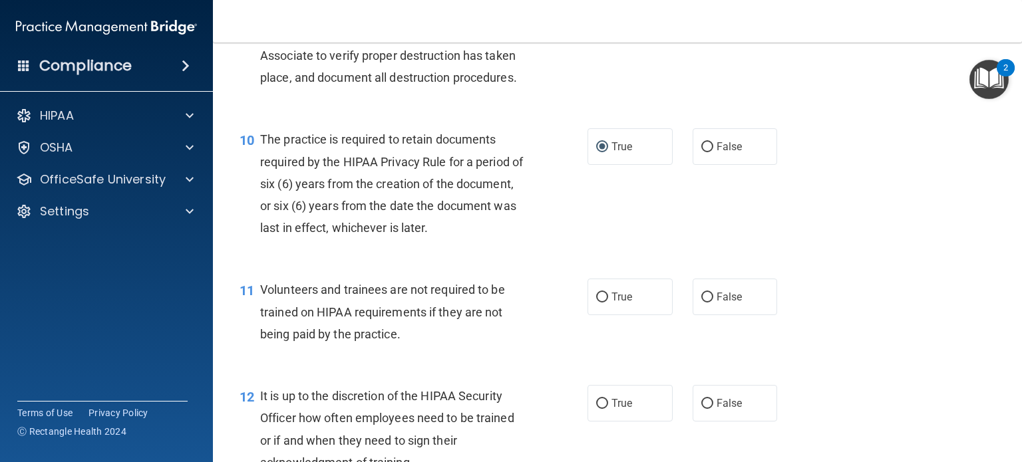
scroll to position [1248, 0]
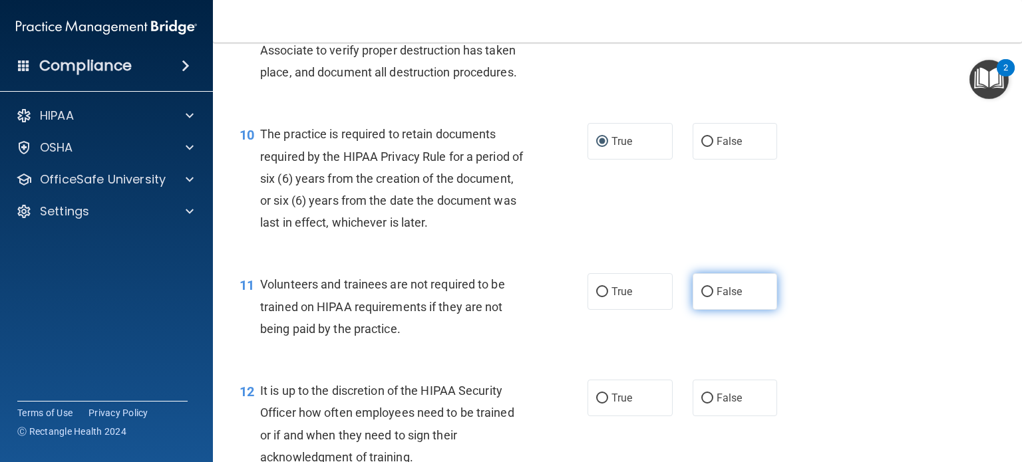
click at [703, 297] on input "False" at bounding box center [707, 292] width 12 height 10
radio input "true"
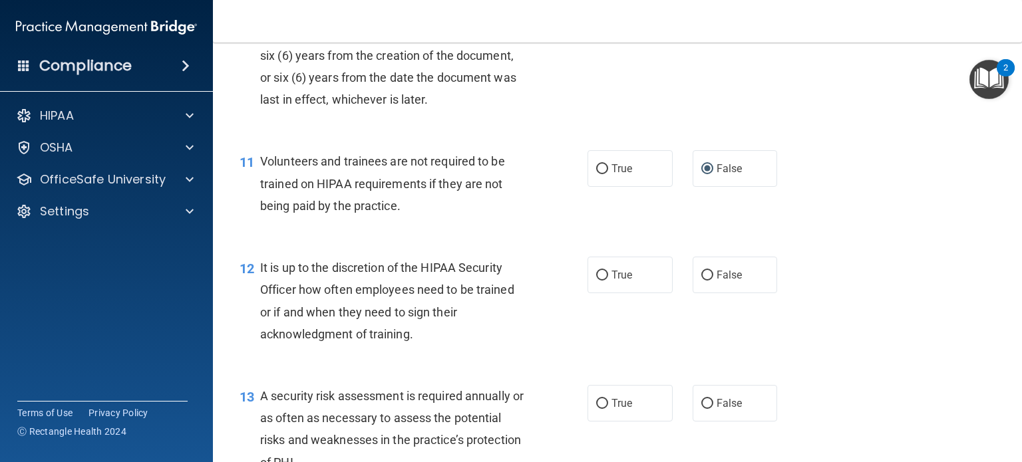
scroll to position [1373, 0]
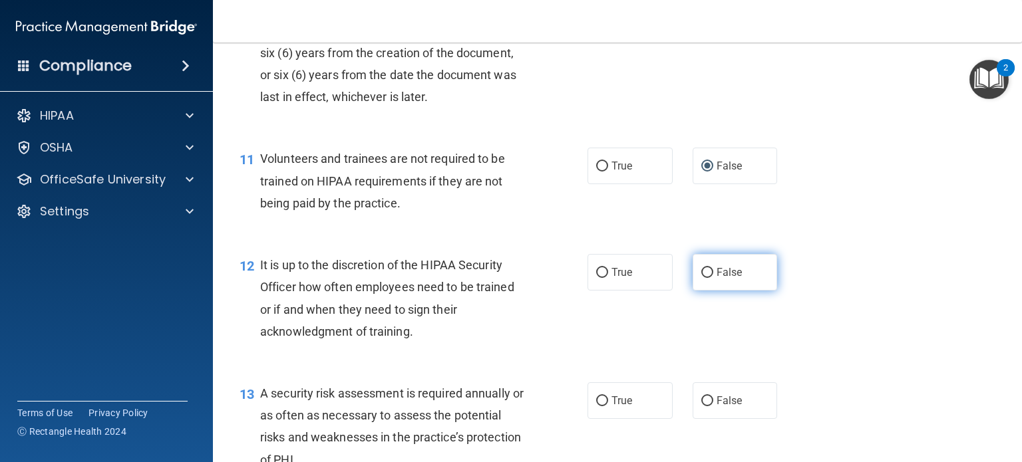
click at [705, 278] on input "False" at bounding box center [707, 273] width 12 height 10
radio input "true"
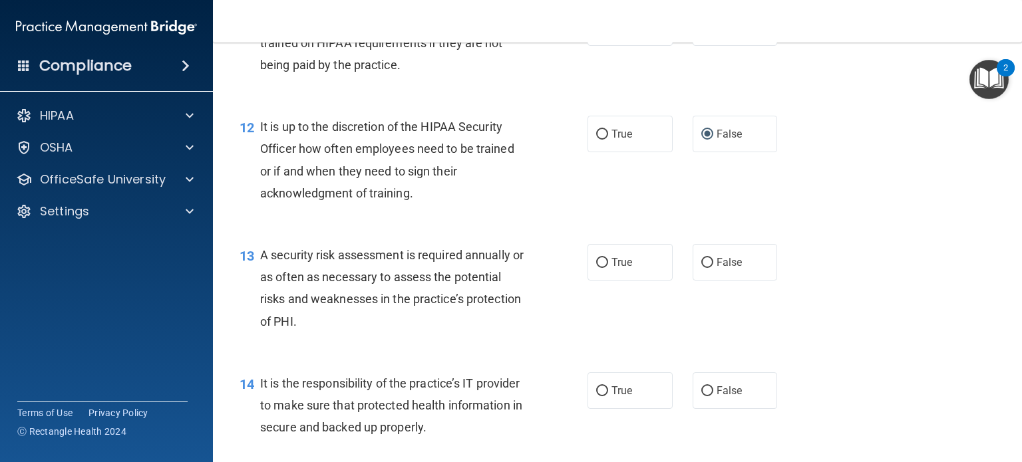
scroll to position [1516, 0]
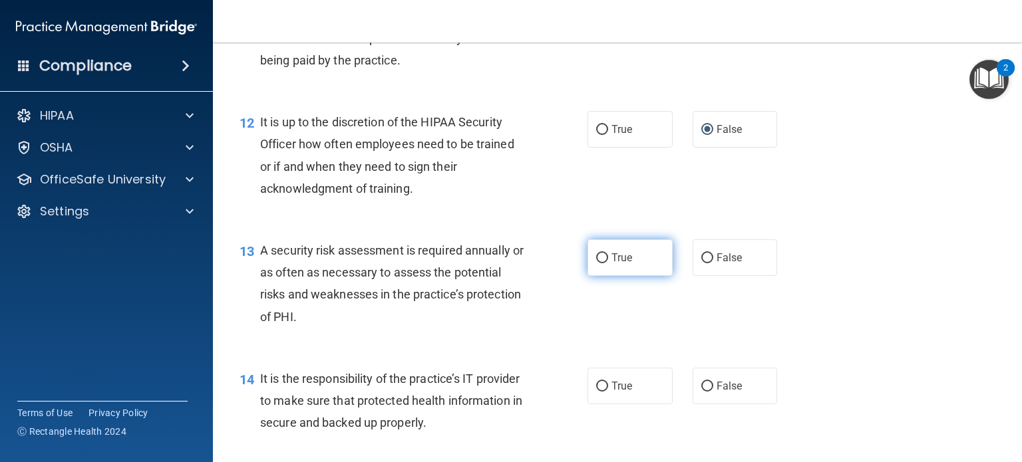
click at [596, 264] on input "True" at bounding box center [602, 259] width 12 height 10
radio input "true"
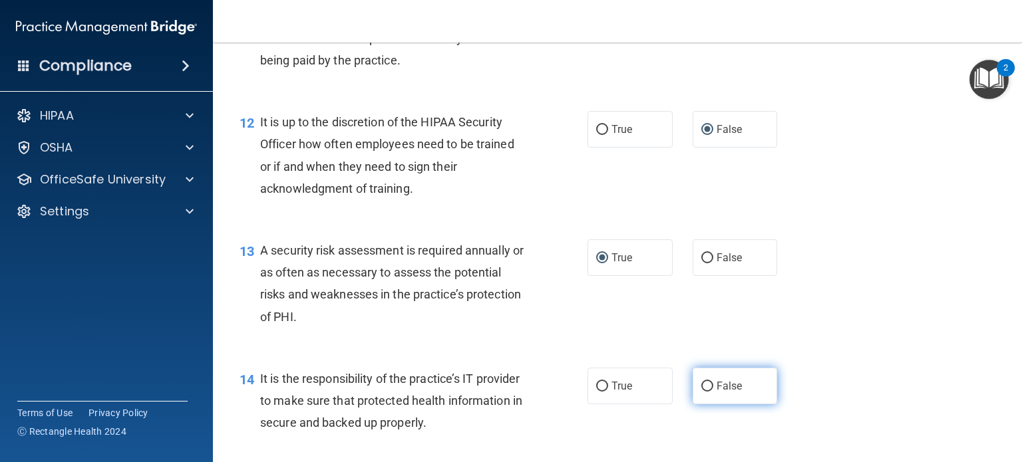
click at [701, 392] on input "False" at bounding box center [707, 387] width 12 height 10
radio input "true"
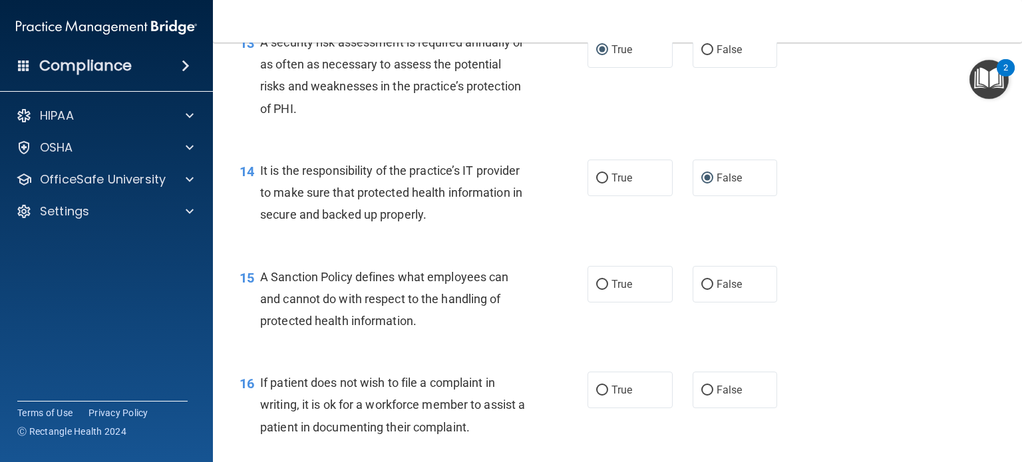
scroll to position [1729, 0]
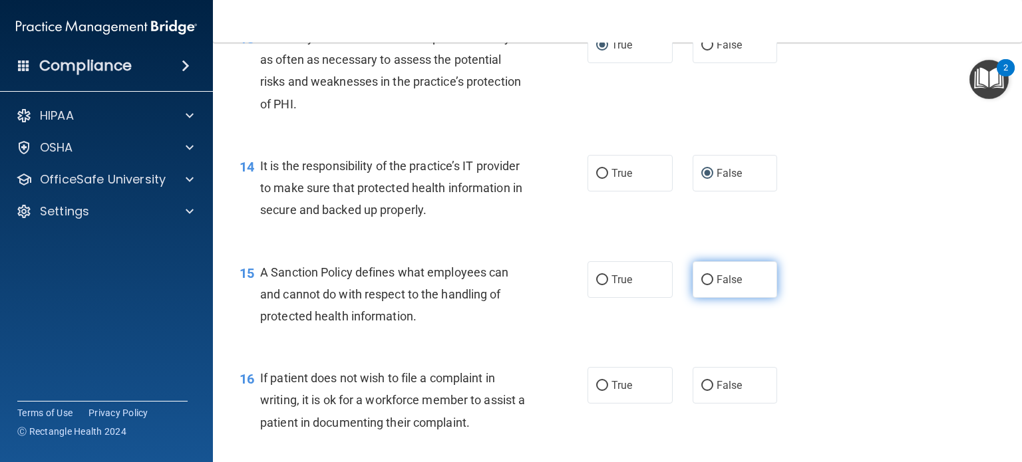
click at [703, 285] on input "False" at bounding box center [707, 280] width 12 height 10
radio input "true"
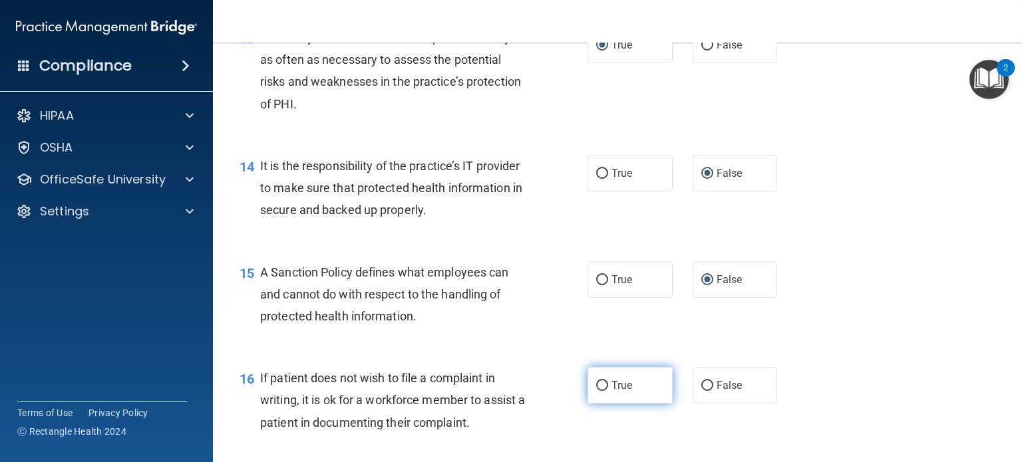
click at [596, 391] on input "True" at bounding box center [602, 386] width 12 height 10
radio input "true"
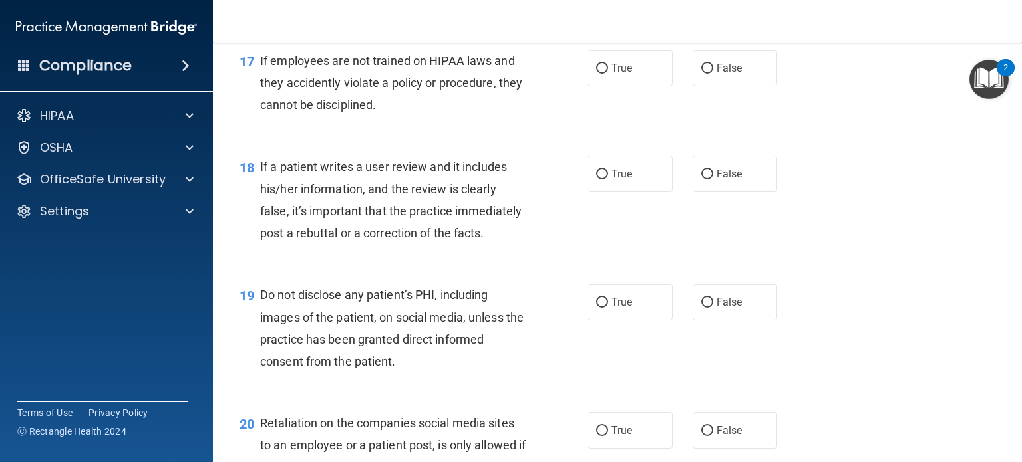
scroll to position [2156, 0]
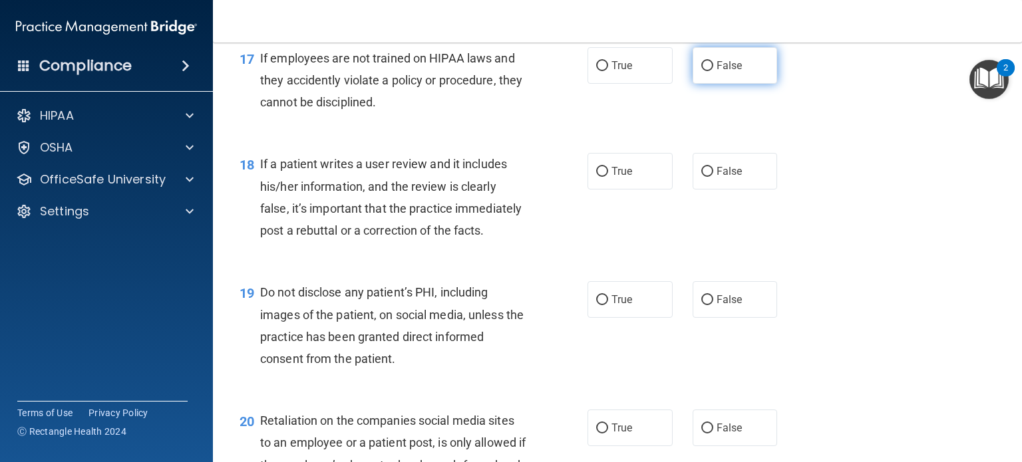
click at [701, 71] on input "False" at bounding box center [707, 66] width 12 height 10
radio input "true"
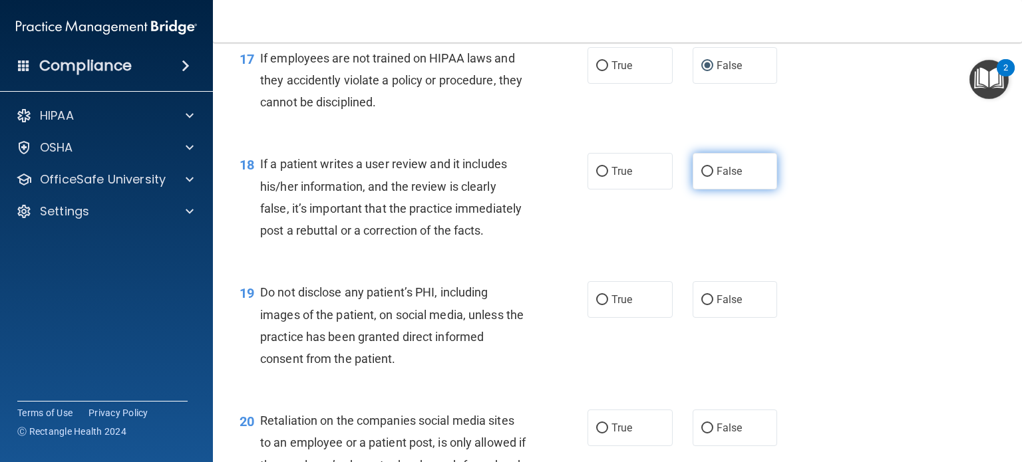
click at [701, 177] on input "False" at bounding box center [707, 172] width 12 height 10
radio input "true"
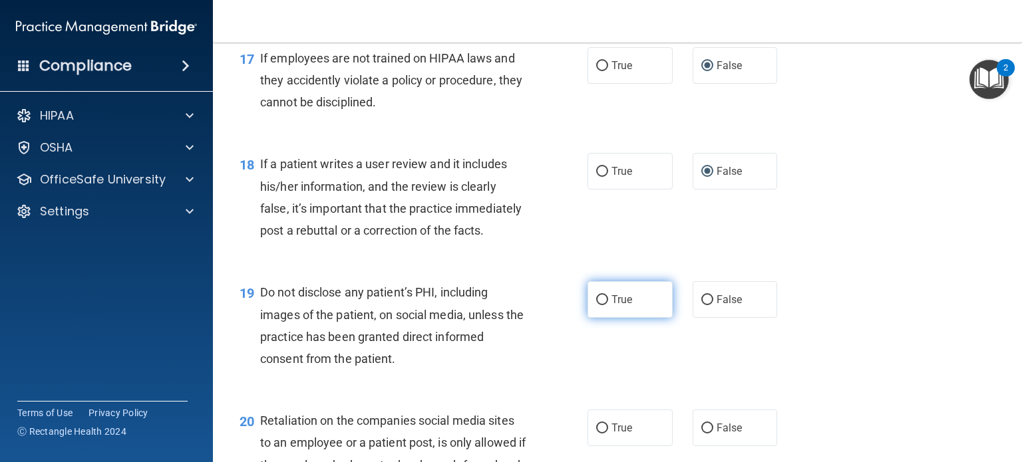
click at [599, 305] on input "True" at bounding box center [602, 300] width 12 height 10
radio input "true"
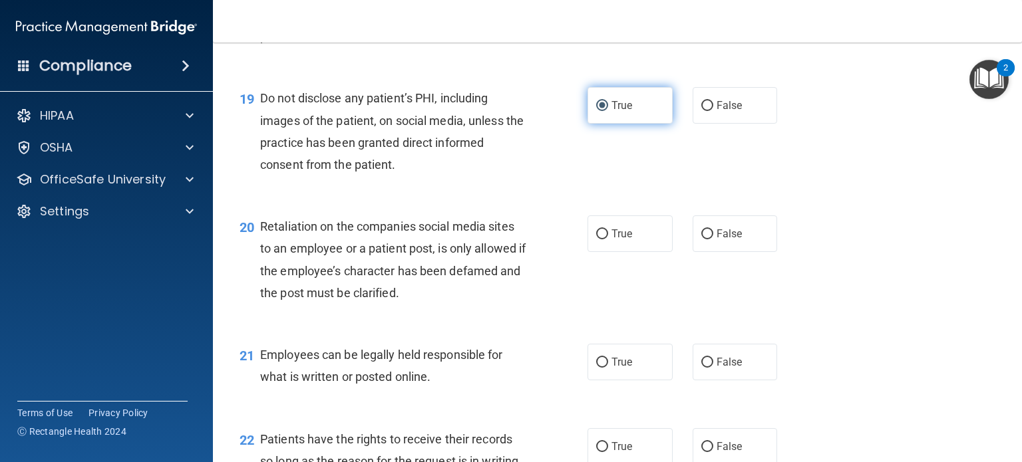
scroll to position [2352, 0]
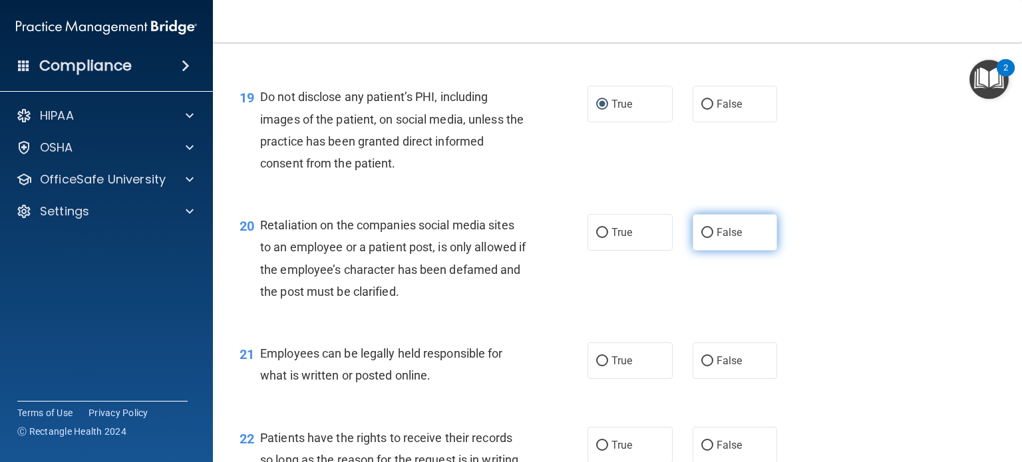
click at [701, 238] on input "False" at bounding box center [707, 233] width 12 height 10
radio input "true"
drag, startPoint x: 596, startPoint y: 403, endPoint x: 555, endPoint y: 347, distance: 70.0
click at [555, 309] on div "20 Retaliation on the companies social media sites to an employee or a patient …" at bounding box center [414, 261] width 388 height 95
click at [601, 367] on input "True" at bounding box center [602, 362] width 12 height 10
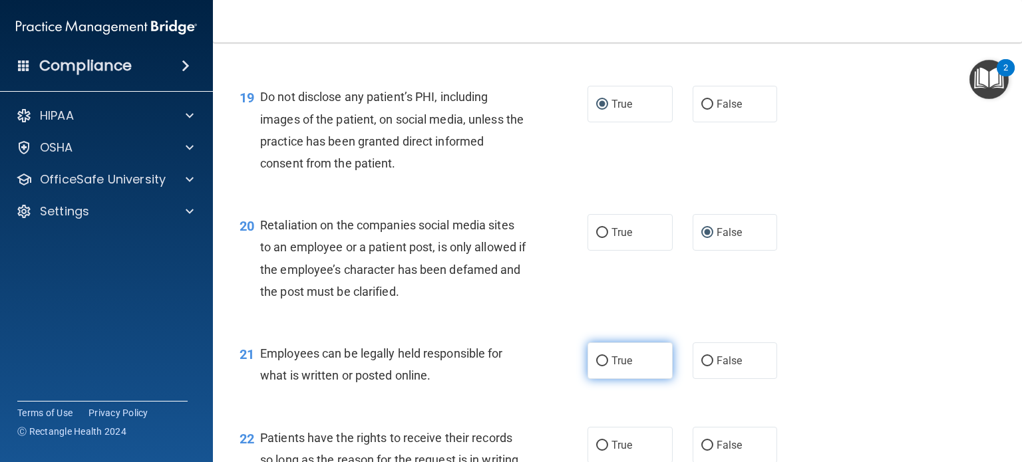
radio input "true"
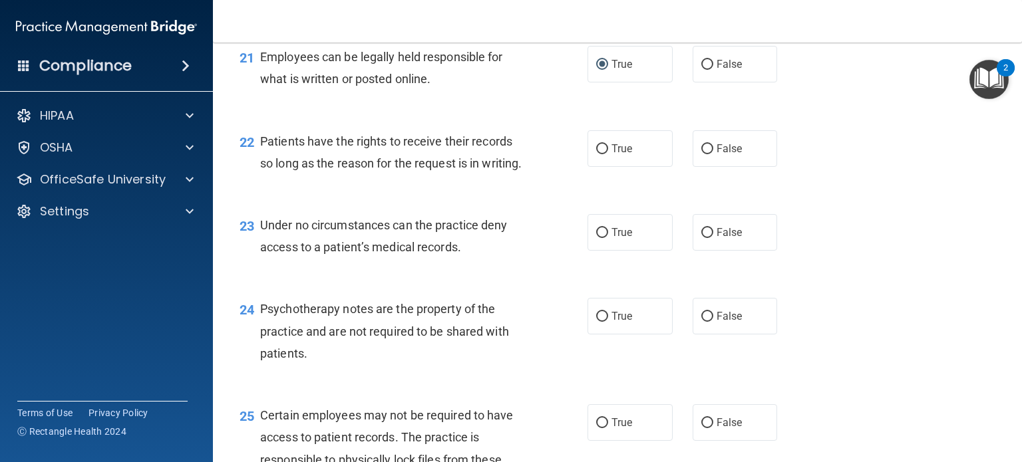
scroll to position [2653, 0]
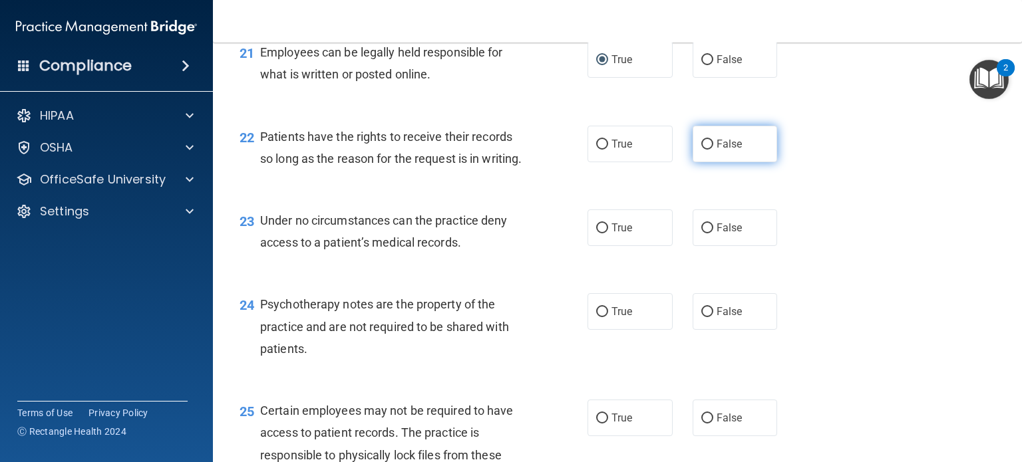
click at [701, 150] on input "False" at bounding box center [707, 145] width 12 height 10
radio input "true"
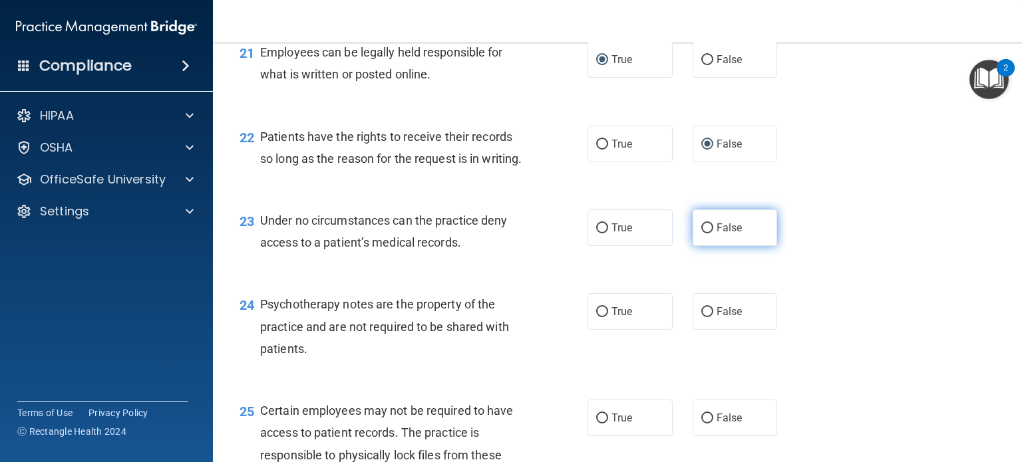
click at [701, 234] on input "False" at bounding box center [707, 229] width 12 height 10
radio input "true"
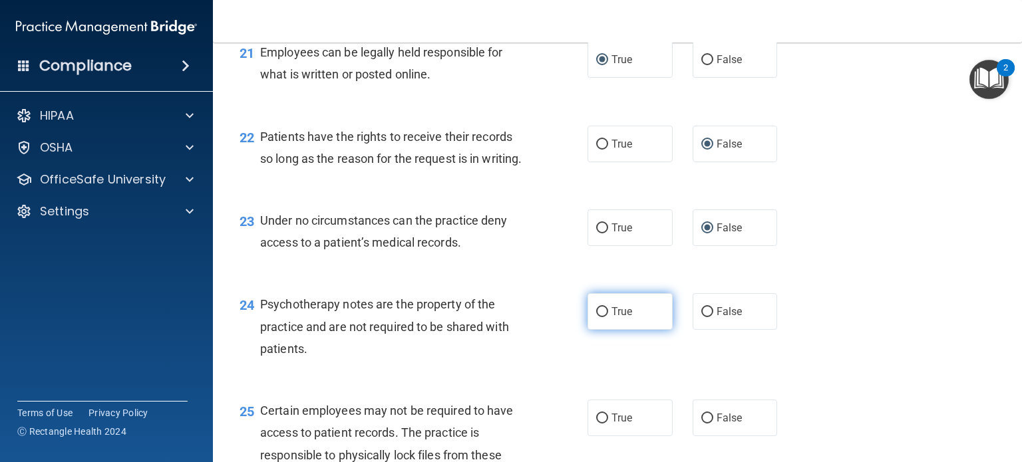
click at [596, 317] on input "True" at bounding box center [602, 312] width 12 height 10
radio input "true"
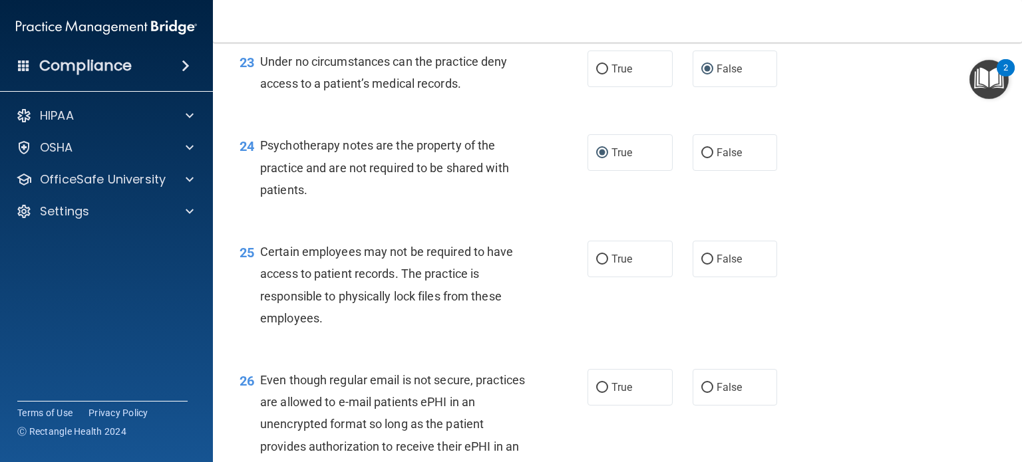
scroll to position [2813, 0]
click at [596, 264] on input "True" at bounding box center [602, 259] width 12 height 10
radio input "true"
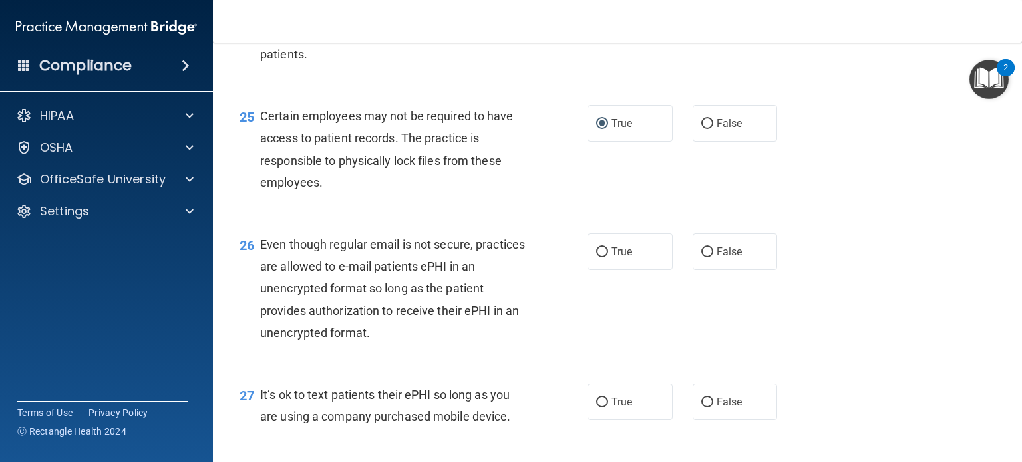
scroll to position [2950, 0]
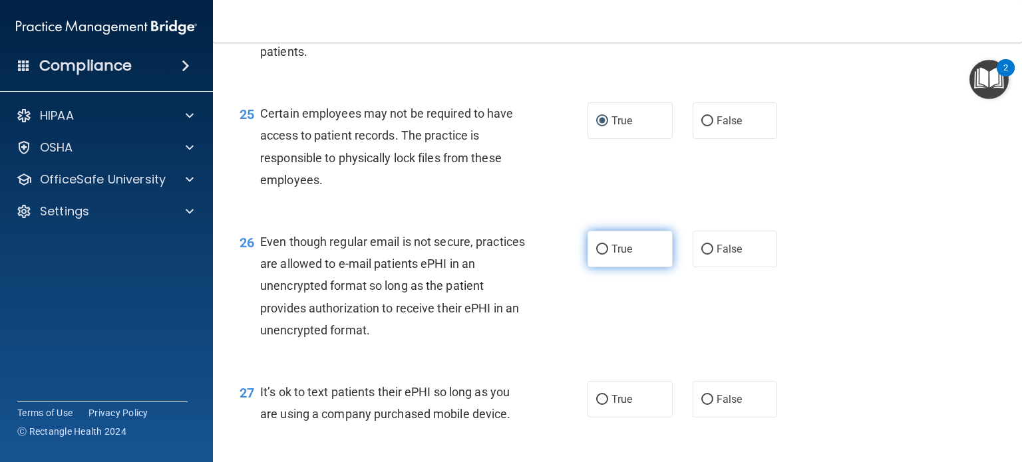
click at [597, 255] on input "True" at bounding box center [602, 250] width 12 height 10
radio input "true"
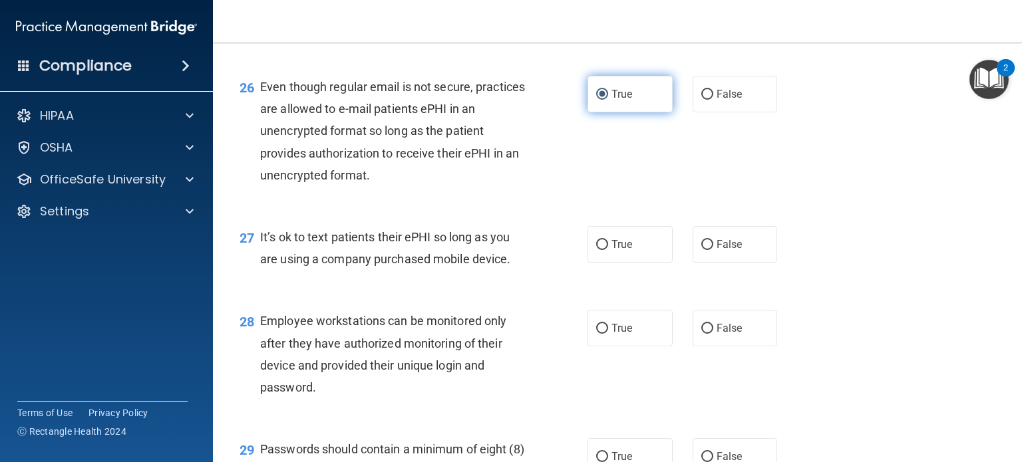
scroll to position [3121, 0]
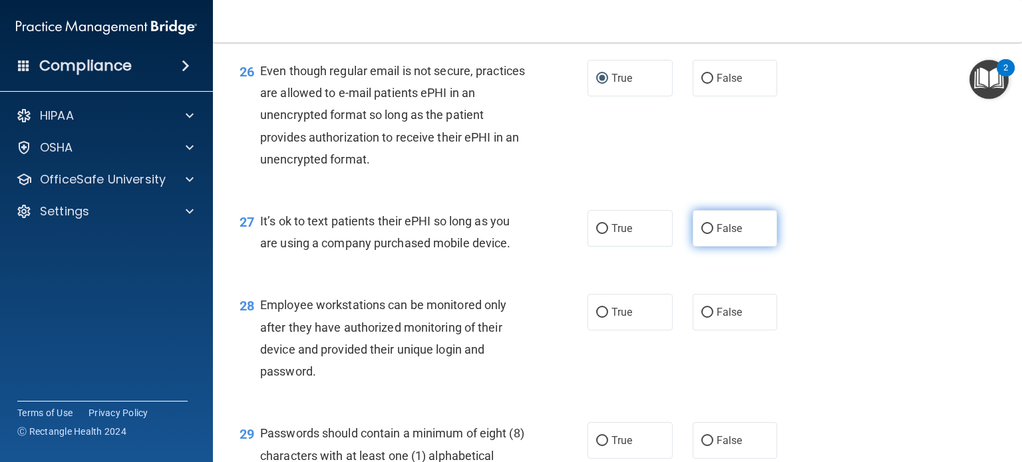
click at [701, 234] on input "False" at bounding box center [707, 229] width 12 height 10
radio input "true"
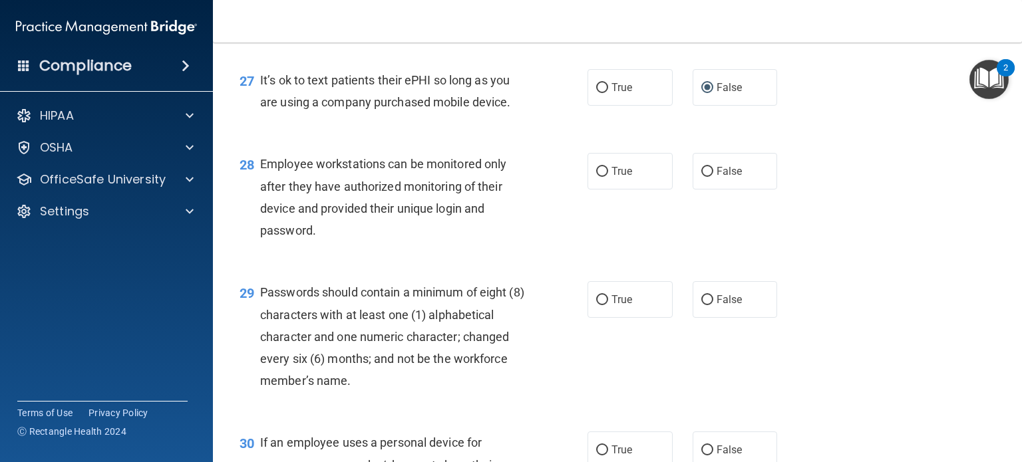
scroll to position [3289, 0]
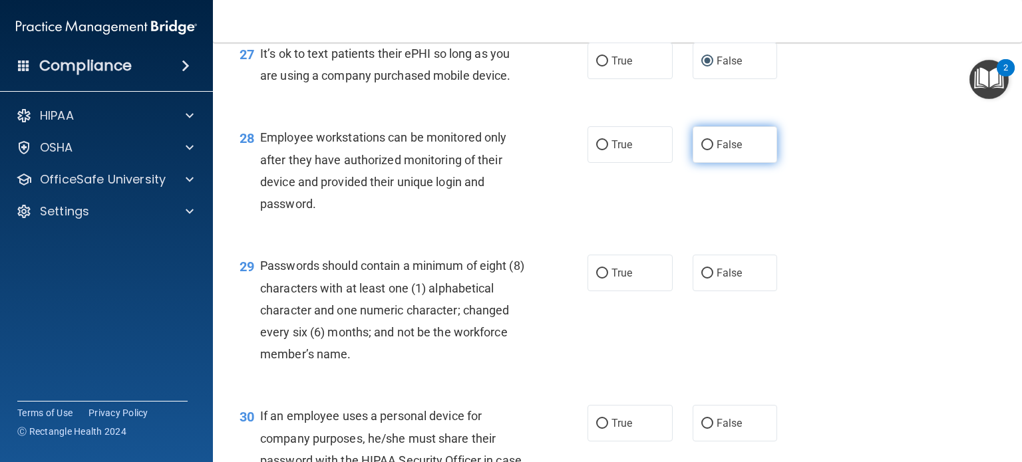
click at [702, 150] on input "False" at bounding box center [707, 145] width 12 height 10
radio input "true"
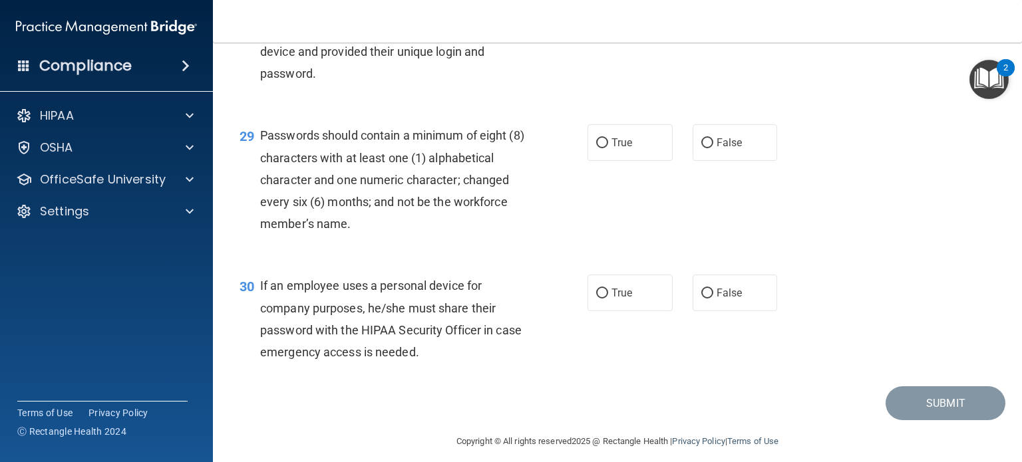
scroll to position [3431, 0]
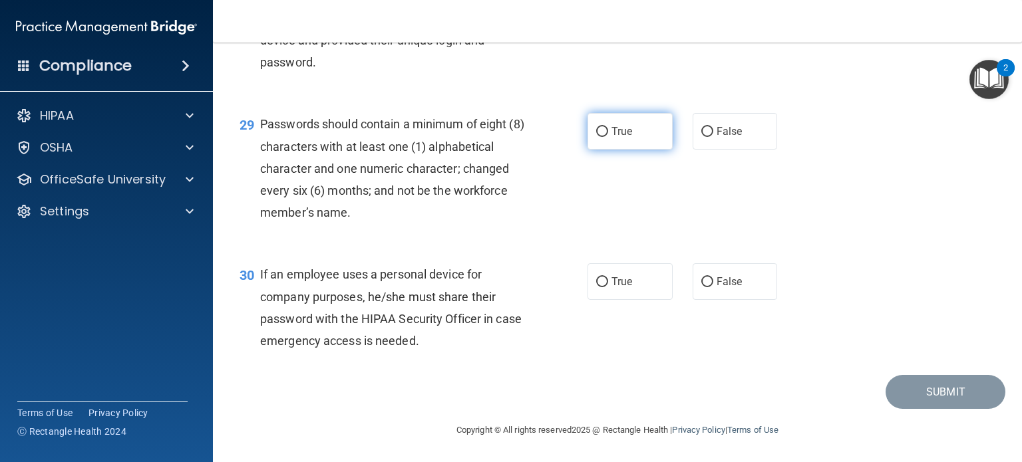
click at [600, 137] on input "True" at bounding box center [602, 132] width 12 height 10
radio input "true"
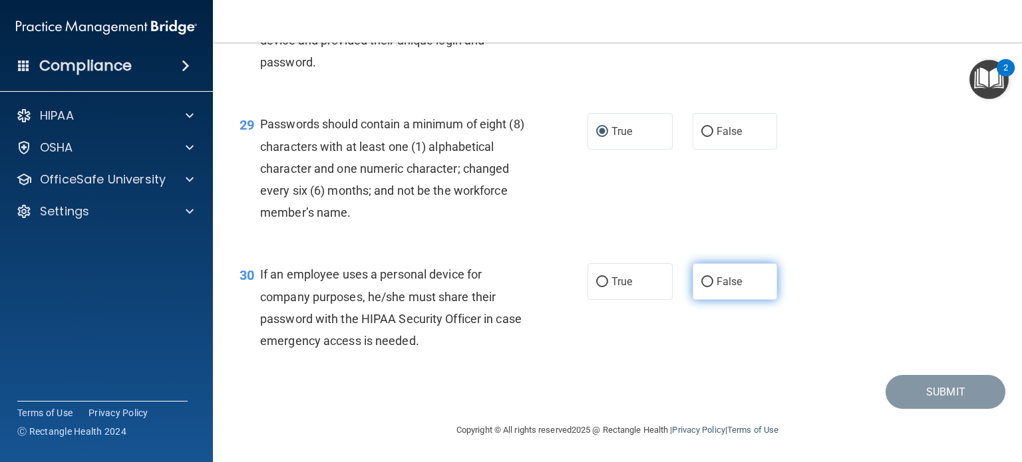
click at [703, 287] on input "False" at bounding box center [707, 282] width 12 height 10
radio input "true"
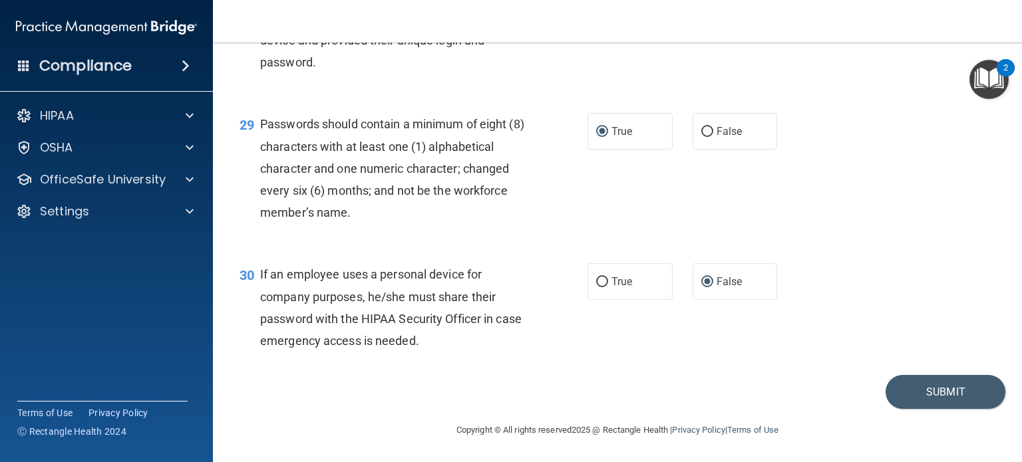
scroll to position [3497, 0]
click at [910, 393] on button "Submit" at bounding box center [946, 392] width 120 height 34
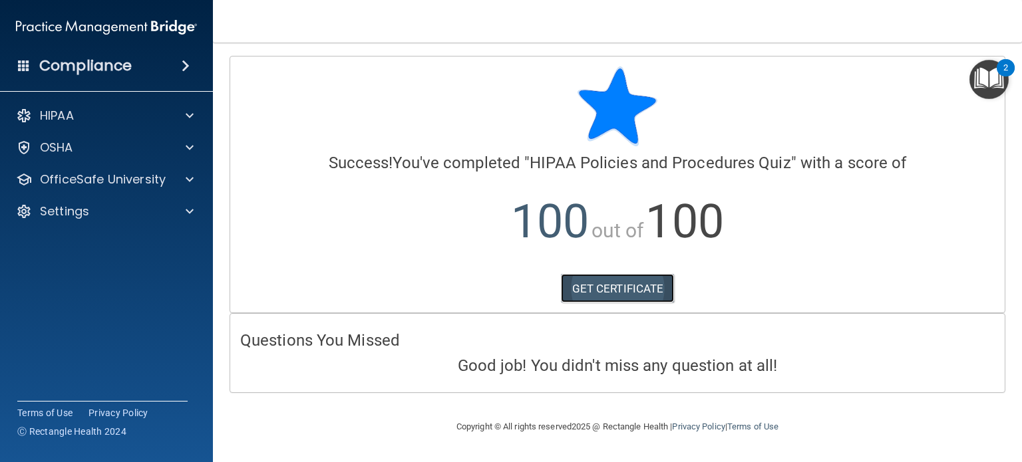
click at [630, 287] on link "GET CERTIFICATE" at bounding box center [618, 288] width 114 height 29
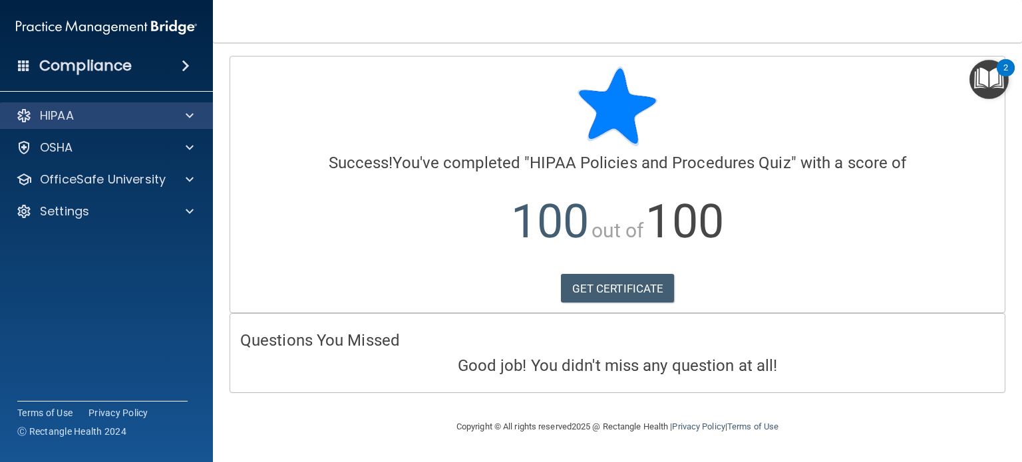
click at [65, 124] on div "HIPAA" at bounding box center [107, 115] width 214 height 27
click at [63, 110] on p "HIPAA" at bounding box center [57, 116] width 34 height 16
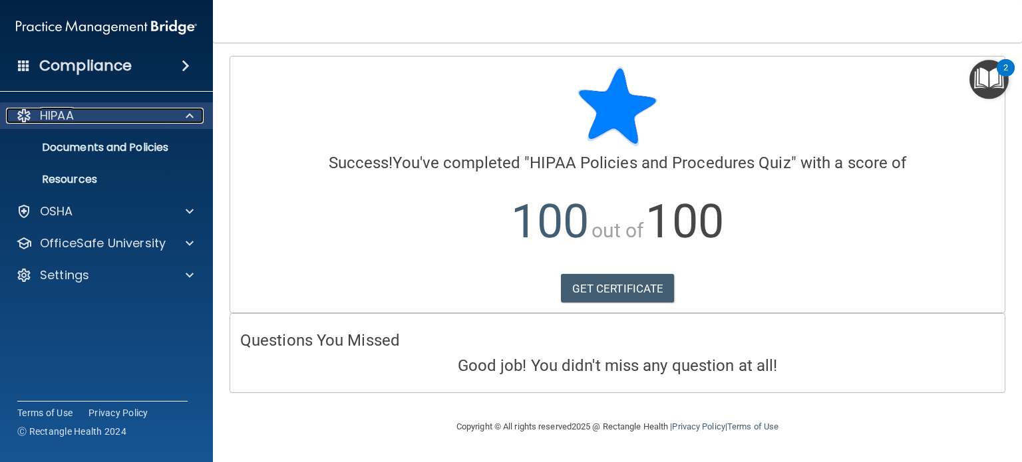
click at [69, 113] on p "HIPAA" at bounding box center [57, 116] width 34 height 16
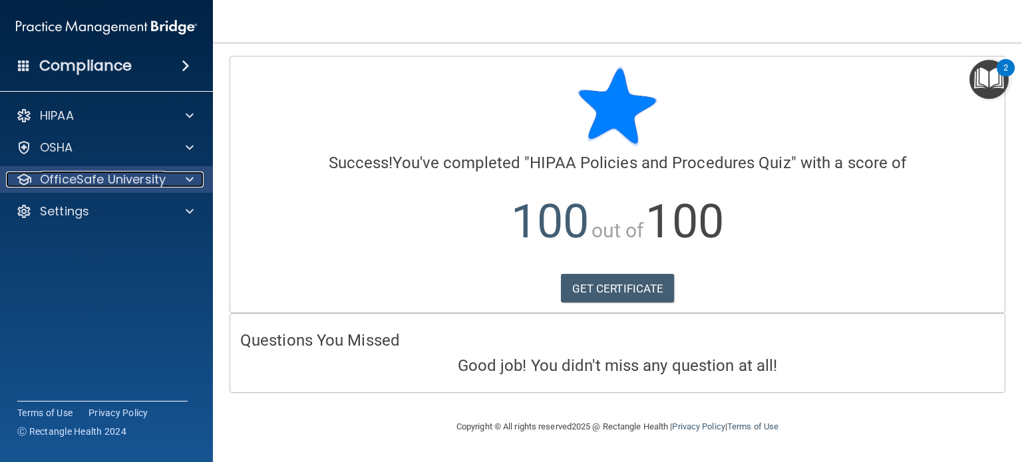
click at [97, 177] on p "OfficeSafe University" at bounding box center [103, 180] width 126 height 16
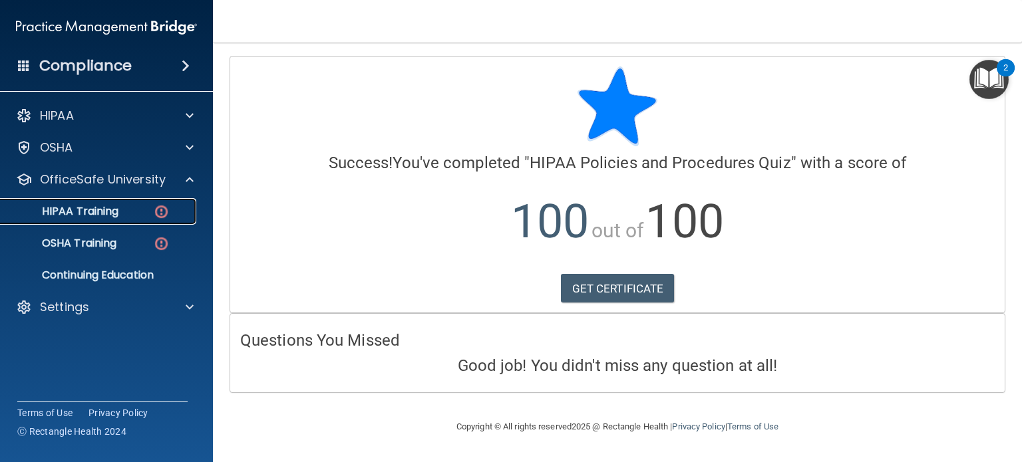
click at [96, 202] on link "HIPAA Training" at bounding box center [92, 211] width 210 height 27
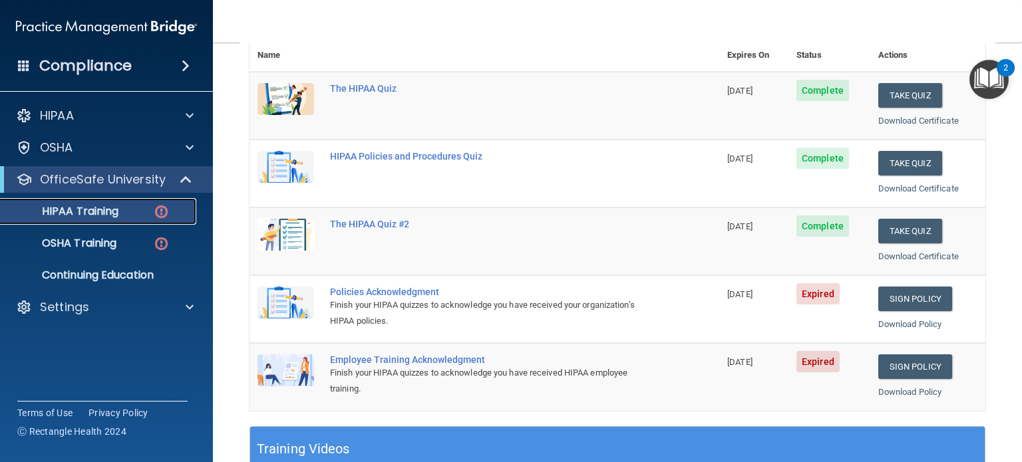
scroll to position [199, 0]
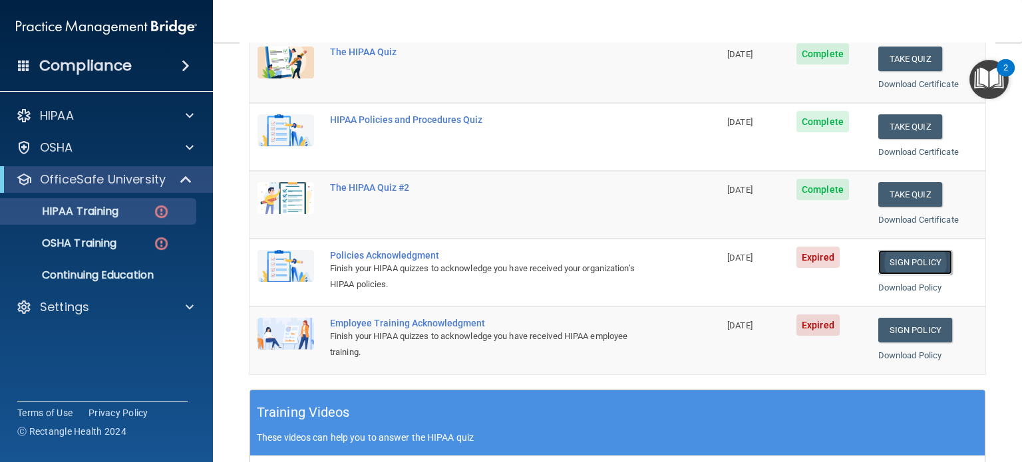
click at [889, 263] on link "Sign Policy" at bounding box center [915, 262] width 74 height 25
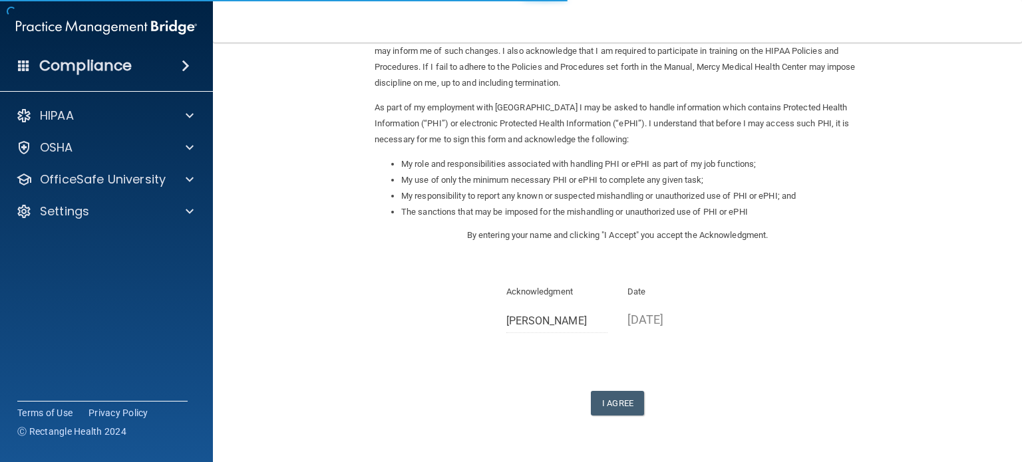
scroll to position [146, 0]
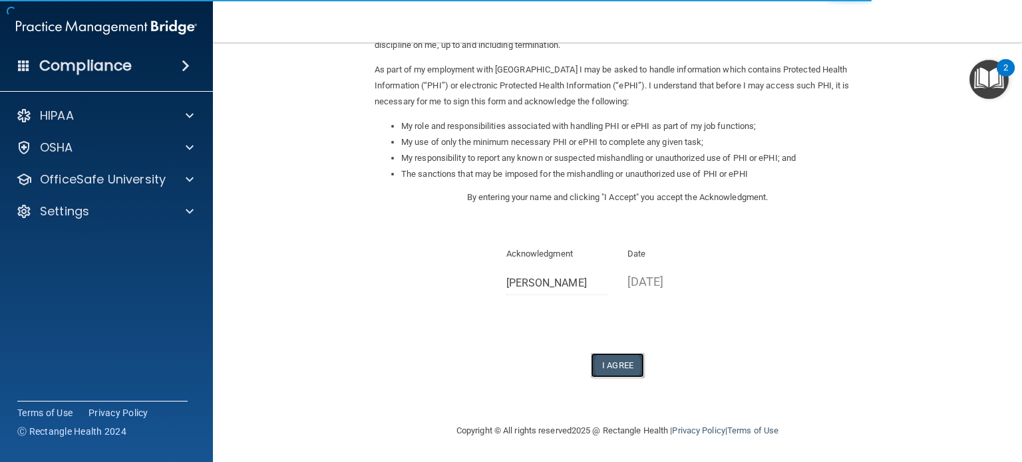
click at [616, 361] on button "I Agree" at bounding box center [617, 365] width 53 height 25
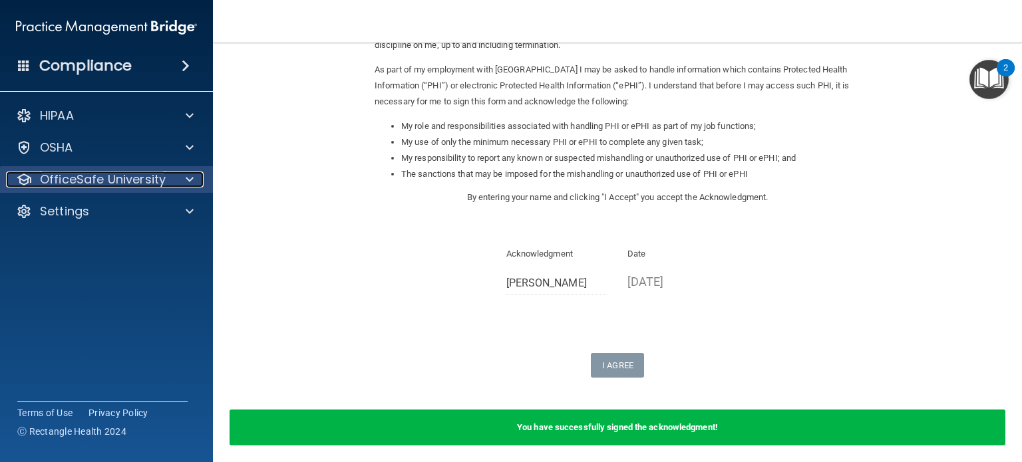
click at [153, 176] on p "OfficeSafe University" at bounding box center [103, 180] width 126 height 16
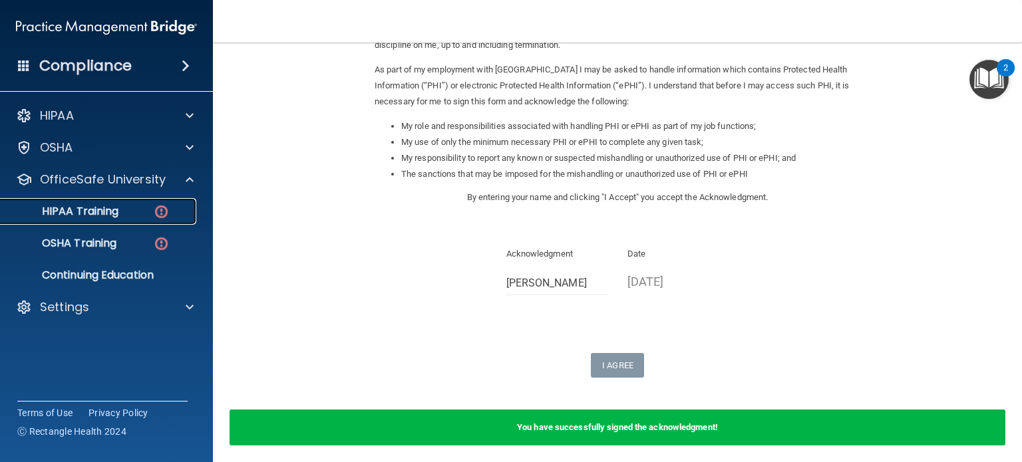
click at [103, 215] on p "HIPAA Training" at bounding box center [64, 211] width 110 height 13
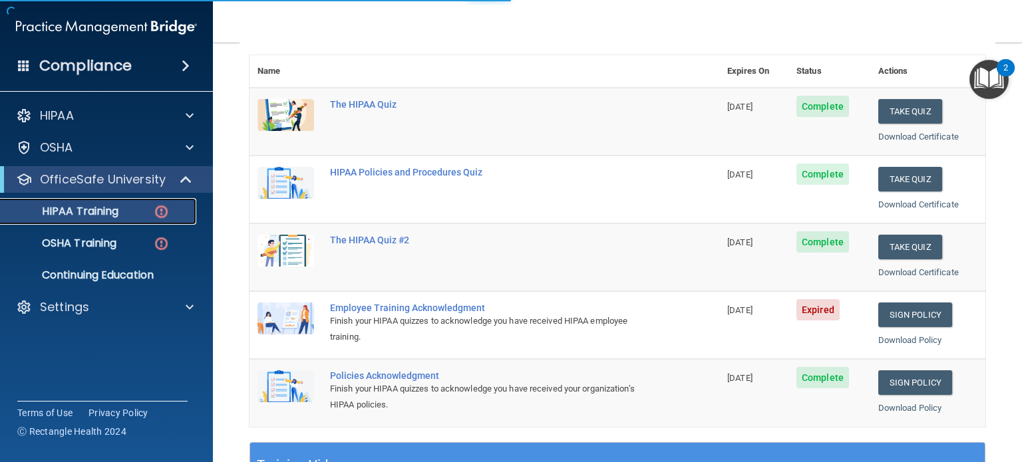
scroll to position [484, 0]
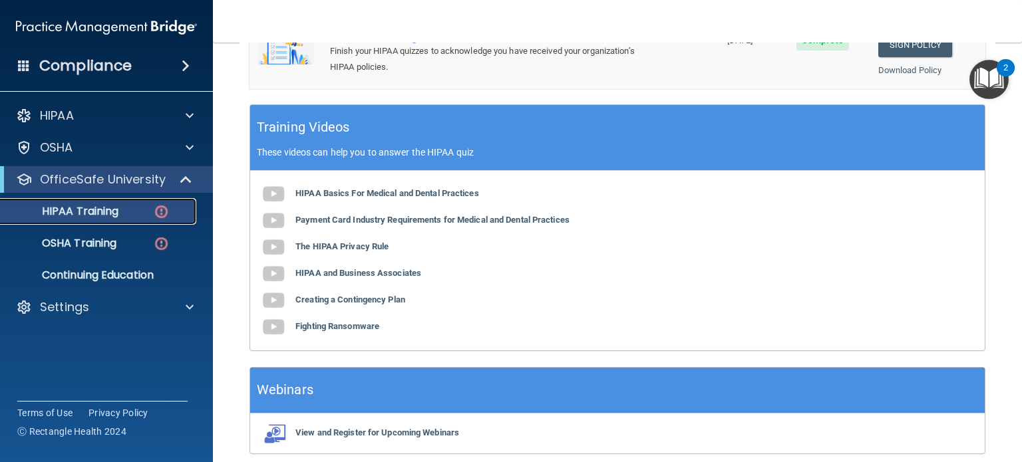
click at [65, 214] on p "HIPAA Training" at bounding box center [64, 211] width 110 height 13
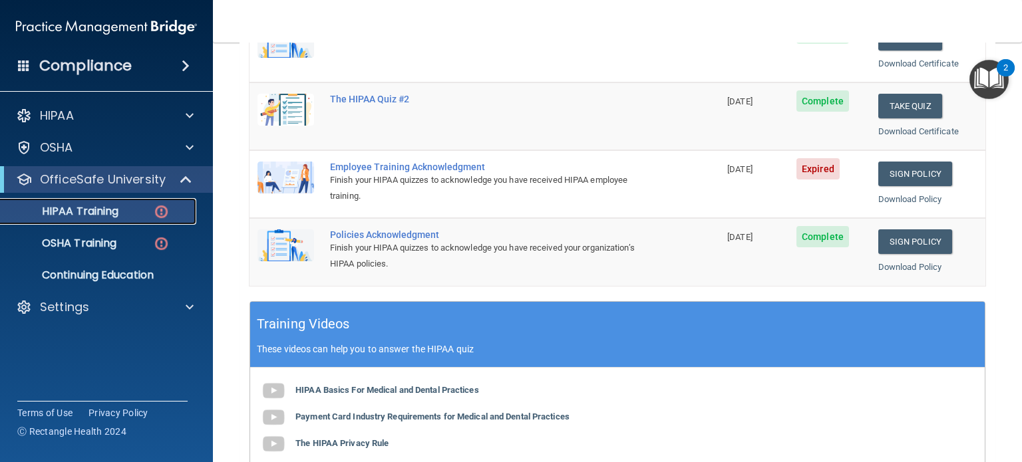
scroll to position [287, 0]
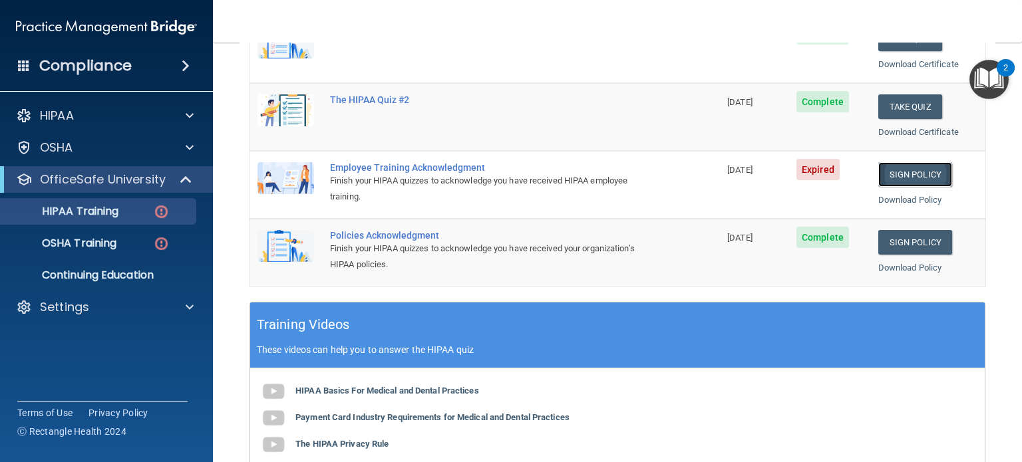
click at [894, 171] on link "Sign Policy" at bounding box center [915, 174] width 74 height 25
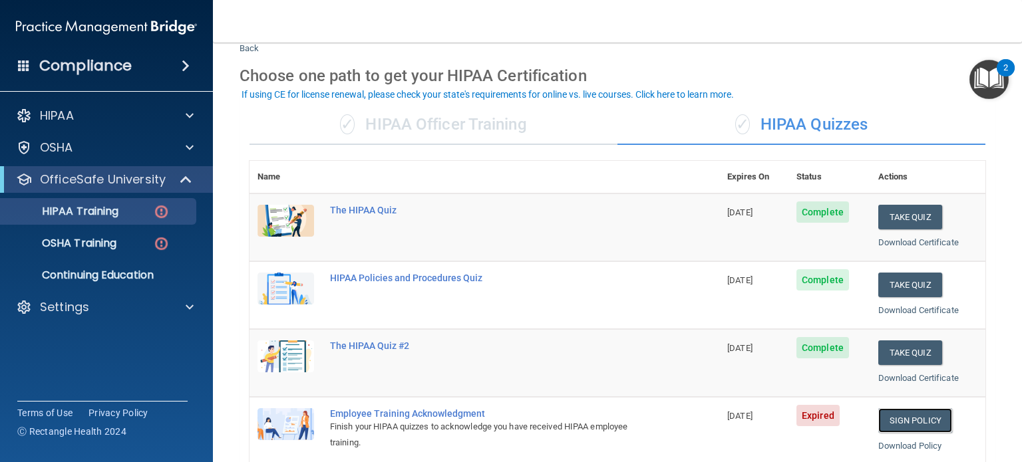
scroll to position [0, 0]
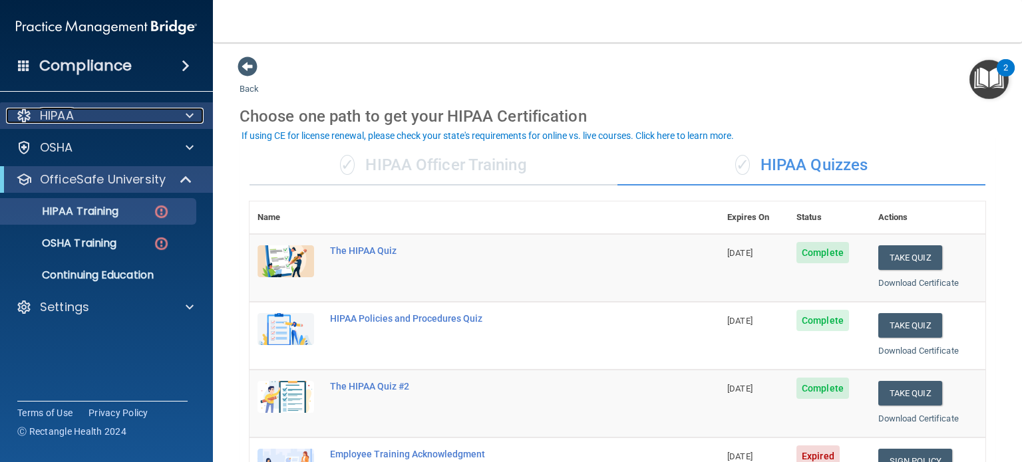
click at [88, 120] on div "HIPAA" at bounding box center [88, 116] width 165 height 16
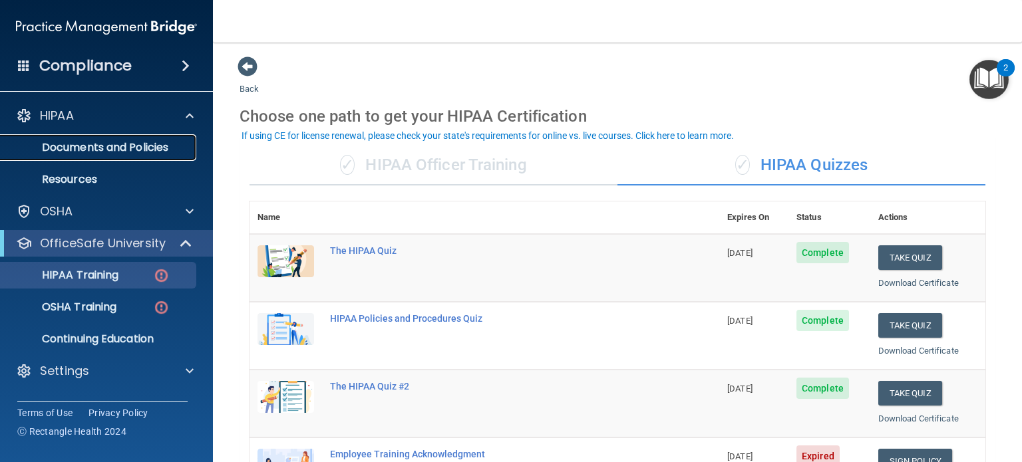
click at [91, 141] on p "Documents and Policies" at bounding box center [100, 147] width 182 height 13
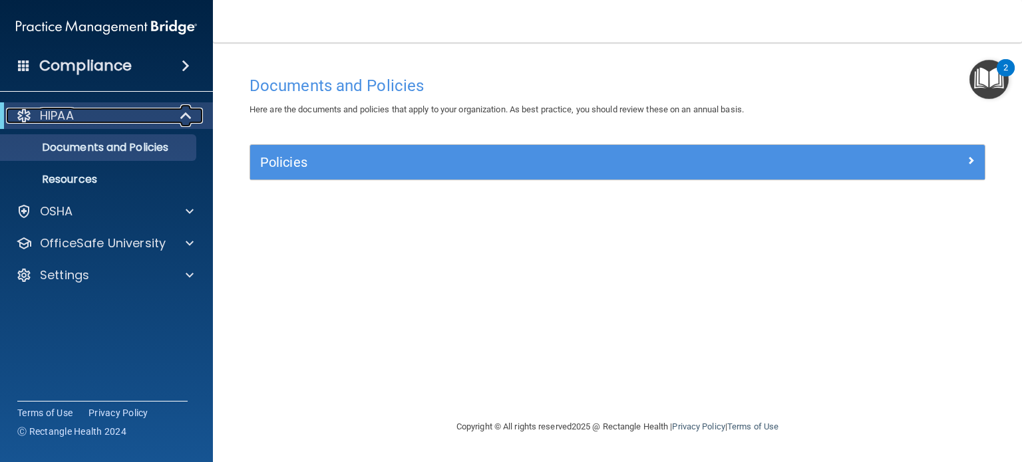
click at [67, 116] on p "HIPAA" at bounding box center [57, 116] width 34 height 16
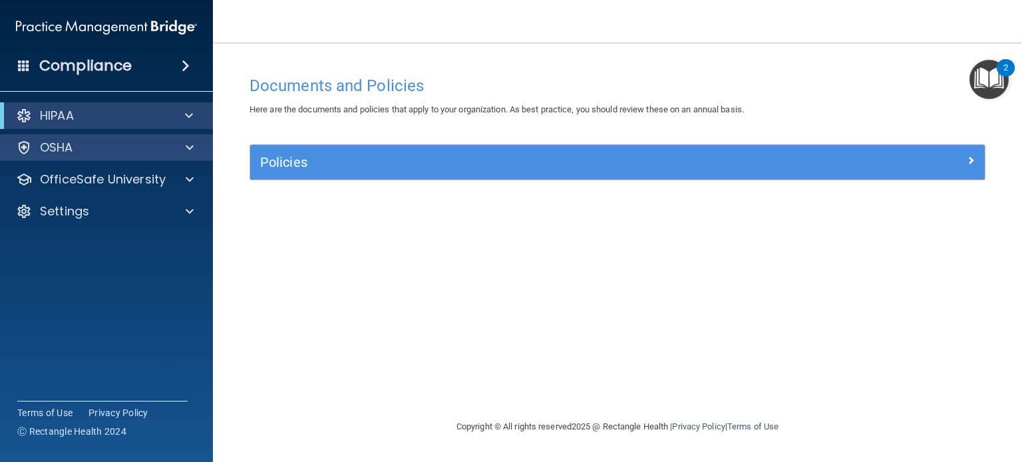
click at [74, 156] on div "OSHA" at bounding box center [107, 147] width 214 height 27
click at [83, 147] on div "OSHA" at bounding box center [88, 148] width 165 height 16
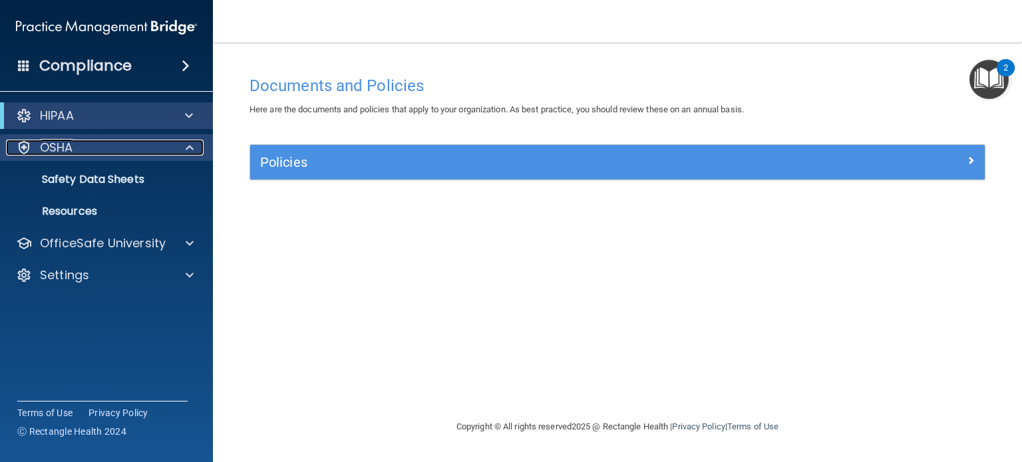
click at [69, 148] on p "OSHA" at bounding box center [56, 148] width 33 height 16
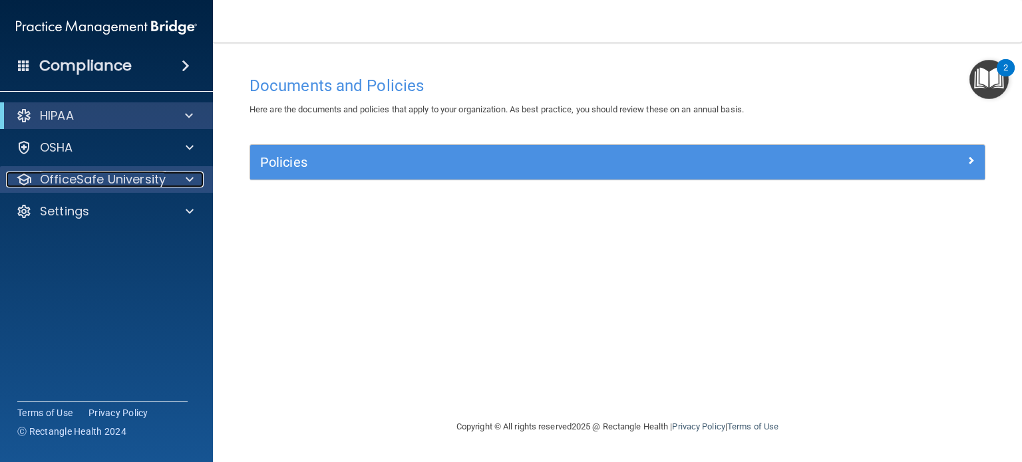
click at [84, 181] on p "OfficeSafe University" at bounding box center [103, 180] width 126 height 16
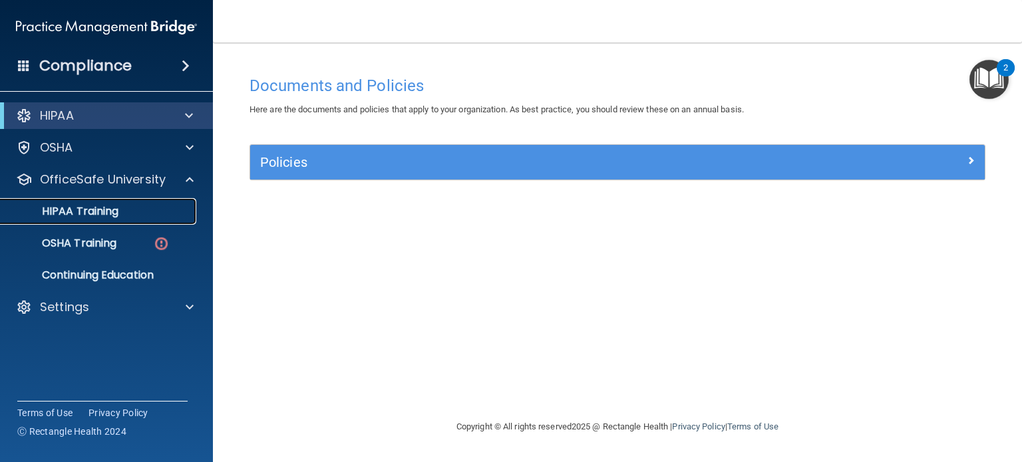
click at [97, 212] on p "HIPAA Training" at bounding box center [64, 211] width 110 height 13
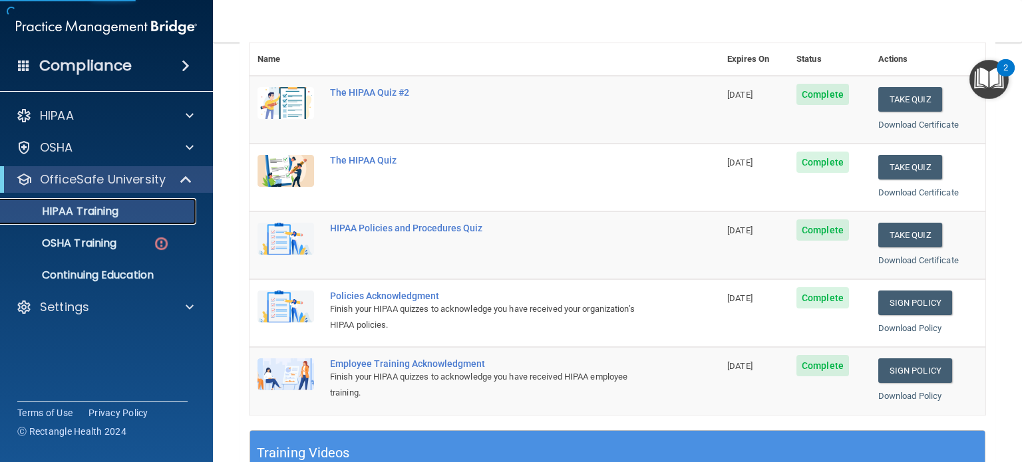
scroll to position [168, 0]
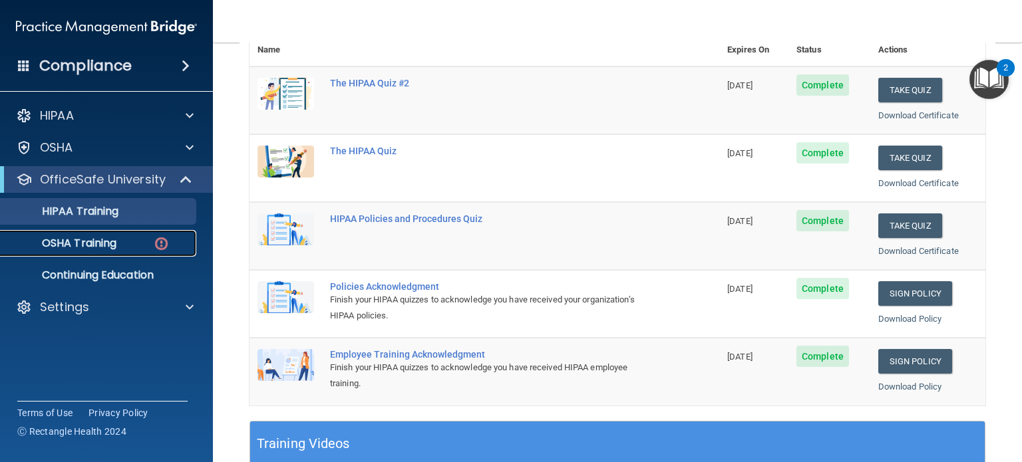
click at [114, 246] on p "OSHA Training" at bounding box center [63, 243] width 108 height 13
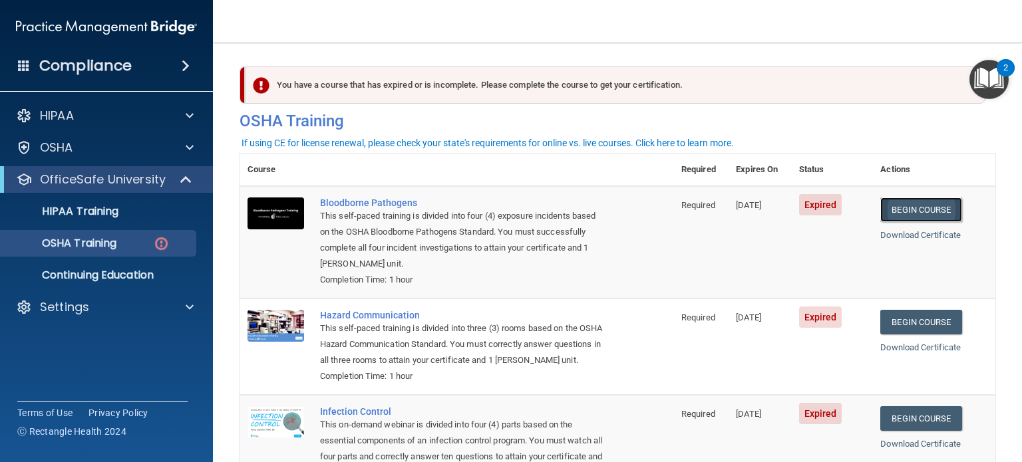
click at [931, 212] on link "Begin Course" at bounding box center [920, 210] width 81 height 25
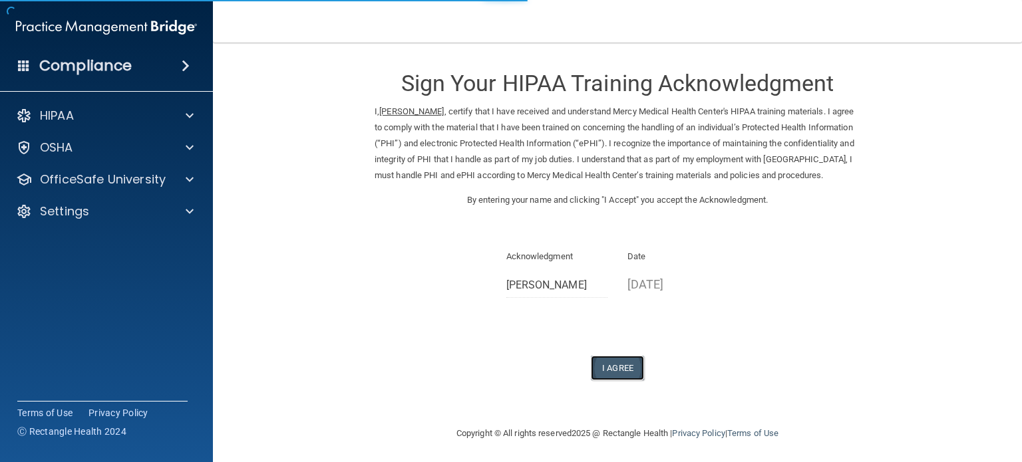
click at [614, 375] on button "I Agree" at bounding box center [617, 368] width 53 height 25
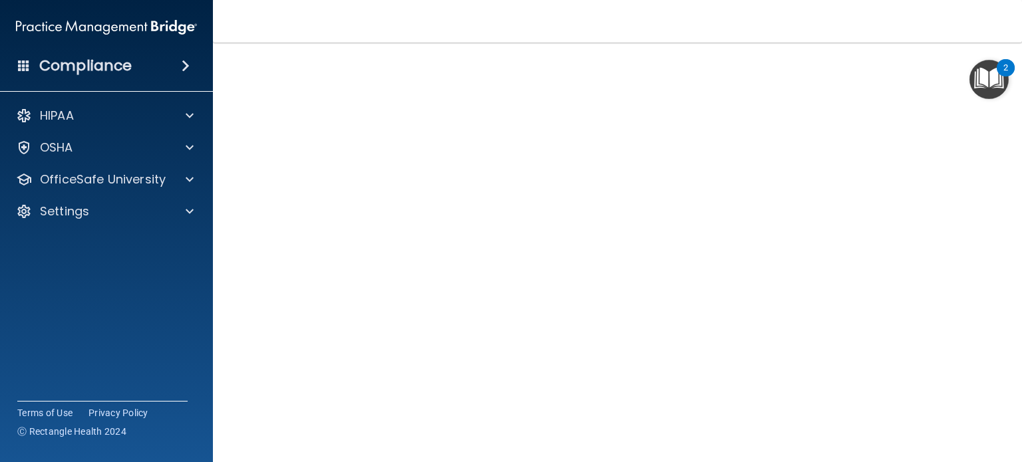
scroll to position [19, 0]
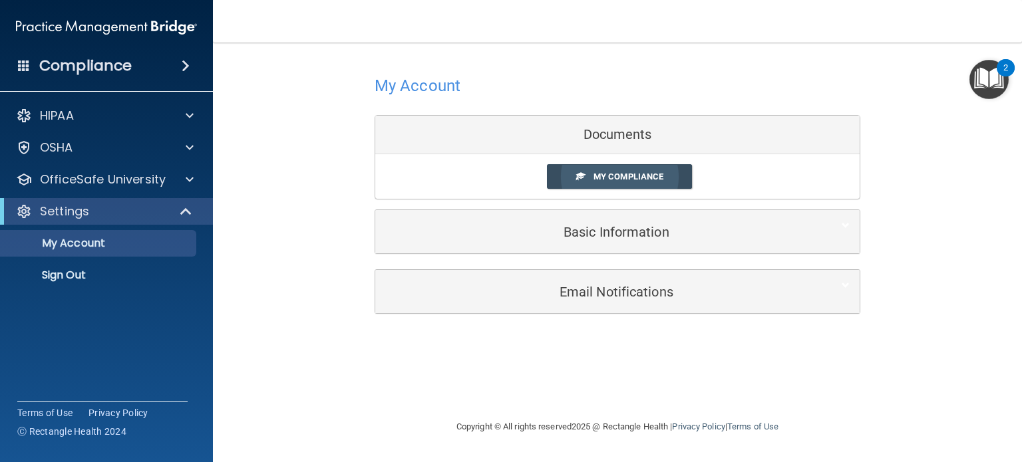
click at [619, 172] on span "My Compliance" at bounding box center [629, 177] width 70 height 10
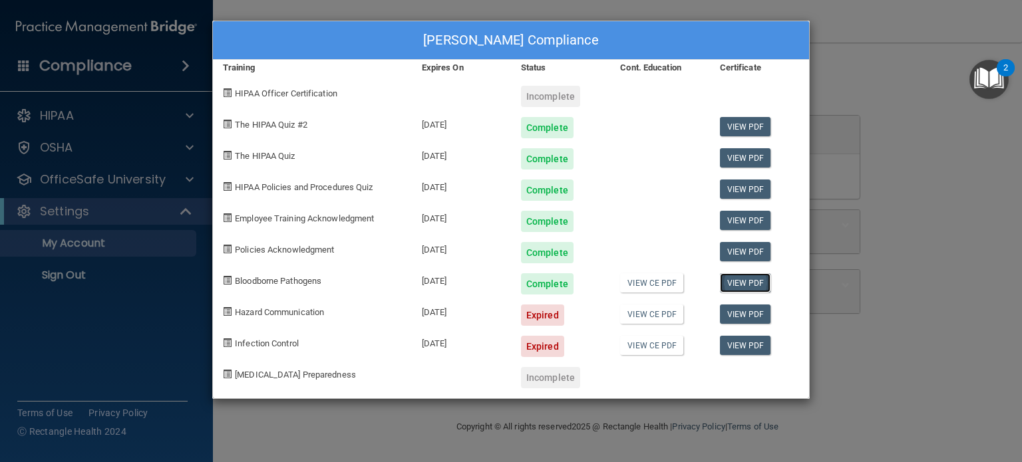
click at [737, 277] on link "View PDF" at bounding box center [745, 282] width 51 height 19
click at [112, 197] on div "Shanon Walker's Compliance Training Expires On Status Cont. Education Certifica…" at bounding box center [511, 231] width 1022 height 462
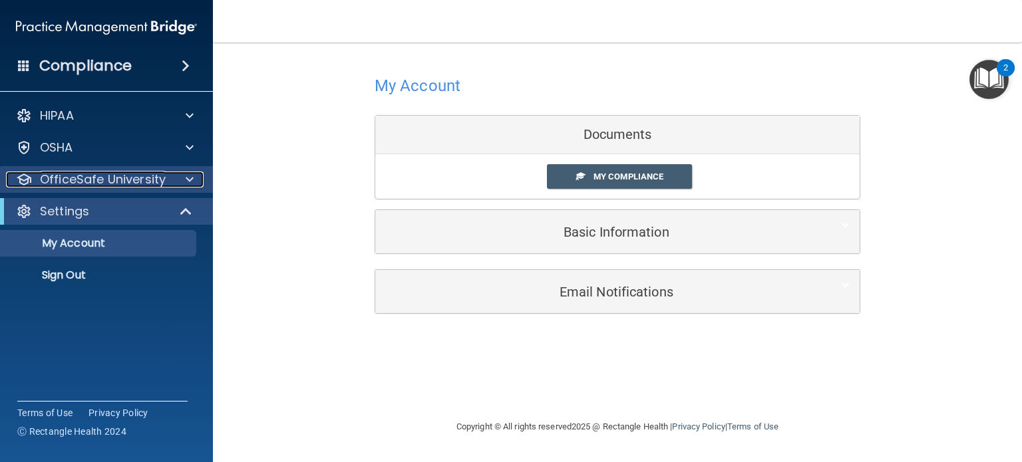
click at [83, 175] on p "OfficeSafe University" at bounding box center [103, 180] width 126 height 16
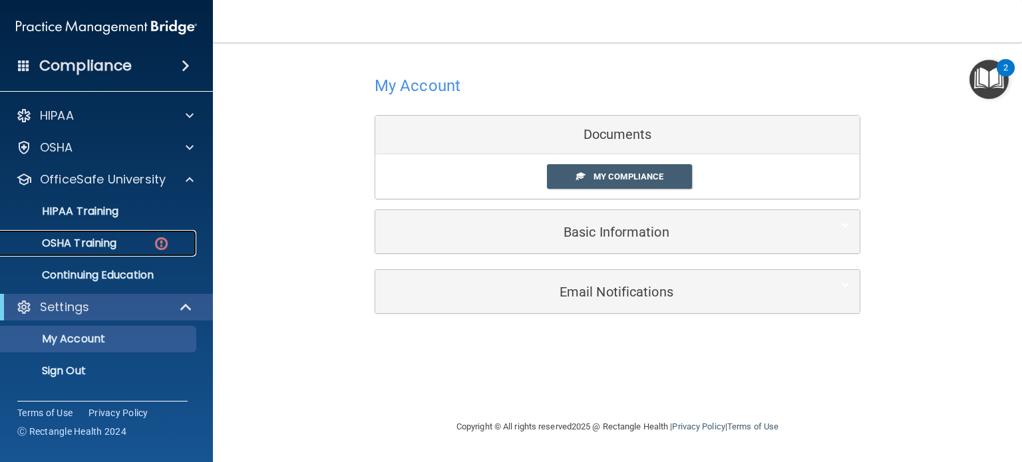
click at [100, 232] on link "OSHA Training" at bounding box center [92, 243] width 210 height 27
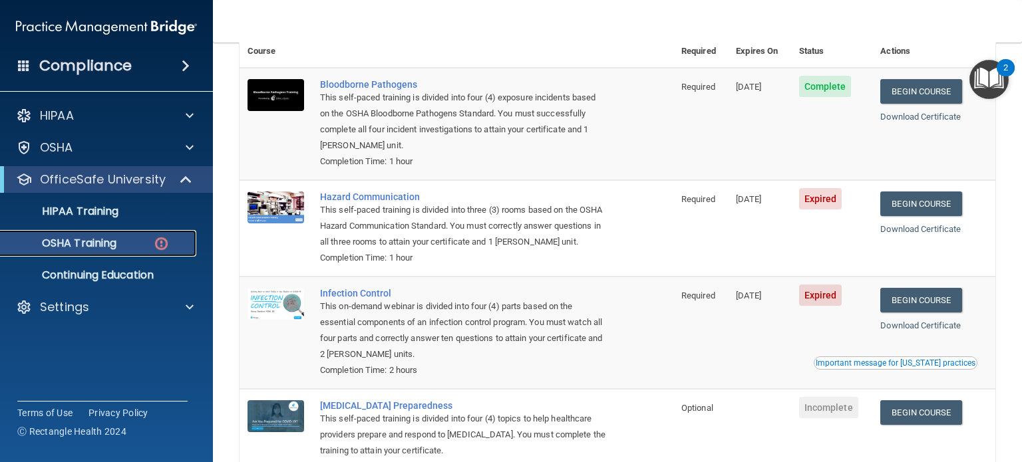
scroll to position [95, 0]
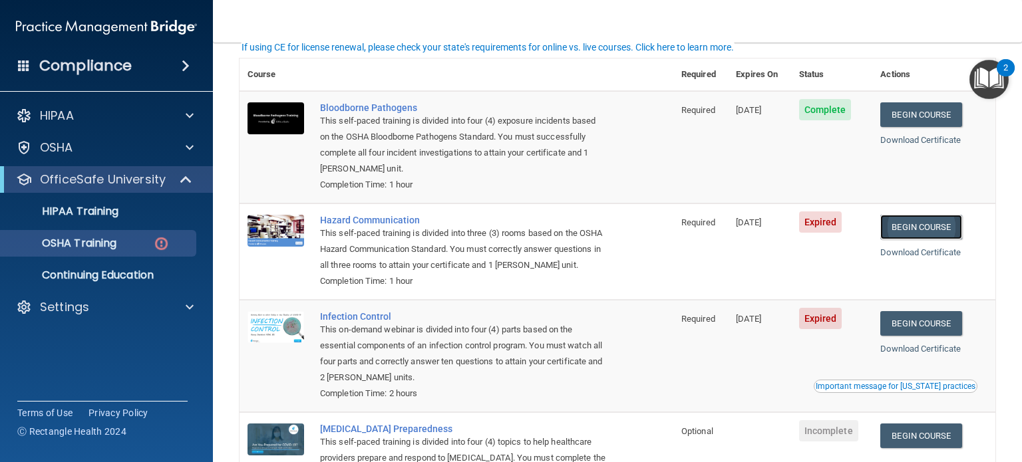
click at [897, 227] on link "Begin Course" at bounding box center [920, 227] width 81 height 25
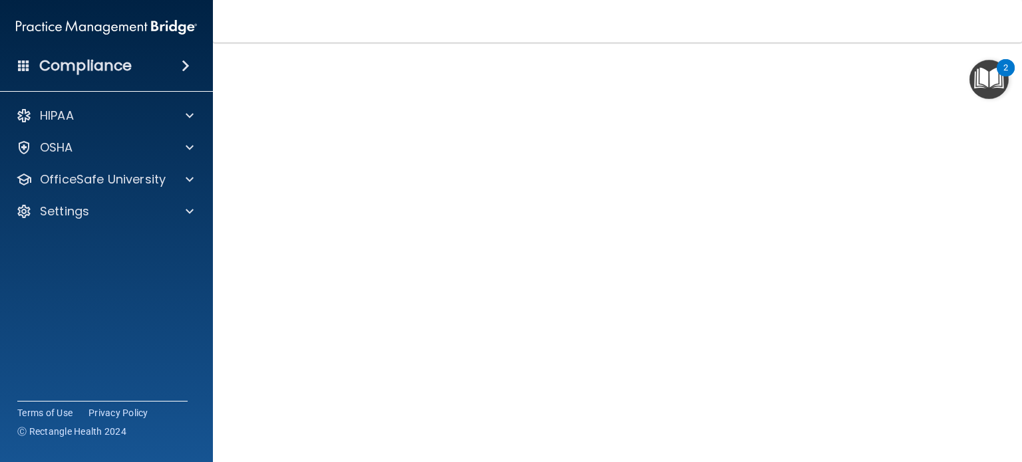
scroll to position [37, 0]
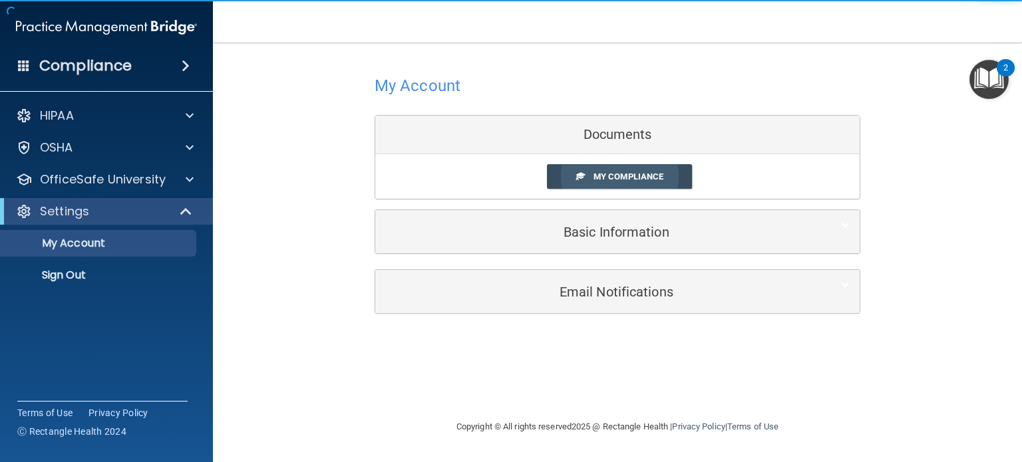
click at [600, 182] on link "My Compliance" at bounding box center [620, 176] width 146 height 25
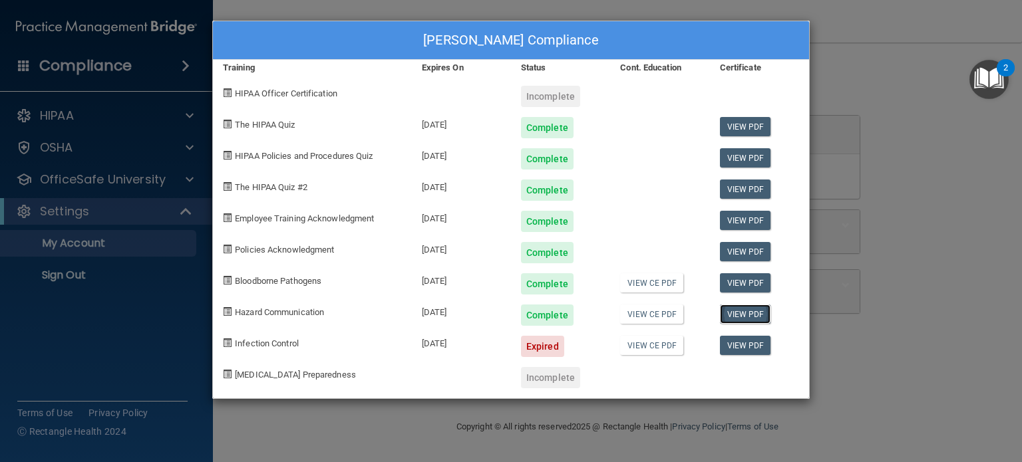
click at [745, 313] on link "View PDF" at bounding box center [745, 314] width 51 height 19
click at [84, 184] on div "[PERSON_NAME] Compliance Training Expires On Status Cont. Education Certificate…" at bounding box center [511, 231] width 1022 height 462
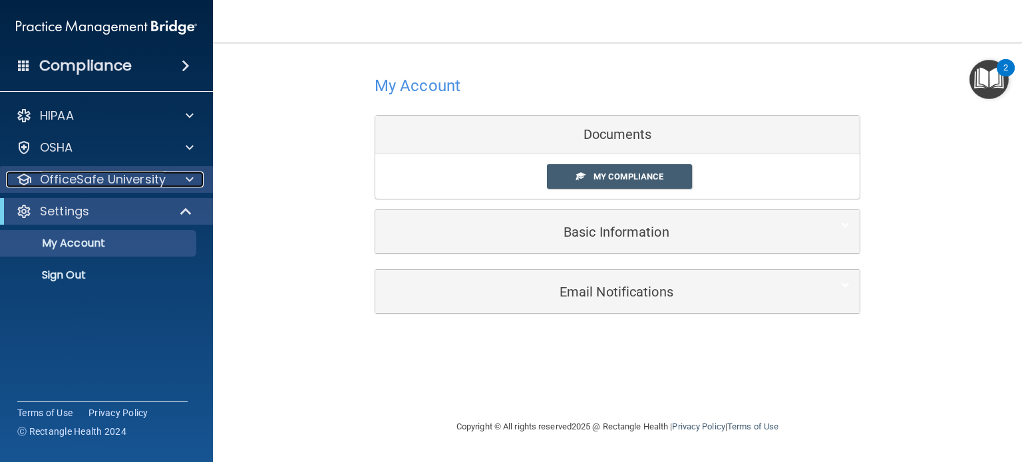
click at [97, 177] on p "OfficeSafe University" at bounding box center [103, 180] width 126 height 16
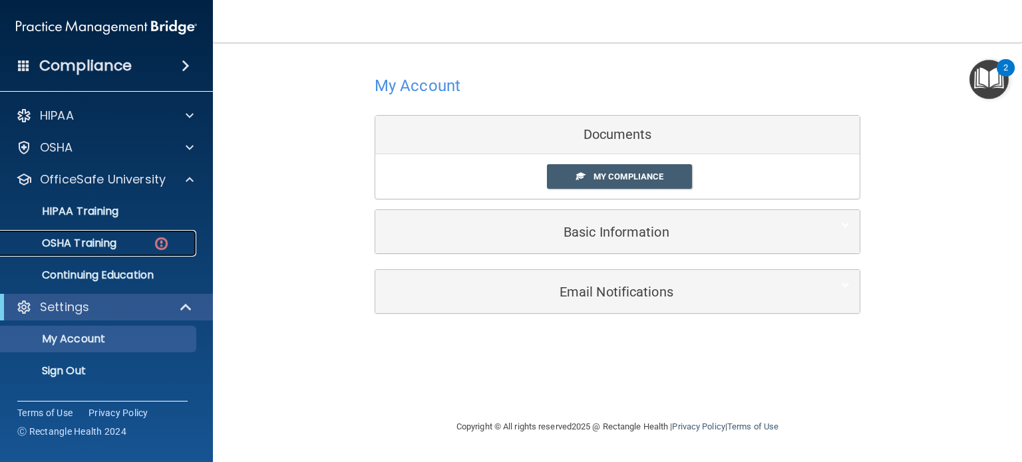
click at [95, 238] on p "OSHA Training" at bounding box center [63, 243] width 108 height 13
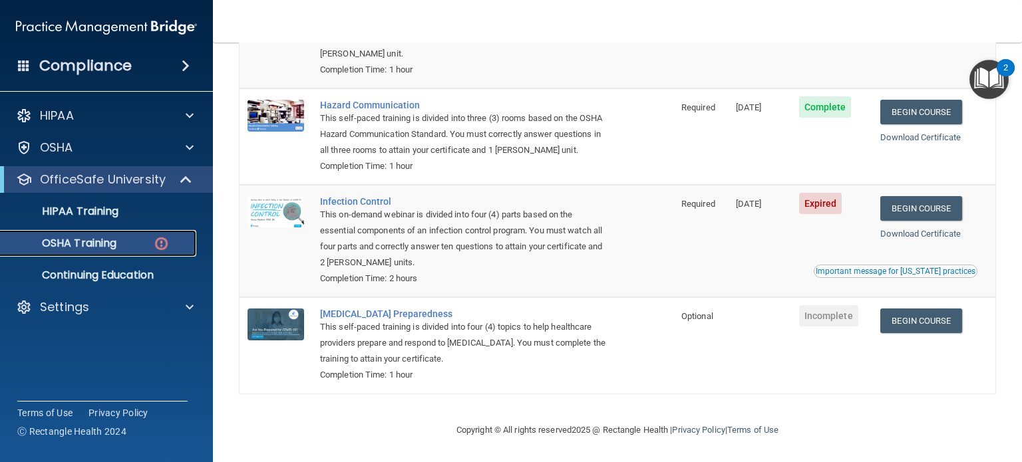
scroll to position [228, 0]
click at [906, 202] on link "Begin Course" at bounding box center [920, 208] width 81 height 25
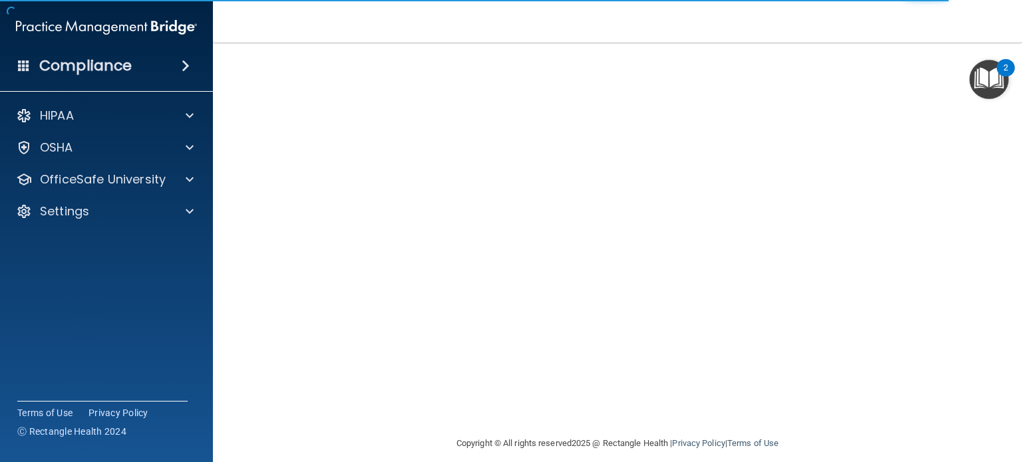
scroll to position [106, 0]
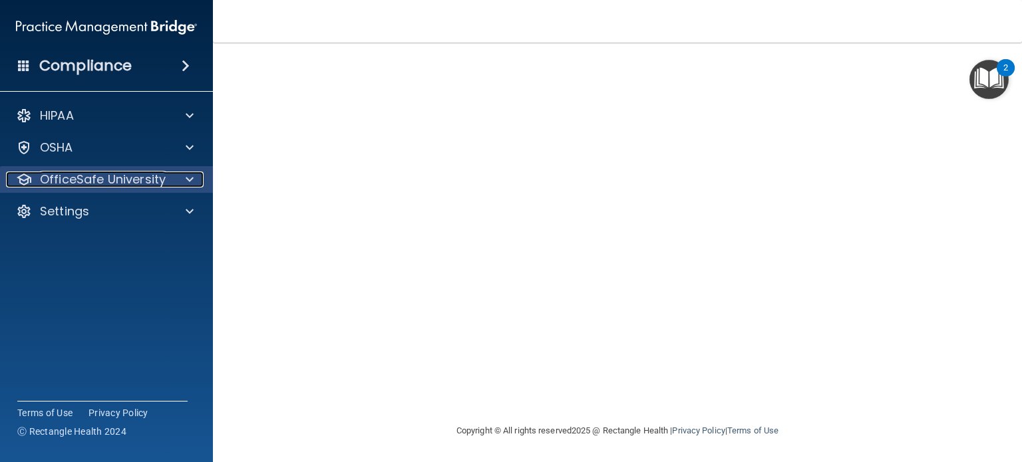
click at [94, 173] on p "OfficeSafe University" at bounding box center [103, 180] width 126 height 16
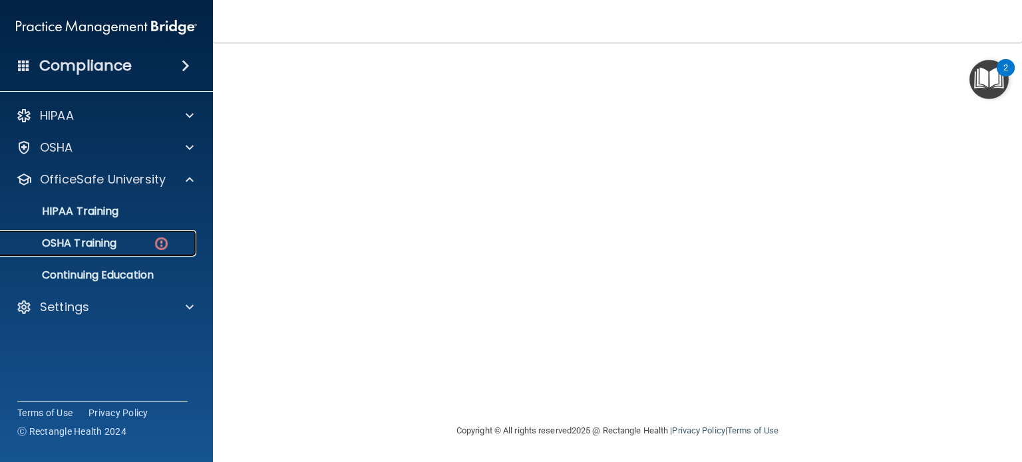
click at [97, 242] on p "OSHA Training" at bounding box center [63, 243] width 108 height 13
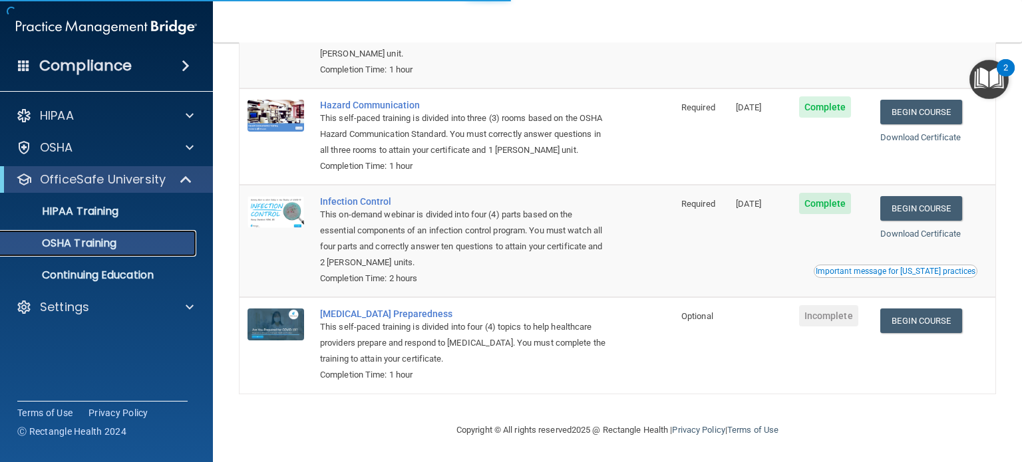
scroll to position [191, 0]
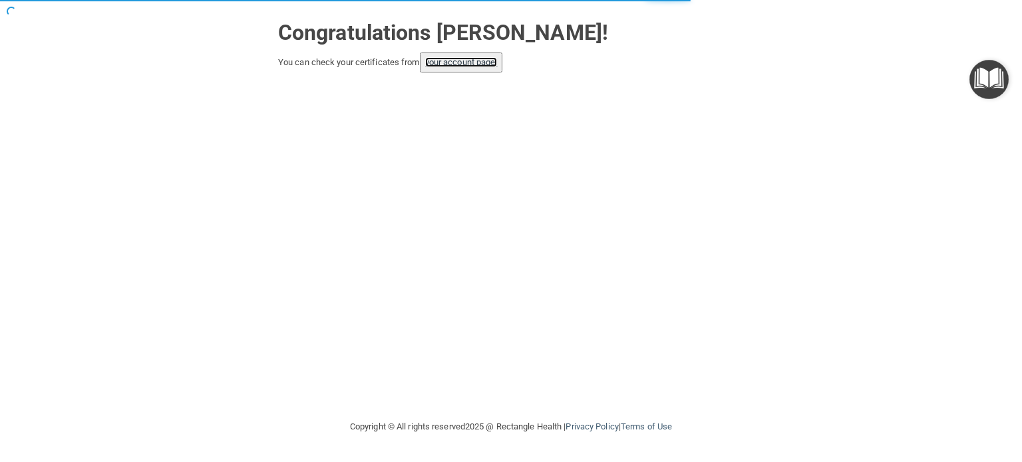
click at [470, 59] on link "your account page!" at bounding box center [461, 62] width 73 height 10
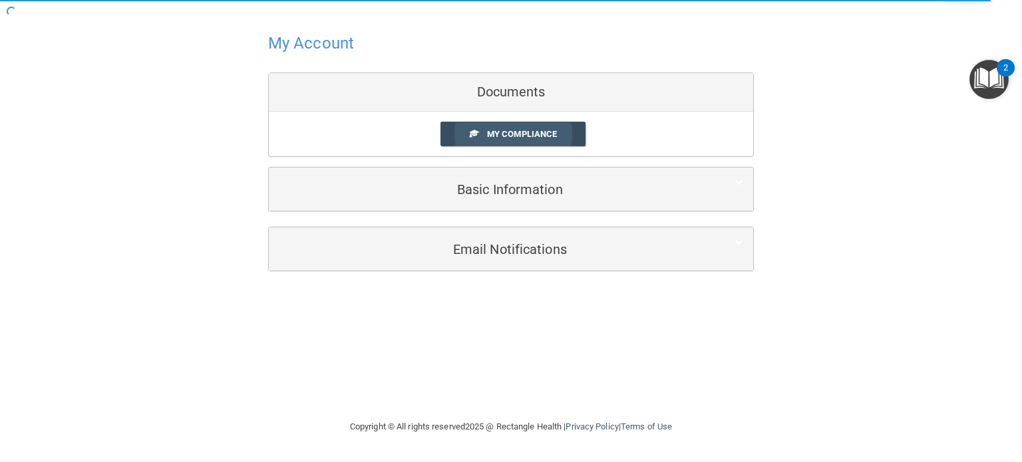
click at [502, 131] on span "My Compliance" at bounding box center [522, 134] width 70 height 10
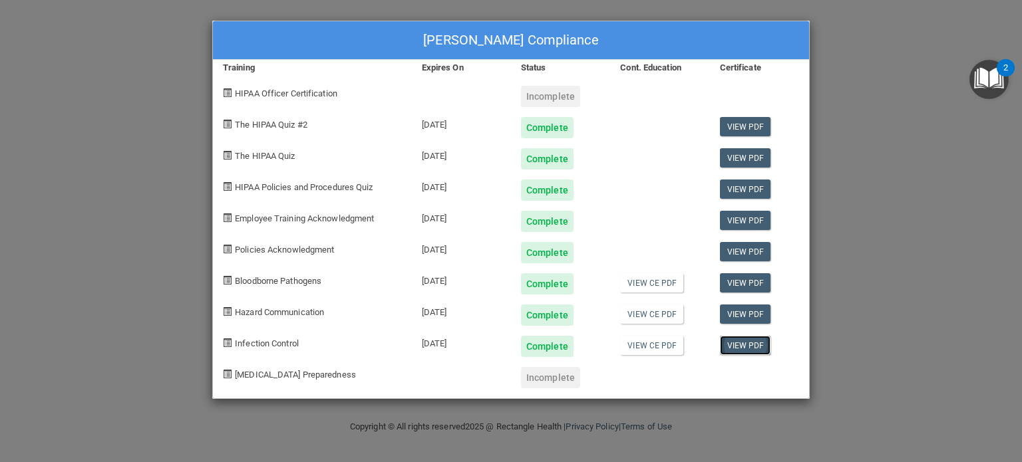
click at [743, 344] on link "View PDF" at bounding box center [745, 345] width 51 height 19
